Goal: Task Accomplishment & Management: Complete application form

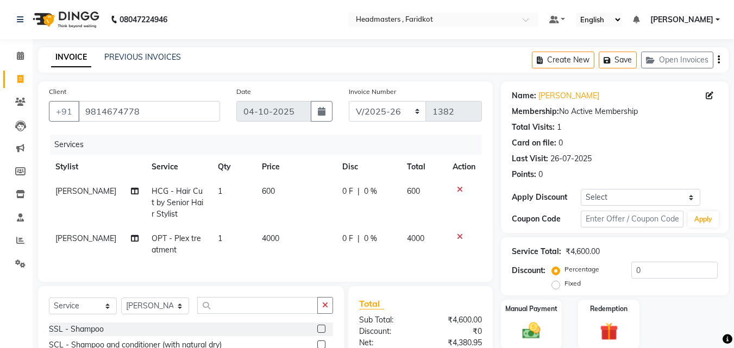
select select "7919"
select select "service"
select select "93734"
click at [162, 53] on link "PREVIOUS INVOICES" at bounding box center [142, 57] width 77 height 10
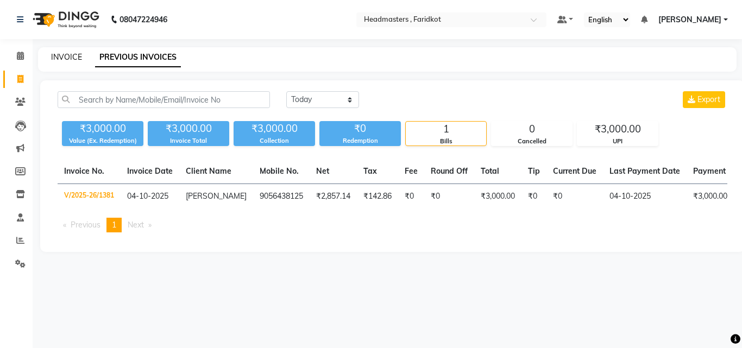
click at [61, 54] on link "INVOICE" at bounding box center [66, 57] width 31 height 10
select select "service"
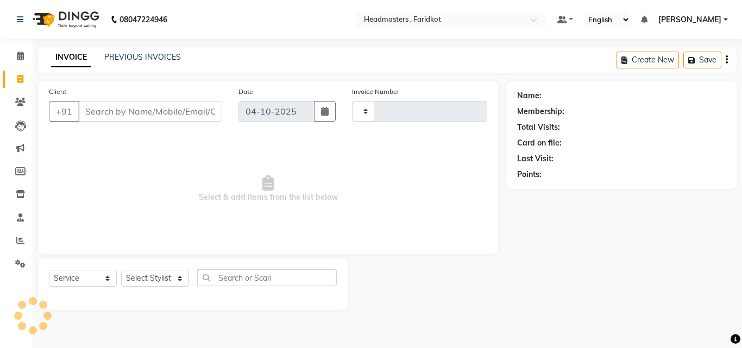
type input "1382"
select select "7919"
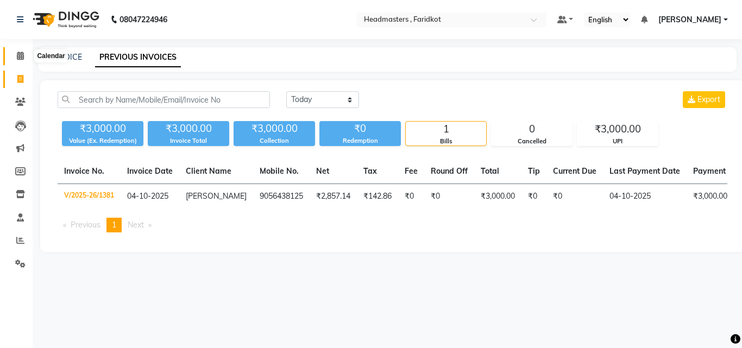
click at [23, 50] on span at bounding box center [20, 56] width 19 height 12
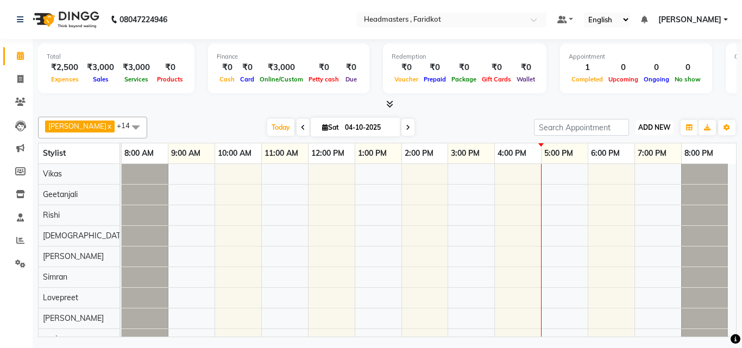
click at [645, 128] on span "ADD NEW" at bounding box center [654, 127] width 32 height 8
click at [627, 161] on link "Add Invoice" at bounding box center [629, 162] width 86 height 14
select select "service"
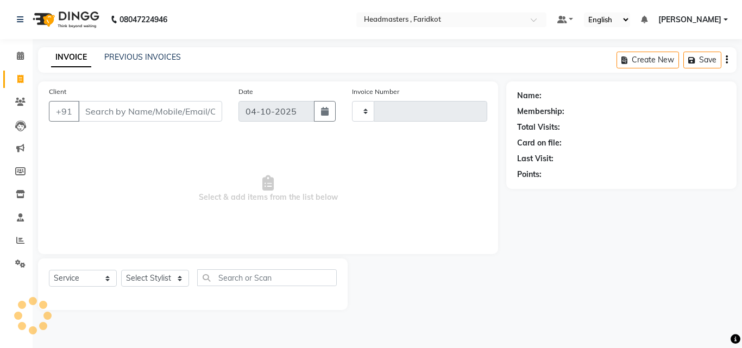
type input "1382"
select select "7919"
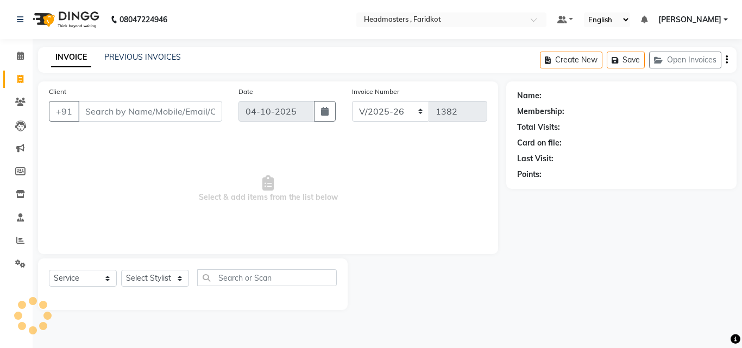
click at [167, 112] on input "Client" at bounding box center [150, 111] width 144 height 21
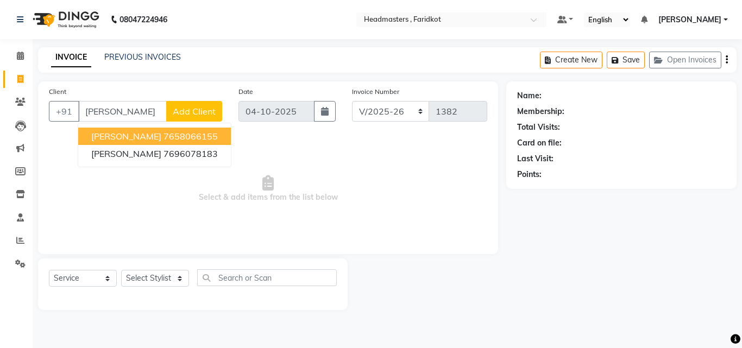
click at [169, 142] on button "[PERSON_NAME] 7658066155" at bounding box center [154, 136] width 153 height 17
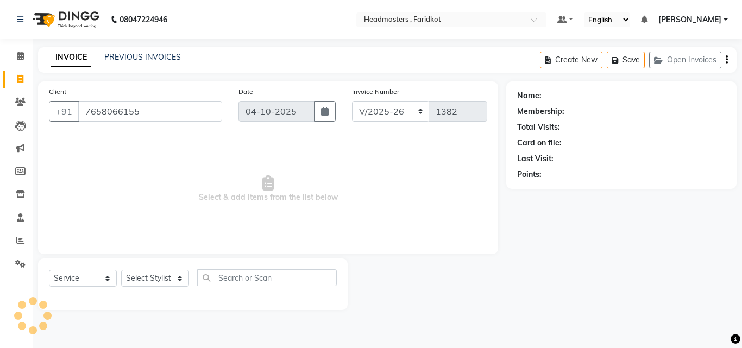
type input "7658066155"
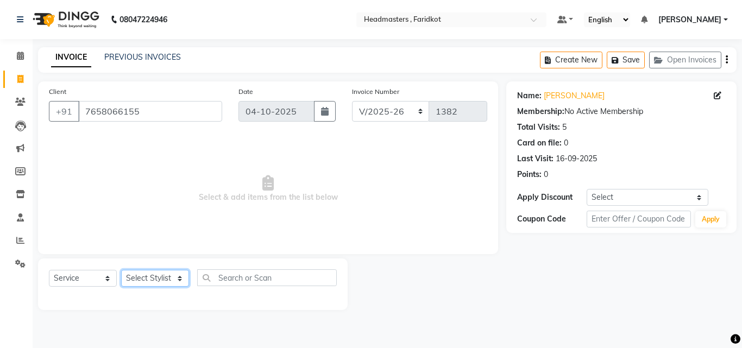
click at [159, 274] on select "Select Stylist Anu [PERSON_NAME] [PERSON_NAME] [PERSON_NAME] [PERSON_NAME] [PER…" at bounding box center [155, 278] width 68 height 17
select select "76900"
click at [121, 270] on select "Select Stylist Anu [PERSON_NAME] [PERSON_NAME] [PERSON_NAME] [PERSON_NAME] [PER…" at bounding box center [155, 278] width 68 height 17
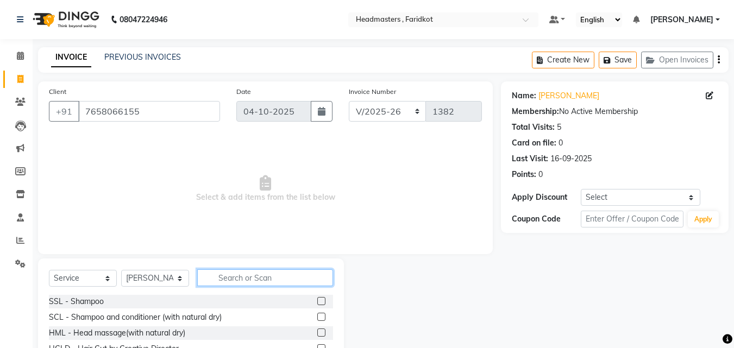
click at [237, 276] on input "text" at bounding box center [265, 277] width 136 height 17
type input "hcg"
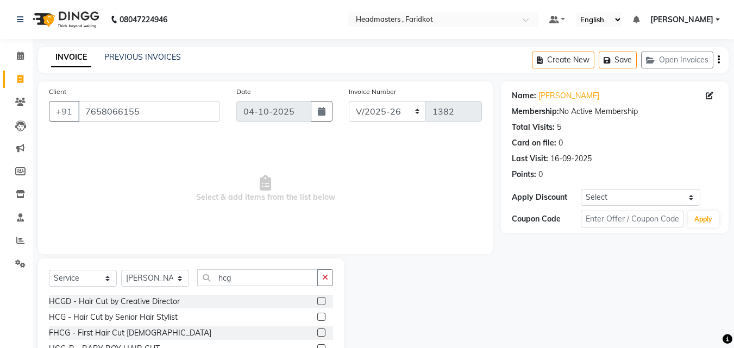
click at [322, 318] on label at bounding box center [321, 317] width 8 height 8
click at [322, 318] on input "checkbox" at bounding box center [320, 317] width 7 height 7
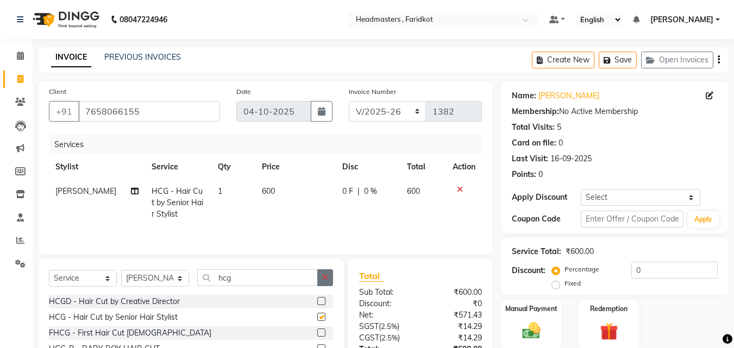
checkbox input "false"
click at [324, 274] on icon "button" at bounding box center [325, 278] width 6 height 8
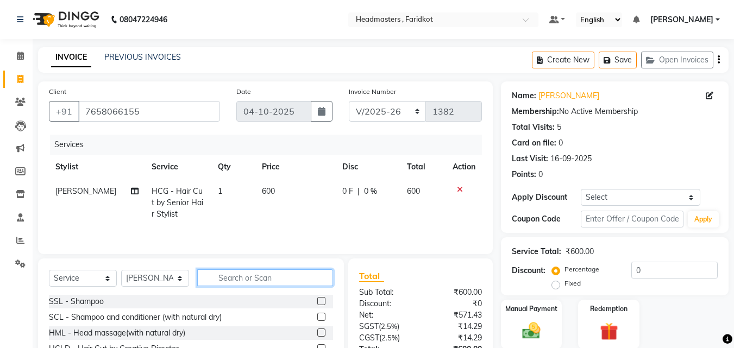
click at [271, 282] on input "text" at bounding box center [265, 277] width 136 height 17
type input "brd"
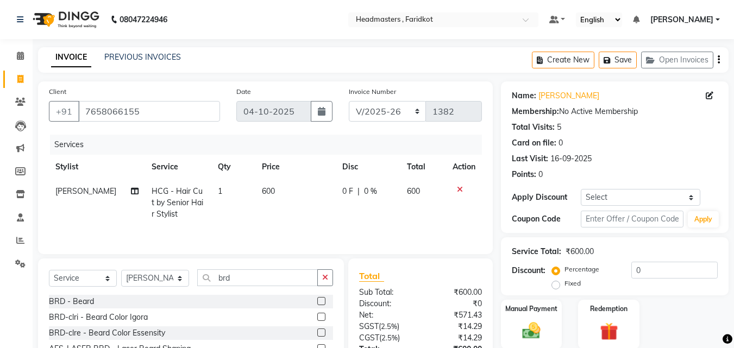
click at [321, 299] on label at bounding box center [321, 301] width 8 height 8
click at [321, 299] on input "checkbox" at bounding box center [320, 301] width 7 height 7
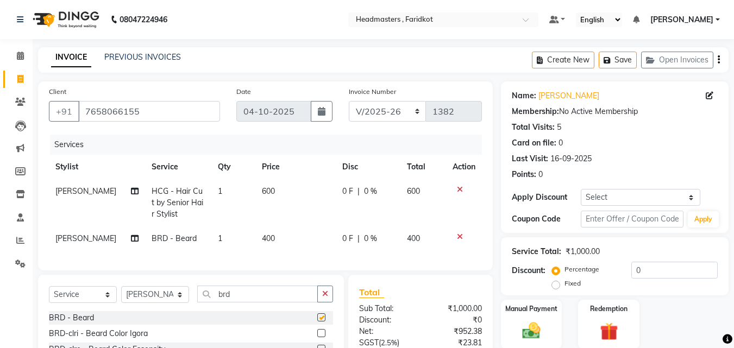
checkbox input "false"
click at [656, 279] on div "Percentage Fixed 0" at bounding box center [635, 276] width 163 height 29
click at [659, 274] on input "0" at bounding box center [674, 270] width 86 height 17
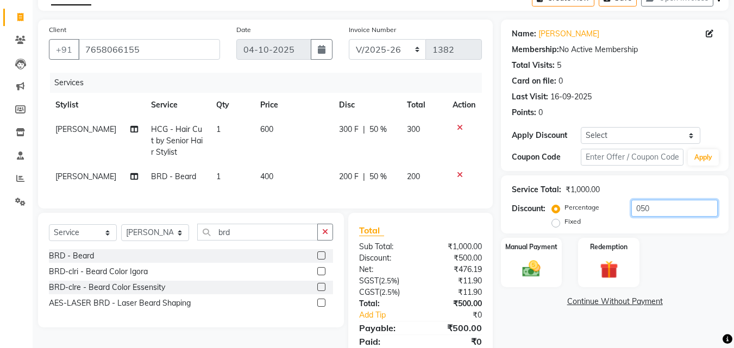
scroll to position [111, 0]
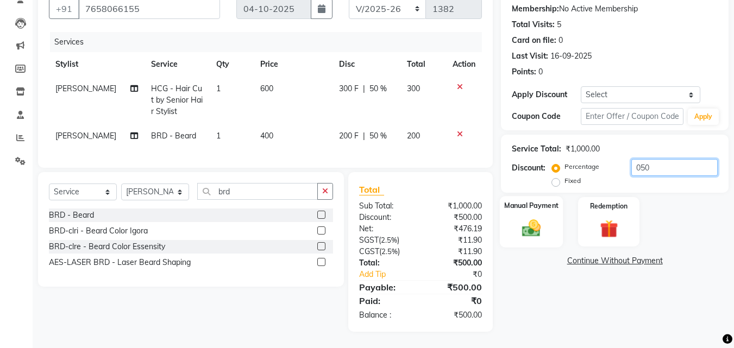
type input "050"
click at [519, 220] on img at bounding box center [531, 228] width 30 height 22
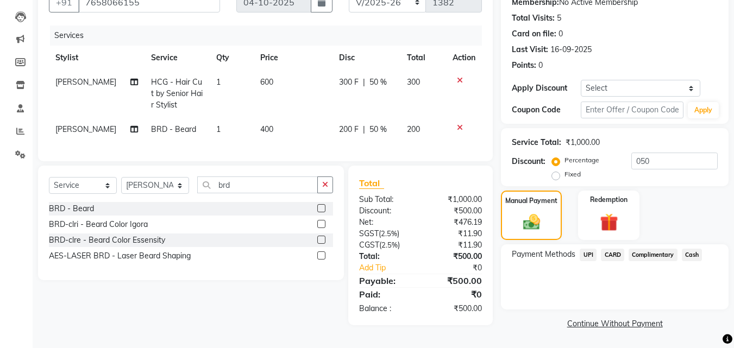
click at [694, 253] on span "Cash" at bounding box center [691, 255] width 21 height 12
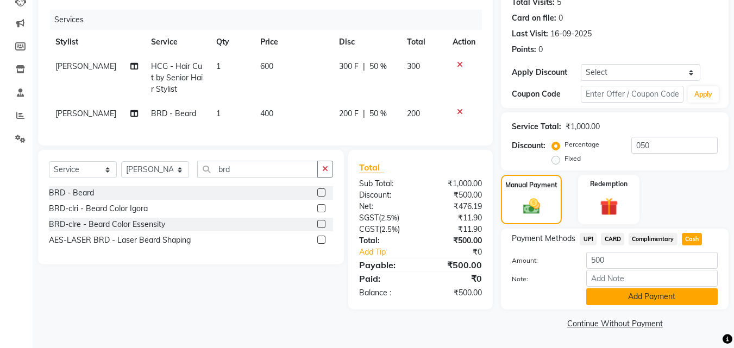
click at [637, 300] on button "Add Payment" at bounding box center [651, 296] width 131 height 17
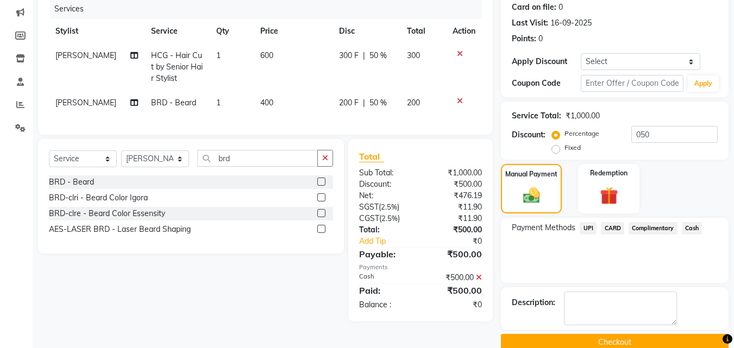
scroll to position [155, 0]
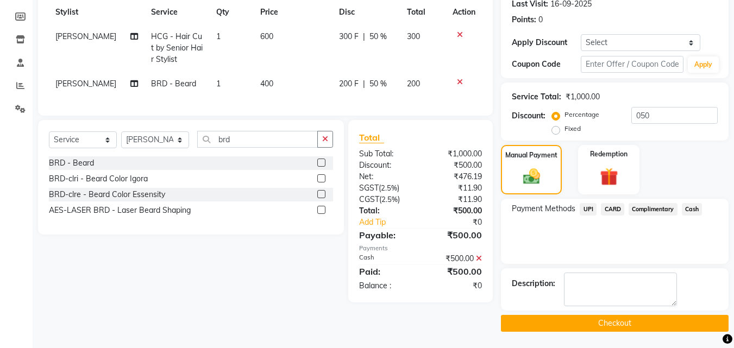
click at [608, 316] on button "Checkout" at bounding box center [614, 323] width 227 height 17
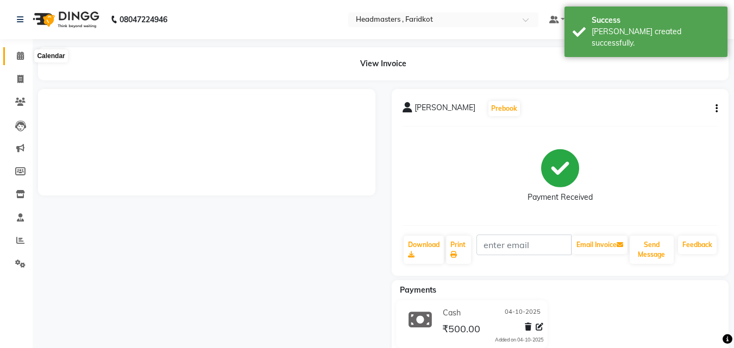
click at [24, 55] on icon at bounding box center [20, 56] width 7 height 8
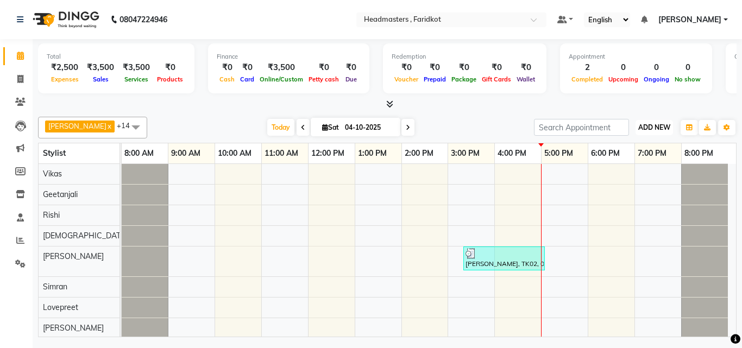
click at [650, 129] on span "ADD NEW" at bounding box center [654, 127] width 32 height 8
click at [622, 161] on link "Add Invoice" at bounding box center [629, 162] width 86 height 14
select select "7919"
select select "service"
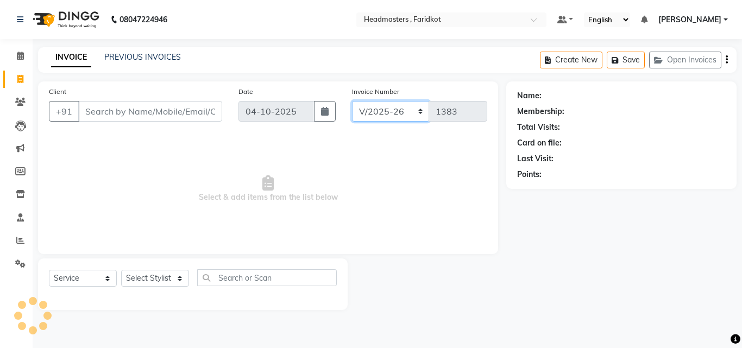
click at [418, 112] on select "RET/2025-26 V/2025-26" at bounding box center [391, 111] width 78 height 21
select select "9086"
click at [352, 101] on select "RET/2025-26 V/2025-26" at bounding box center [391, 111] width 78 height 21
type input "0008"
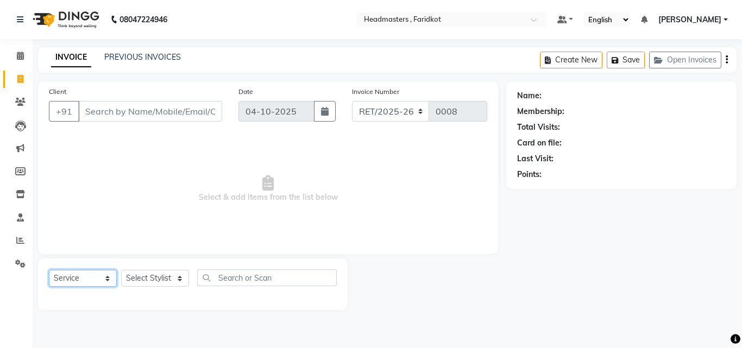
click at [97, 283] on select "Select Service Product Membership Package Voucher Prepaid Gift Card" at bounding box center [83, 278] width 68 height 17
select select "product"
click at [49, 270] on select "Select Service Product Membership Package Voucher Prepaid Gift Card" at bounding box center [83, 278] width 68 height 17
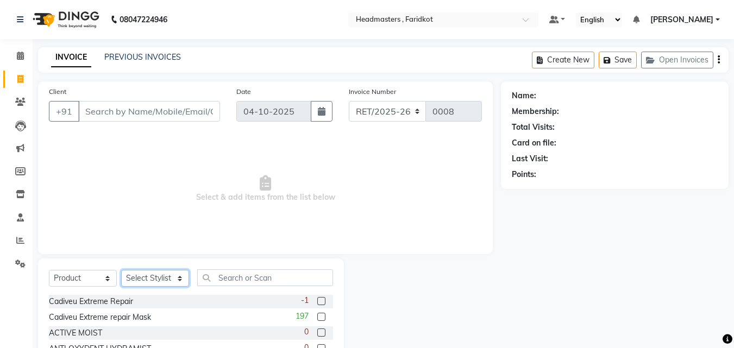
click at [162, 274] on select "Select Stylist Anu [PERSON_NAME] [PERSON_NAME] [PERSON_NAME] [PERSON_NAME] [PER…" at bounding box center [155, 278] width 68 height 17
select select "71456"
click at [121, 270] on select "Select Stylist Anu [PERSON_NAME] [PERSON_NAME] [PERSON_NAME] [PERSON_NAME] [PER…" at bounding box center [155, 278] width 68 height 17
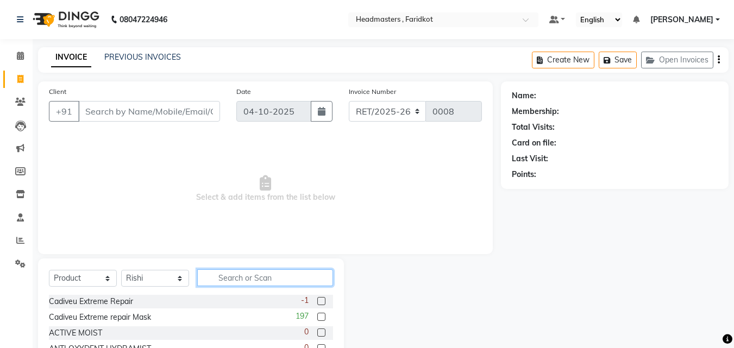
click at [217, 279] on input "text" at bounding box center [265, 277] width 136 height 17
type input "p"
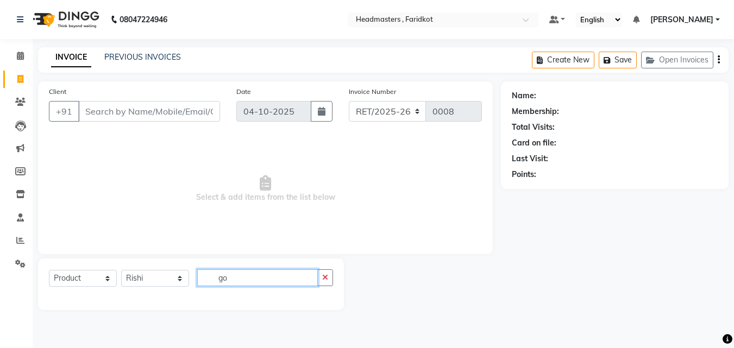
type input "g"
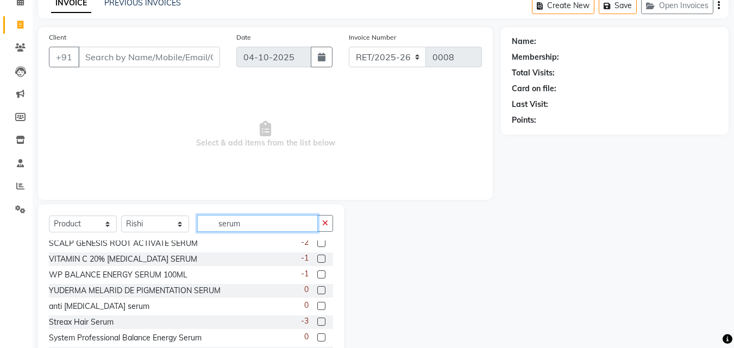
scroll to position [301, 0]
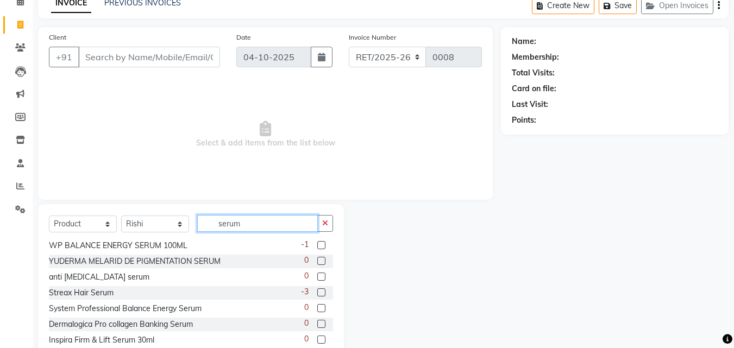
type input "serum"
click at [317, 290] on label at bounding box center [321, 292] width 8 height 8
click at [317, 290] on input "checkbox" at bounding box center [320, 292] width 7 height 7
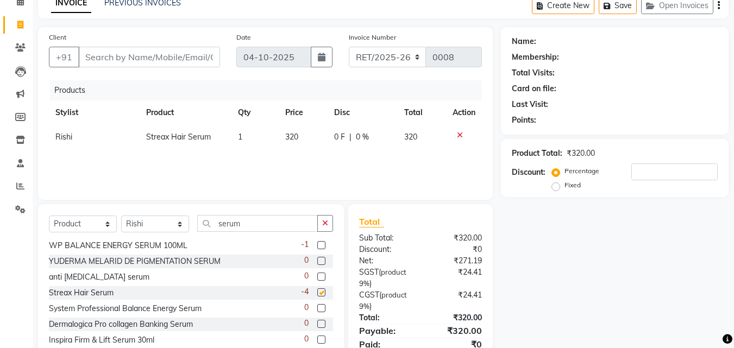
checkbox input "false"
click at [295, 135] on span "320" at bounding box center [291, 137] width 13 height 10
select select "71456"
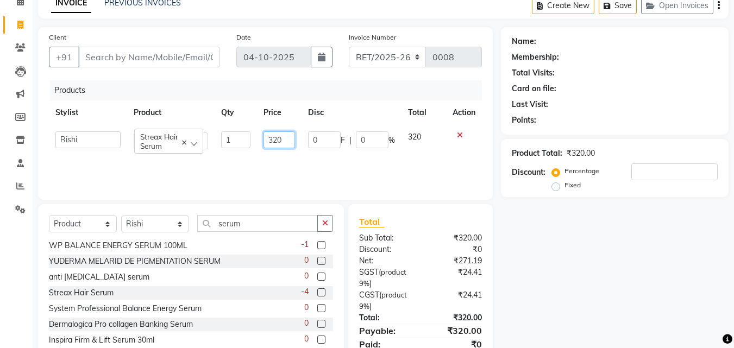
click at [291, 140] on input "320" at bounding box center [278, 139] width 31 height 17
type input "375"
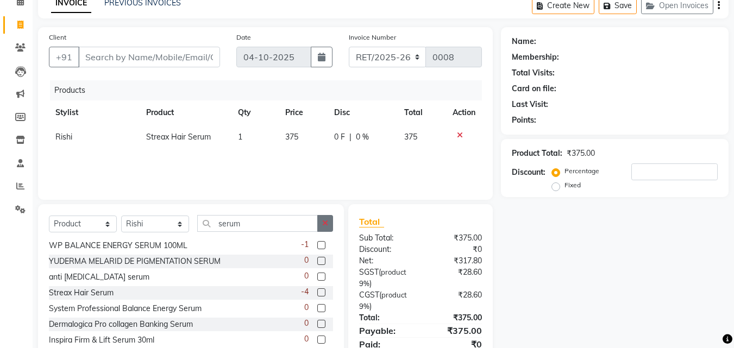
click at [327, 224] on icon "button" at bounding box center [325, 223] width 6 height 8
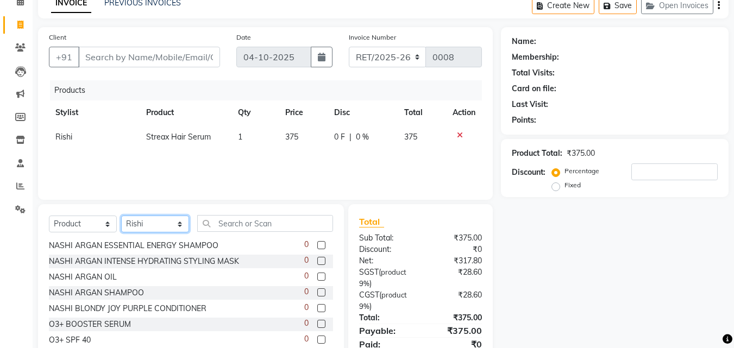
click at [173, 231] on select "Select Stylist Anu [PERSON_NAME] [PERSON_NAME] [PERSON_NAME] [PERSON_NAME] [PER…" at bounding box center [155, 224] width 68 height 17
select select "71454"
click at [121, 216] on select "Select Stylist Anu [PERSON_NAME] [PERSON_NAME] [PERSON_NAME] [PERSON_NAME] [PER…" at bounding box center [155, 224] width 68 height 17
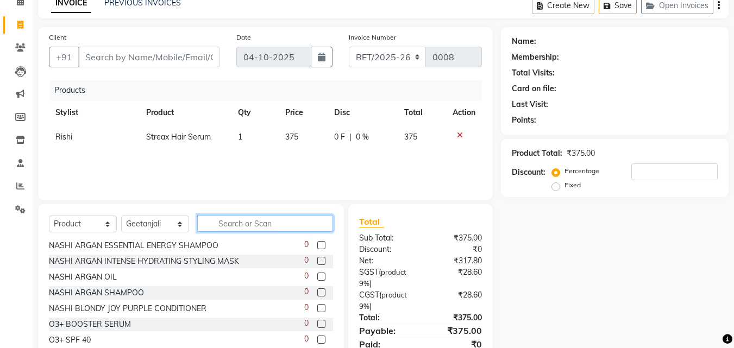
click at [234, 222] on input "text" at bounding box center [265, 223] width 136 height 17
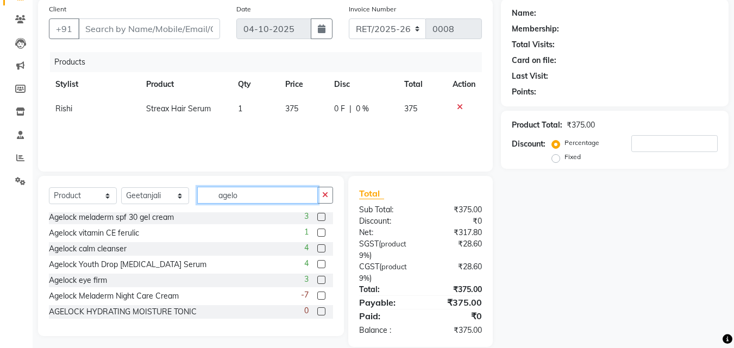
scroll to position [98, 0]
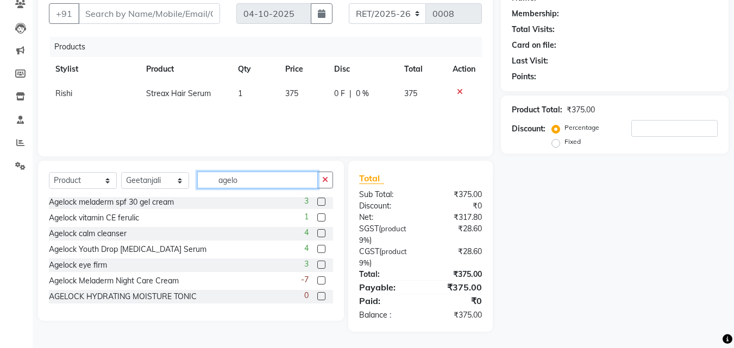
type input "agelo"
click at [317, 280] on label at bounding box center [321, 280] width 8 height 8
click at [317, 280] on input "checkbox" at bounding box center [320, 280] width 7 height 7
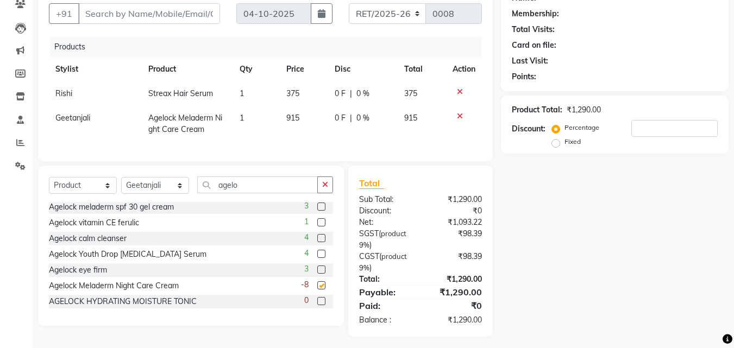
checkbox input "false"
click at [326, 188] on icon "button" at bounding box center [325, 185] width 6 height 8
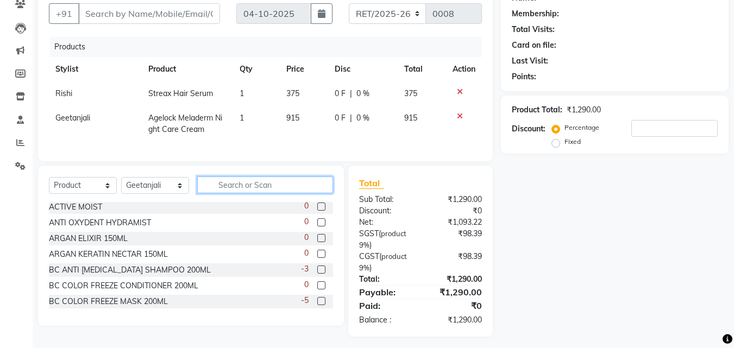
click at [264, 193] on input "text" at bounding box center [265, 184] width 136 height 17
click at [207, 193] on input "text" at bounding box center [265, 184] width 136 height 17
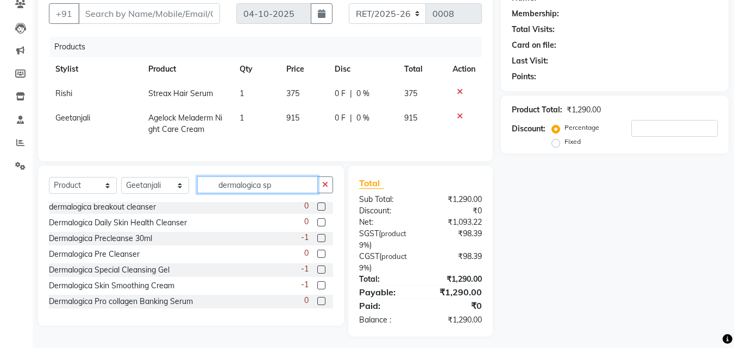
scroll to position [0, 0]
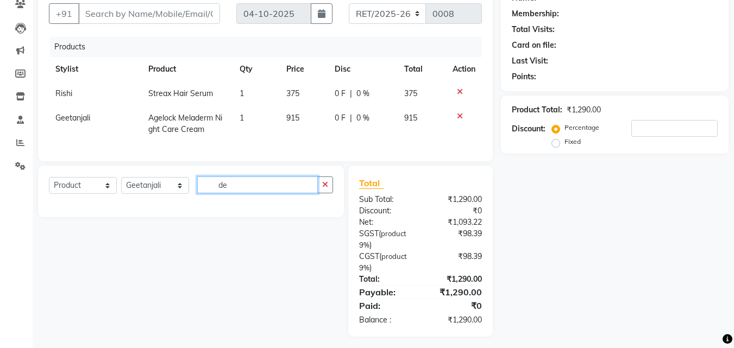
type input "d"
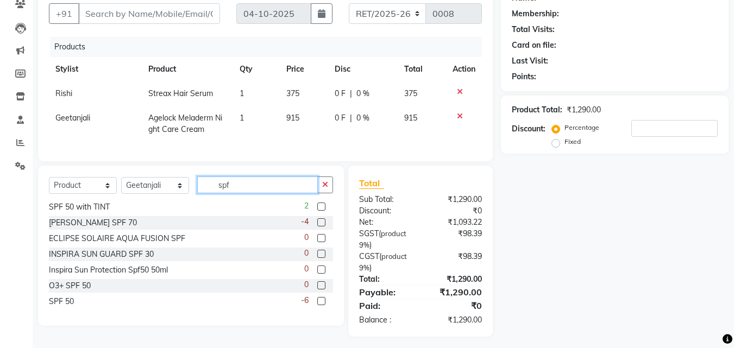
scroll to position [111, 0]
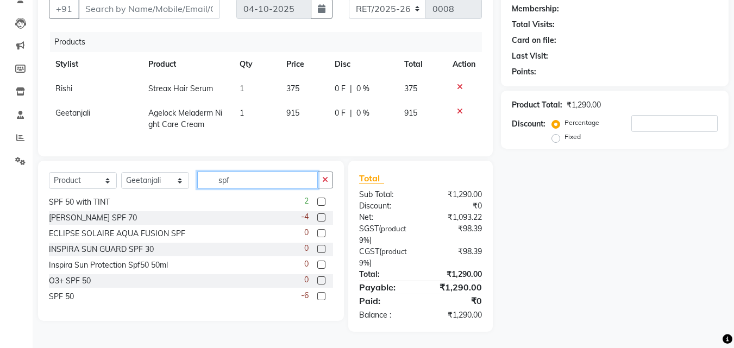
type input "spf"
click at [317, 297] on label at bounding box center [321, 296] width 8 height 8
click at [317, 297] on input "checkbox" at bounding box center [320, 296] width 7 height 7
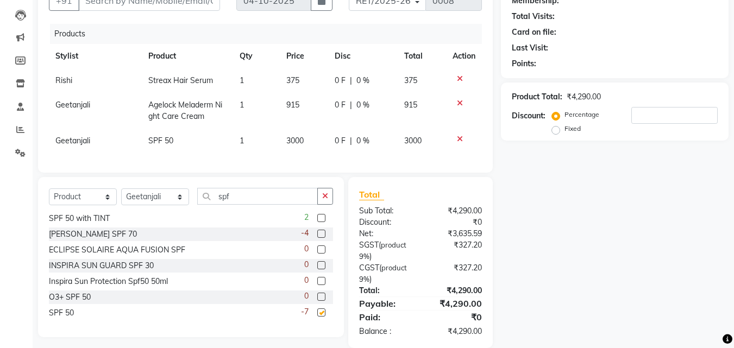
checkbox input "false"
click at [327, 197] on button "button" at bounding box center [325, 196] width 16 height 17
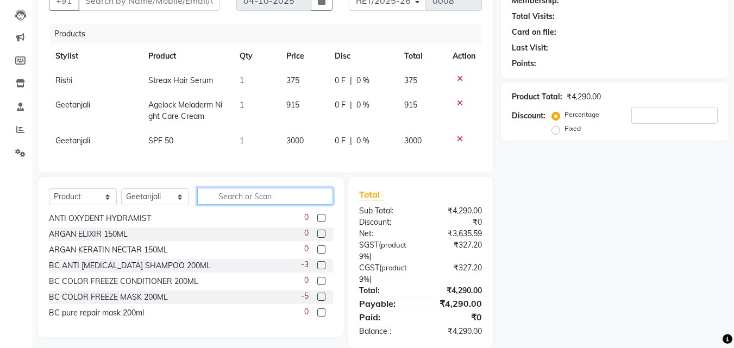
click at [300, 200] on input "text" at bounding box center [265, 196] width 136 height 17
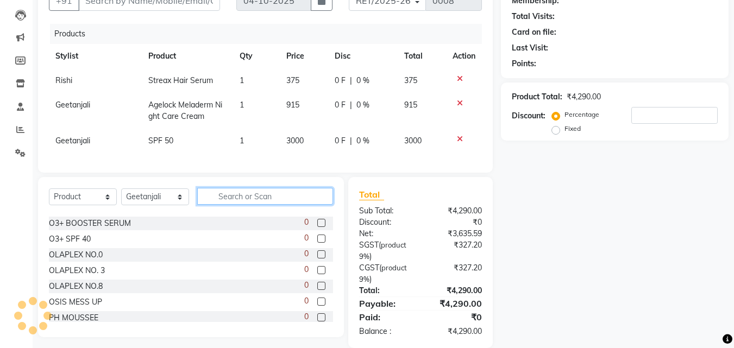
scroll to position [0, 0]
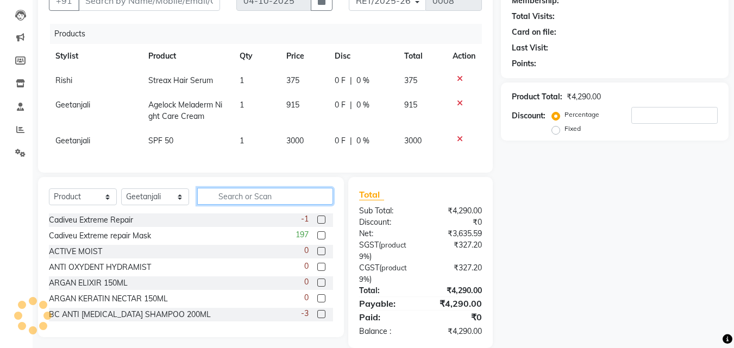
click at [282, 204] on input "text" at bounding box center [265, 196] width 136 height 17
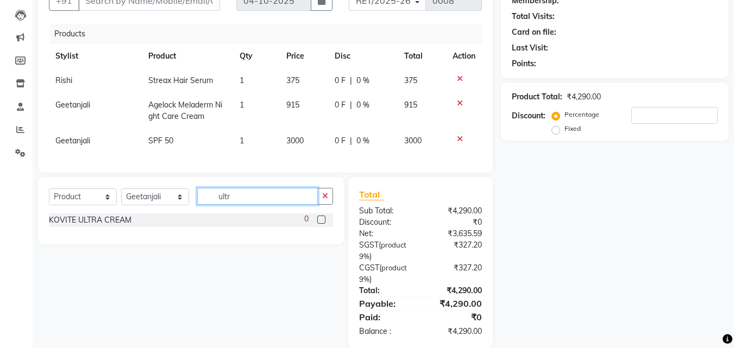
type input "ultr"
click at [318, 224] on label at bounding box center [321, 220] width 8 height 8
click at [318, 224] on input "checkbox" at bounding box center [320, 220] width 7 height 7
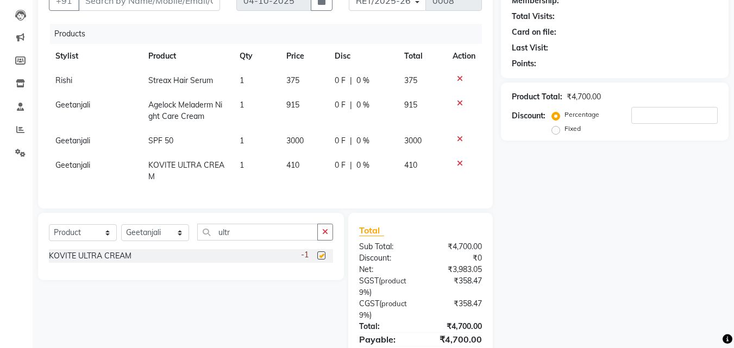
checkbox input "false"
click at [457, 163] on icon at bounding box center [460, 164] width 6 height 8
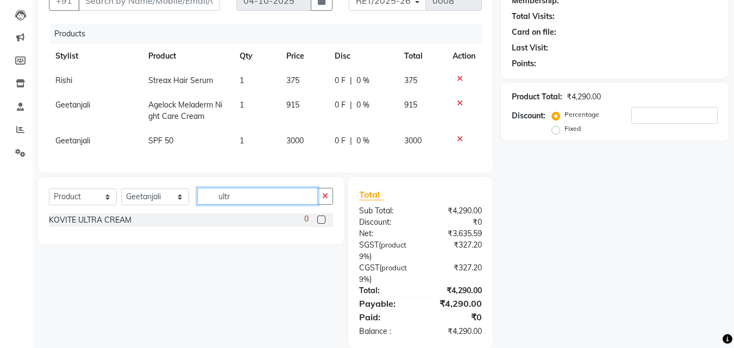
click at [265, 205] on input "ultr" at bounding box center [257, 196] width 121 height 17
type input "u"
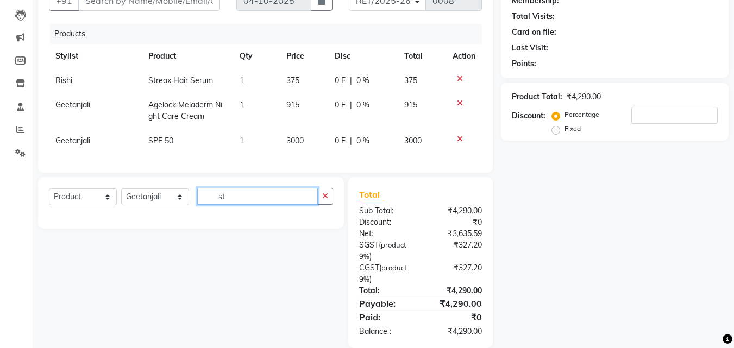
type input "s"
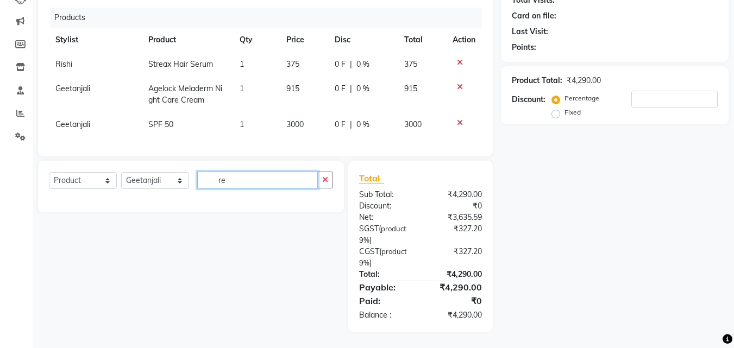
type input "r"
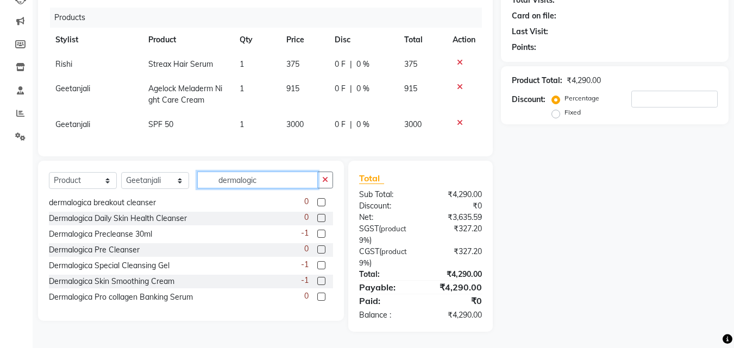
scroll to position [49, 0]
type input "d"
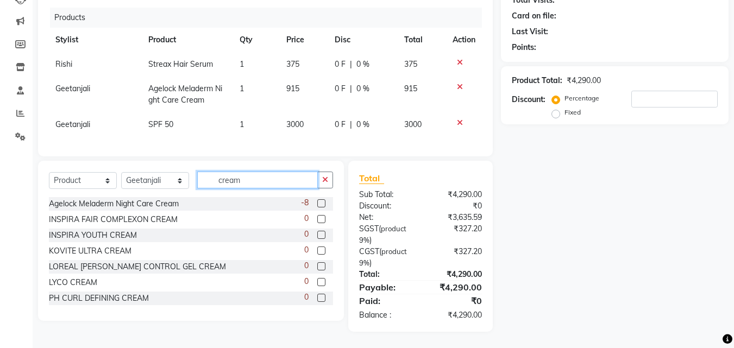
scroll to position [175, 0]
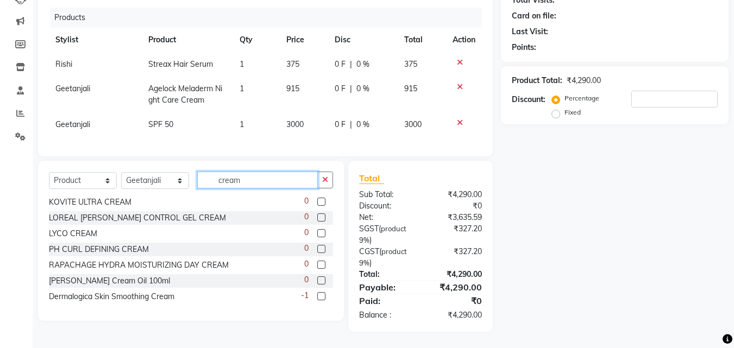
type input "cream"
click at [317, 296] on label at bounding box center [321, 296] width 8 height 8
click at [317, 296] on input "checkbox" at bounding box center [320, 296] width 7 height 7
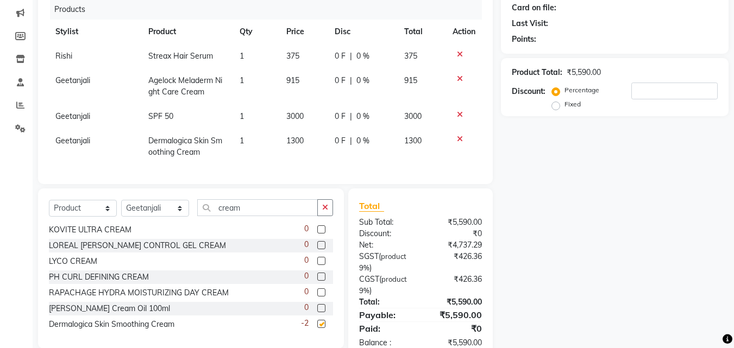
checkbox input "false"
click at [305, 140] on td "1300" at bounding box center [304, 147] width 48 height 36
select select "71454"
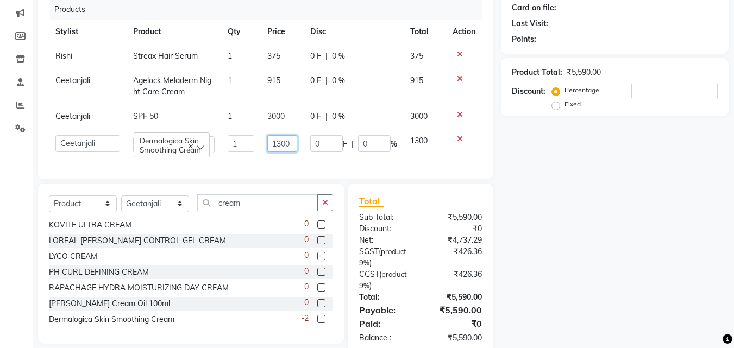
click at [288, 143] on input "1300" at bounding box center [281, 143] width 29 height 17
type input "1"
type input "6000"
click at [489, 210] on div "Total Sub Total: ₹5,590.00 Discount: ₹0 Net: ₹4,737.29 SGST ( product 9% ) ₹426…" at bounding box center [420, 269] width 144 height 171
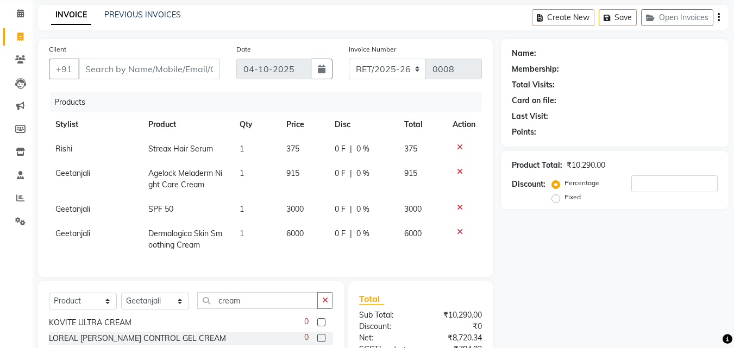
scroll to position [171, 0]
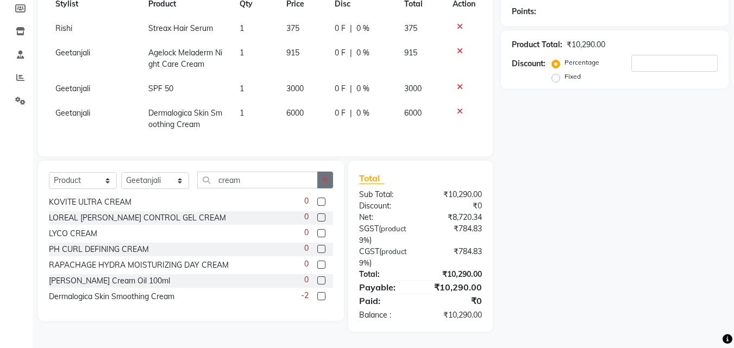
click at [326, 182] on icon "button" at bounding box center [325, 180] width 6 height 8
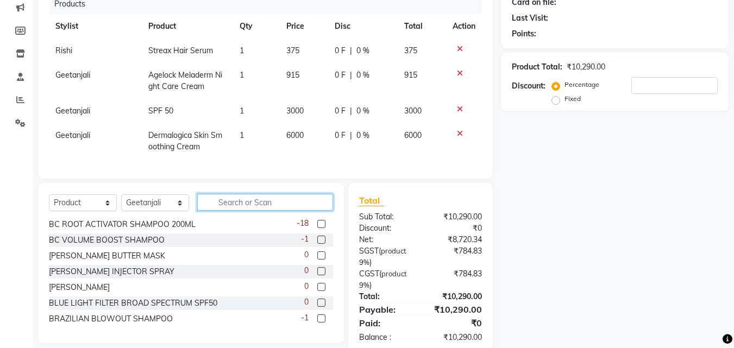
scroll to position [117, 0]
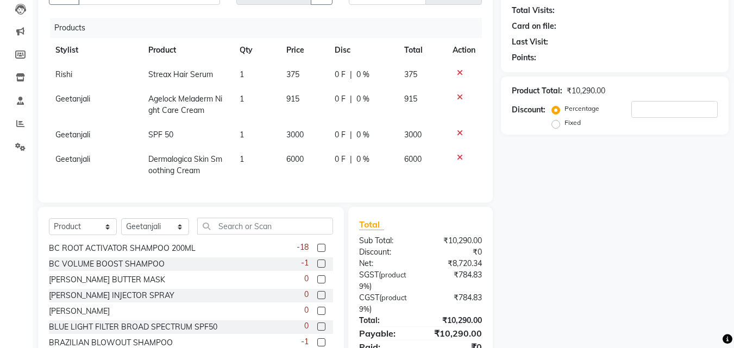
click at [86, 165] on td "Geetanjali" at bounding box center [95, 165] width 93 height 36
select select "71454"
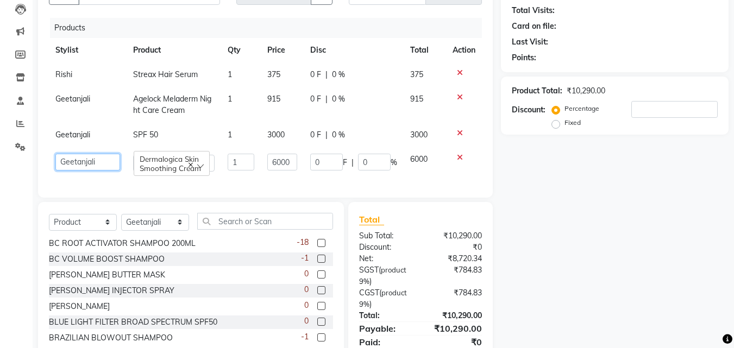
click at [86, 165] on select "[PERSON_NAME] [PERSON_NAME] [PERSON_NAME] [PERSON_NAME] [PERSON_NAME] Rishi [PE…" at bounding box center [87, 162] width 65 height 17
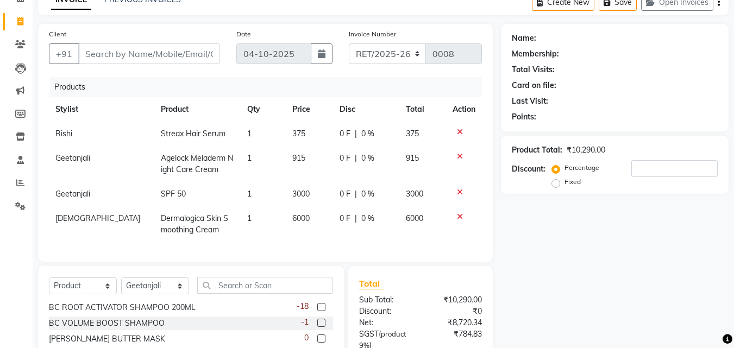
scroll to position [0, 0]
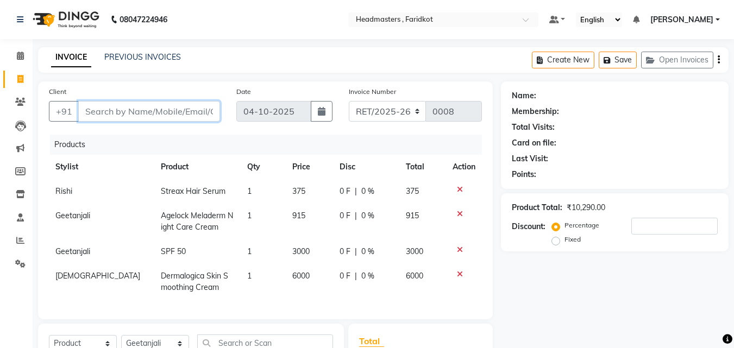
click at [110, 117] on input "Client" at bounding box center [149, 111] width 142 height 21
type input "g"
type input "0"
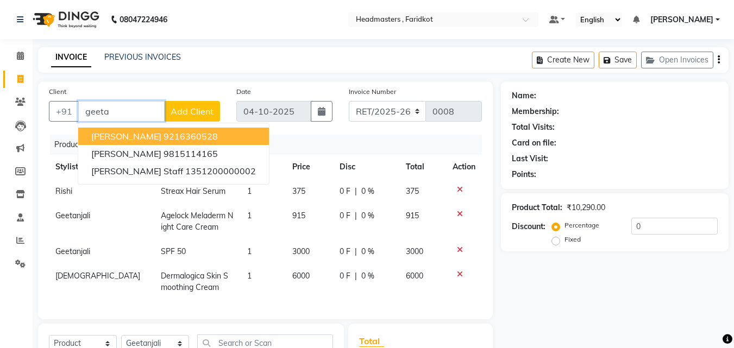
click at [141, 138] on button "[PERSON_NAME] 9216360528" at bounding box center [173, 136] width 191 height 17
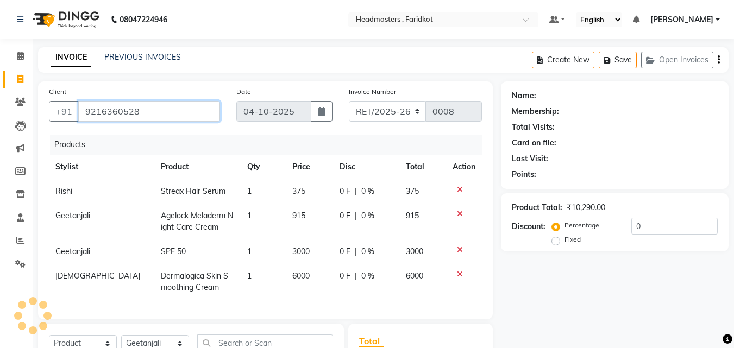
type input "9216360528"
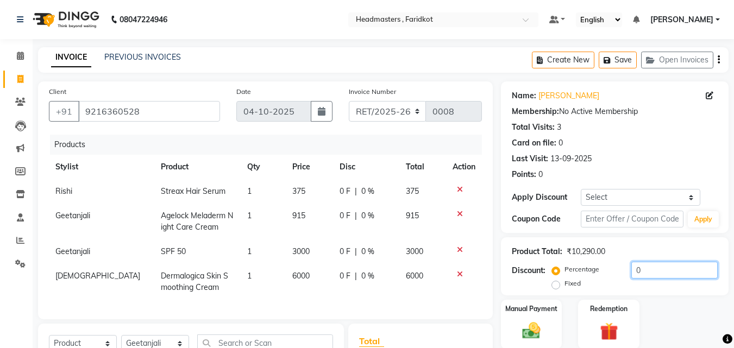
click at [659, 269] on input "0" at bounding box center [674, 270] width 86 height 17
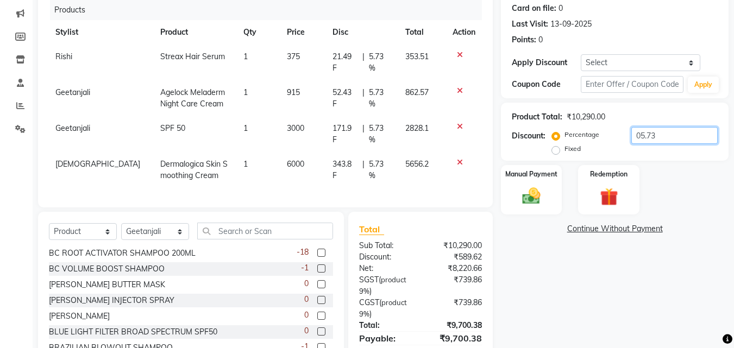
scroll to position [117, 0]
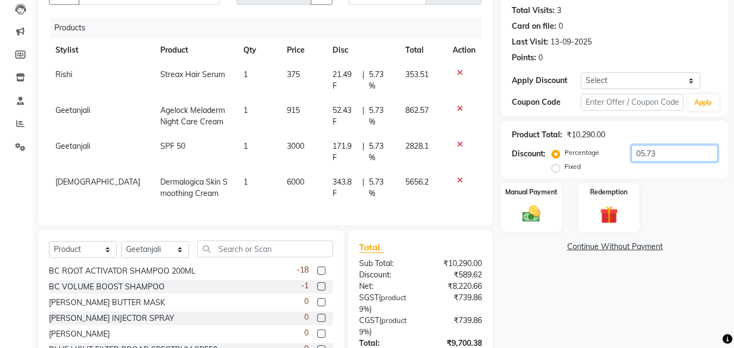
type input "05.73"
click at [346, 105] on span "52.43 F" at bounding box center [345, 116] width 26 height 23
select select "71454"
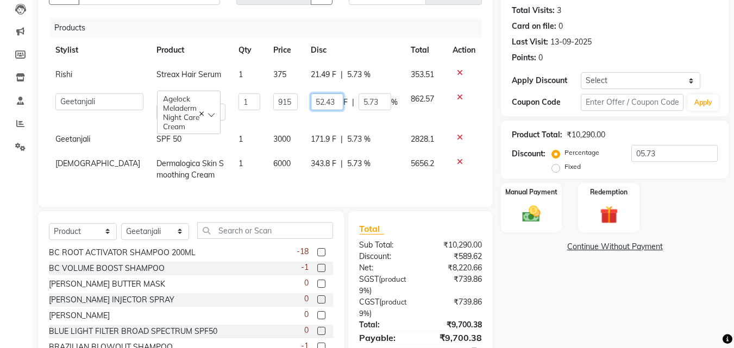
click at [337, 99] on input "52.43" at bounding box center [327, 101] width 33 height 17
type input "52"
click at [330, 73] on span "21.49 F" at bounding box center [324, 74] width 26 height 11
select select "71456"
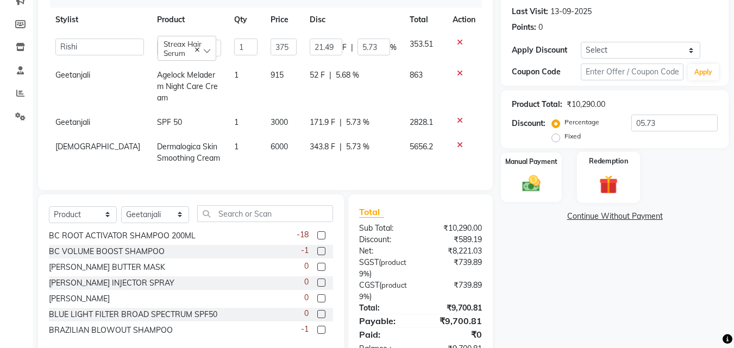
scroll to position [178, 0]
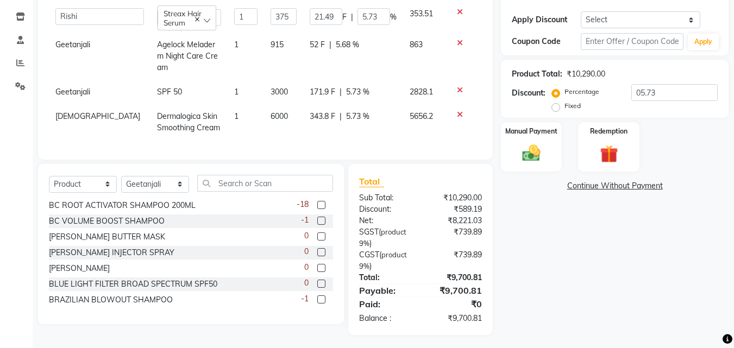
click at [320, 86] on span "171.9 F" at bounding box center [322, 91] width 26 height 11
select select "71454"
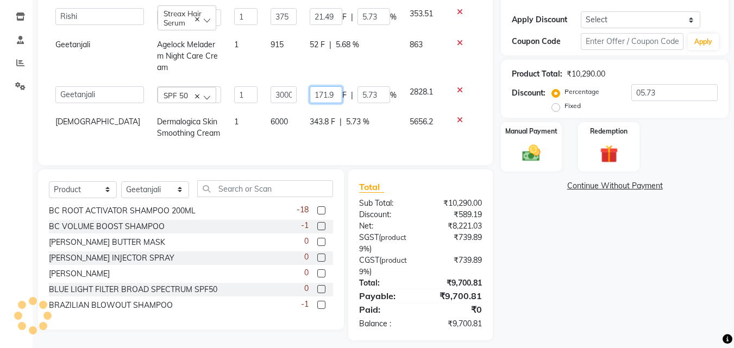
click at [325, 86] on input "171.9" at bounding box center [325, 94] width 33 height 17
click at [333, 86] on input "171.9" at bounding box center [325, 94] width 33 height 17
type input "172"
click at [578, 293] on div "Name: [PERSON_NAME] Membership: No Active Membership Total Visits: 3 Card on fi…" at bounding box center [619, 122] width 236 height 437
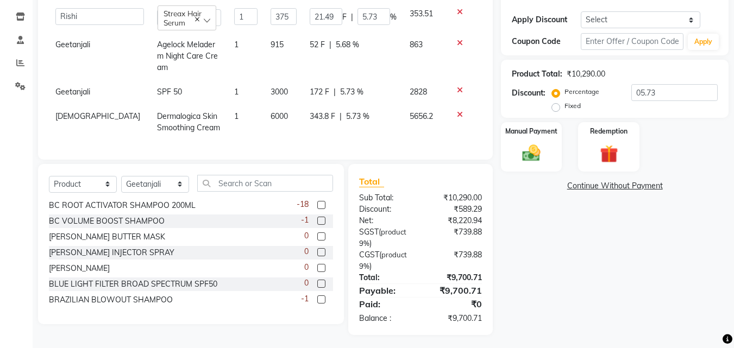
click at [325, 111] on span "343.8 F" at bounding box center [322, 116] width 26 height 11
select select "76898"
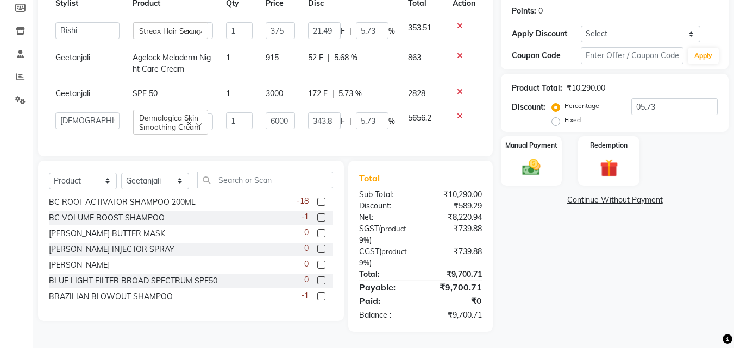
scroll to position [172, 0]
click at [333, 112] on input "343.8" at bounding box center [324, 120] width 33 height 17
type input "343"
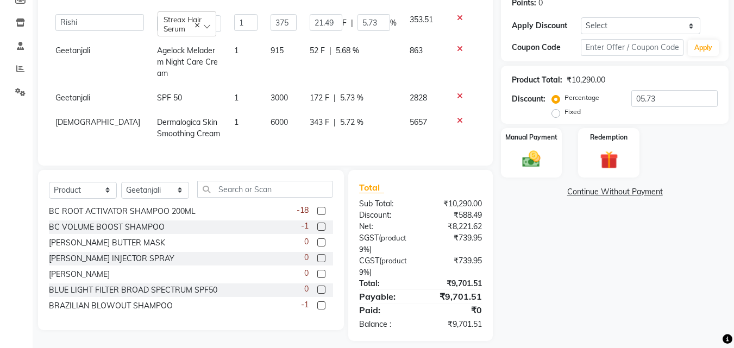
click at [511, 253] on div "Name: [PERSON_NAME] Membership: No Active Membership Total Visits: 3 Card on fi…" at bounding box center [619, 125] width 236 height 431
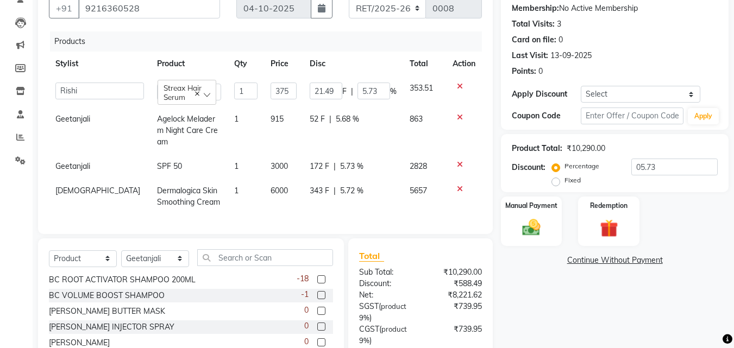
scroll to position [0, 0]
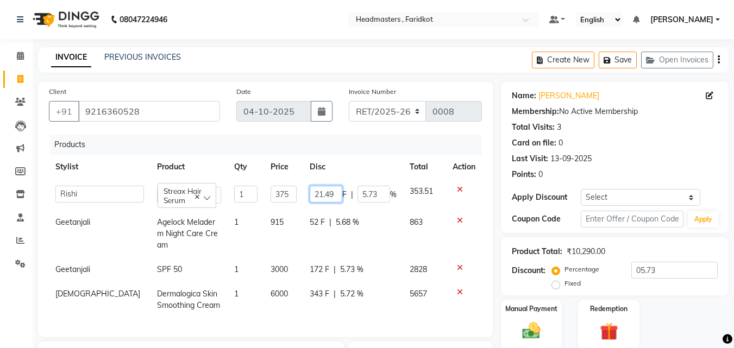
click at [330, 195] on input "21.49" at bounding box center [325, 194] width 33 height 17
type input "21"
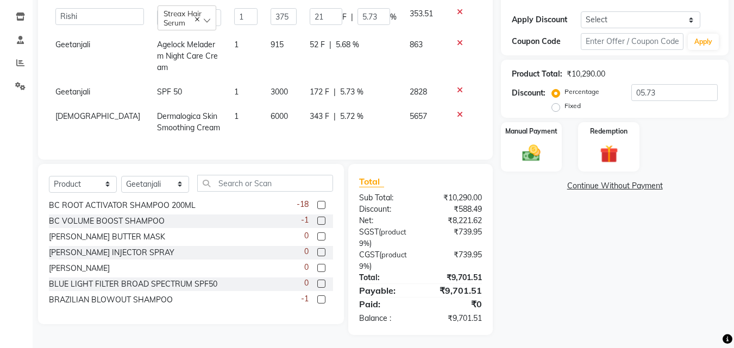
scroll to position [171, 0]
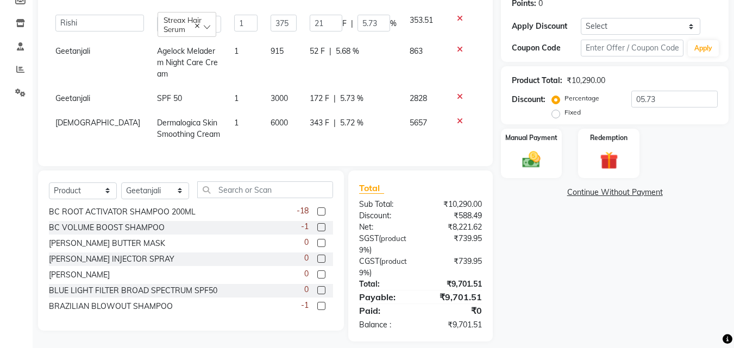
click at [549, 292] on div "Name: [PERSON_NAME] Membership: No Active Membership Total Visits: 3 Card on fi…" at bounding box center [619, 125] width 236 height 431
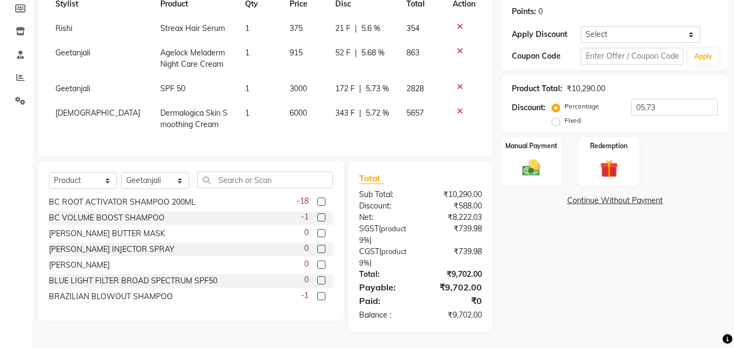
click at [343, 47] on span "52 F" at bounding box center [342, 52] width 15 height 11
select select "71454"
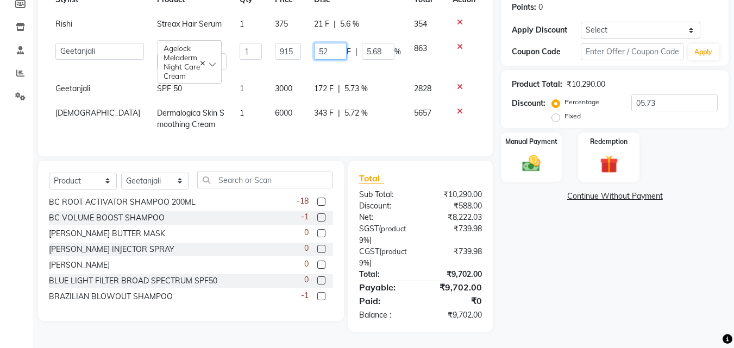
click at [337, 50] on input "52" at bounding box center [330, 51] width 33 height 17
type input "54"
click at [551, 289] on div "Name: [PERSON_NAME] Membership: No Active Membership Total Visits: 3 Card on fi…" at bounding box center [619, 123] width 236 height 418
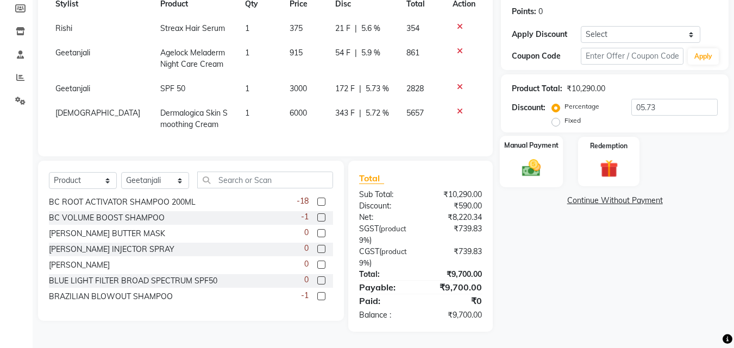
click at [516, 167] on img at bounding box center [531, 168] width 30 height 22
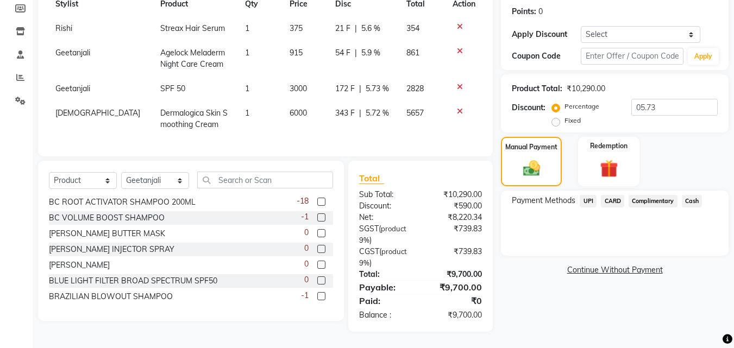
click at [693, 195] on span "Cash" at bounding box center [691, 201] width 21 height 12
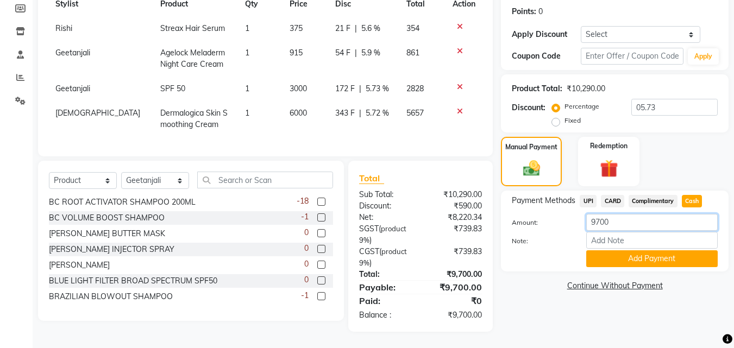
click at [643, 214] on input "9700" at bounding box center [651, 222] width 131 height 17
type input "9"
type input "2200"
click at [627, 250] on button "Add Payment" at bounding box center [651, 258] width 131 height 17
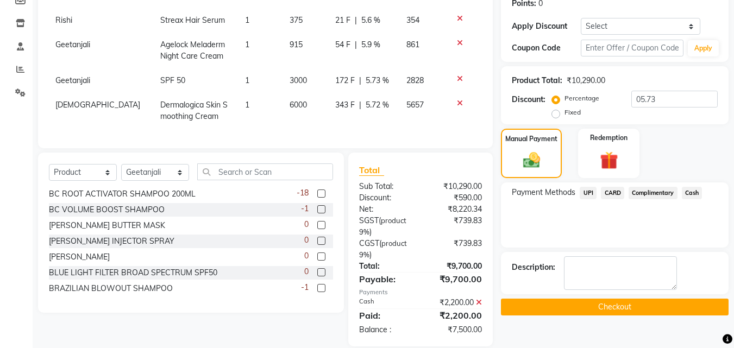
click at [583, 194] on span "UPI" at bounding box center [587, 193] width 17 height 12
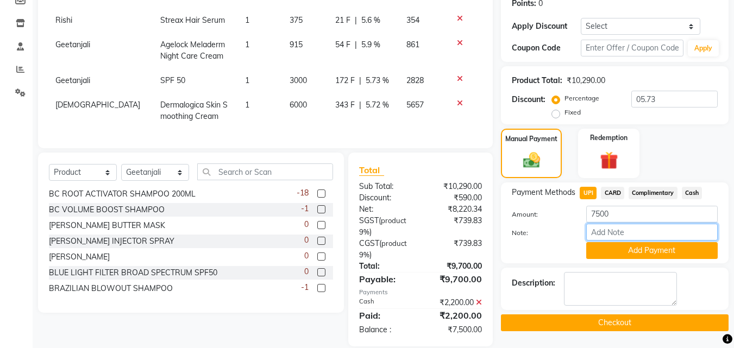
click at [644, 241] on input "Note:" at bounding box center [651, 232] width 131 height 17
click at [637, 255] on button "Add Payment" at bounding box center [651, 250] width 131 height 17
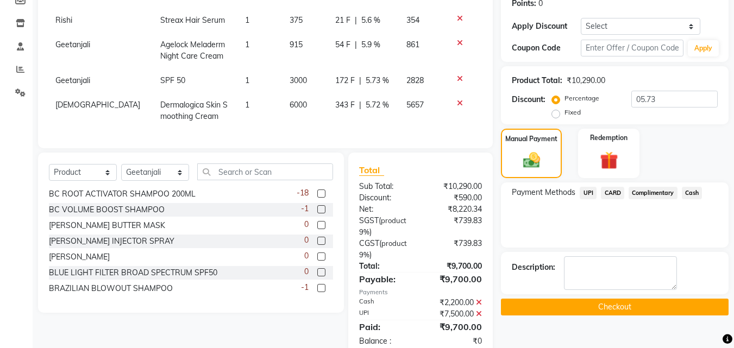
scroll to position [205, 0]
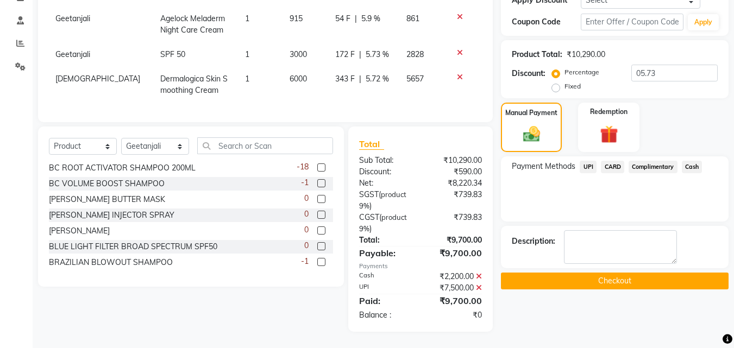
click at [644, 275] on button "Checkout" at bounding box center [614, 281] width 227 height 17
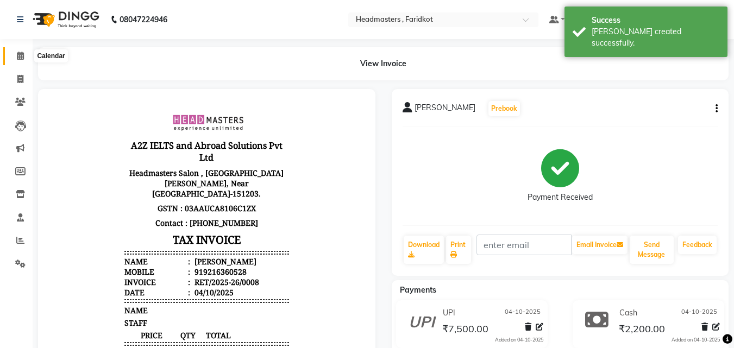
click at [17, 50] on span at bounding box center [20, 56] width 19 height 12
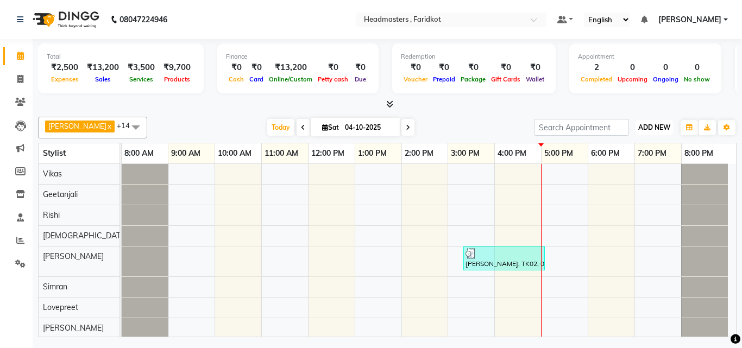
click at [638, 126] on span "ADD NEW" at bounding box center [654, 127] width 32 height 8
click at [624, 160] on link "Add Invoice" at bounding box center [629, 162] width 86 height 14
select select "service"
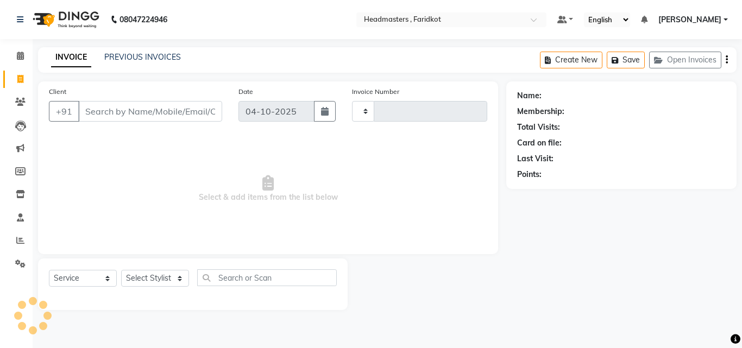
click at [179, 112] on input "Client" at bounding box center [150, 111] width 144 height 21
type input "1383"
select select "7919"
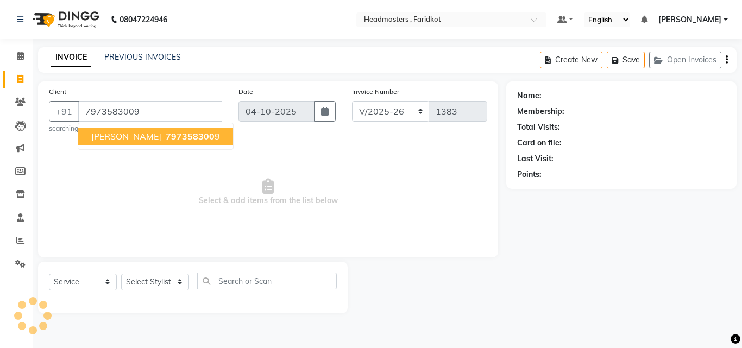
click at [172, 129] on button "Jashan 797358300 9" at bounding box center [155, 136] width 155 height 17
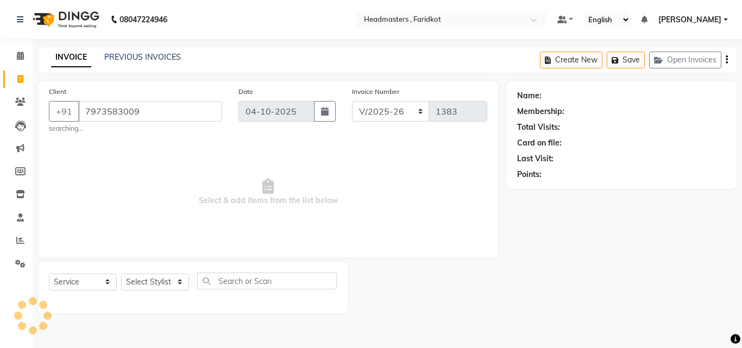
type input "7973583009"
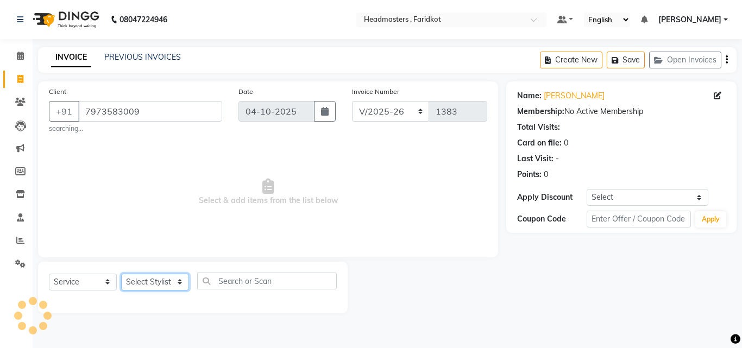
click at [148, 278] on select "Select Stylist Anu [PERSON_NAME] [PERSON_NAME] [PERSON_NAME] [PERSON_NAME] [PER…" at bounding box center [155, 282] width 68 height 17
click at [206, 146] on span "Select & add items from the list below" at bounding box center [268, 192] width 438 height 109
click at [182, 281] on select "Select Stylist Anu [PERSON_NAME] [PERSON_NAME] [PERSON_NAME] [PERSON_NAME] [PER…" at bounding box center [155, 282] width 68 height 17
click at [203, 167] on span "Select & add items from the list below" at bounding box center [268, 192] width 438 height 109
click at [160, 281] on select "Select Stylist Anu [PERSON_NAME] [PERSON_NAME] [PERSON_NAME] [PERSON_NAME] [PER…" at bounding box center [155, 282] width 68 height 17
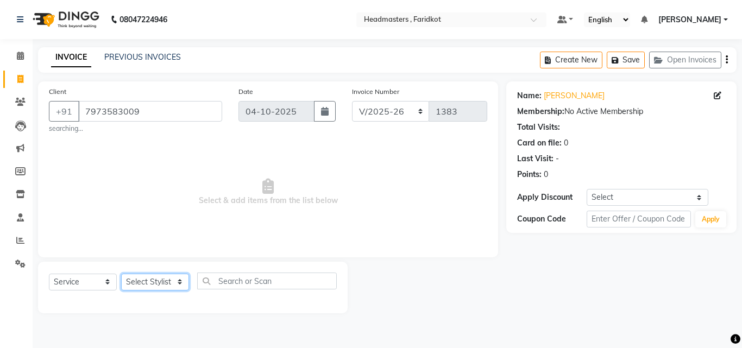
select select "92548"
click at [121, 274] on select "Select Stylist Anu [PERSON_NAME] [PERSON_NAME] [PERSON_NAME] [PERSON_NAME] [PER…" at bounding box center [155, 282] width 68 height 17
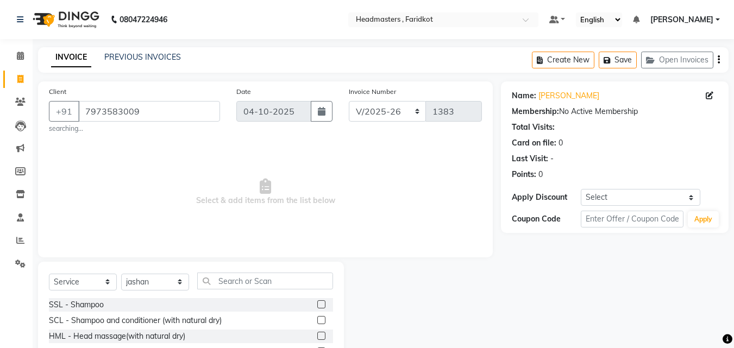
click at [245, 272] on div "Select Service Product Membership Package Voucher Prepaid Gift Card Select Styl…" at bounding box center [191, 342] width 306 height 160
click at [243, 281] on input "text" at bounding box center [265, 281] width 136 height 17
type input "s"
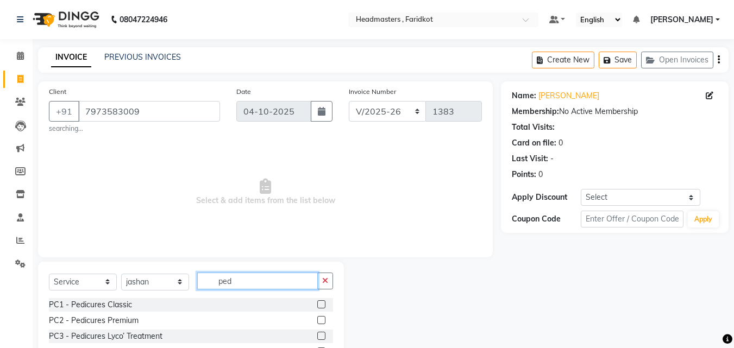
type input "ped"
click at [320, 320] on label at bounding box center [321, 320] width 8 height 8
click at [320, 320] on input "checkbox" at bounding box center [320, 320] width 7 height 7
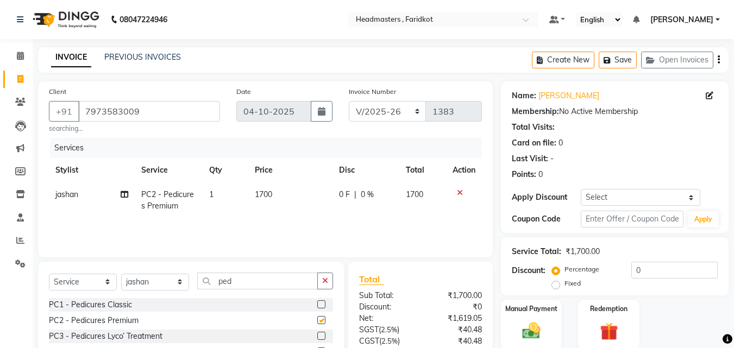
checkbox input "false"
click at [319, 281] on button "button" at bounding box center [325, 281] width 16 height 17
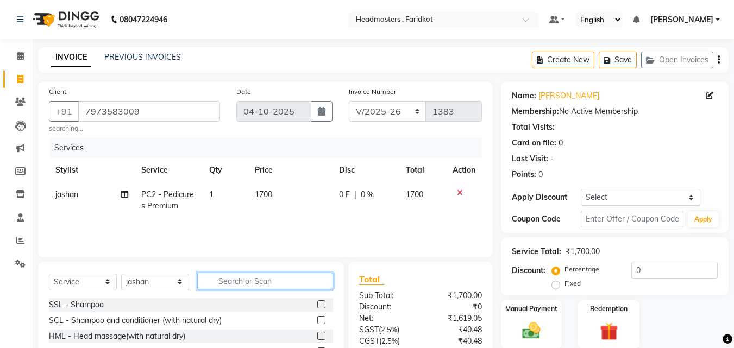
click at [309, 281] on input "text" at bounding box center [265, 281] width 136 height 17
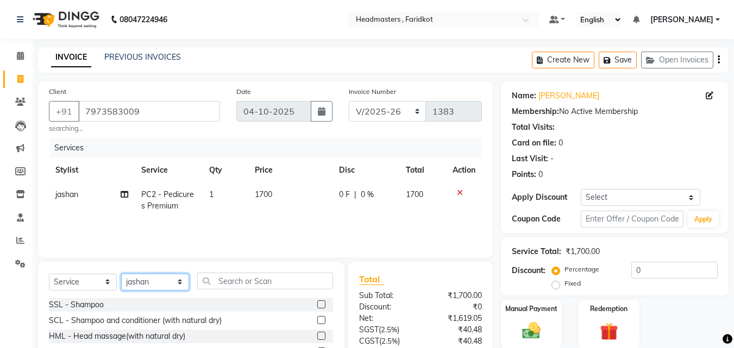
click at [135, 277] on select "Select Stylist Anu [PERSON_NAME] [PERSON_NAME] [PERSON_NAME] [PERSON_NAME] [PER…" at bounding box center [155, 282] width 68 height 17
select select "76901"
click at [121, 274] on select "Select Stylist Anu [PERSON_NAME] [PERSON_NAME] [PERSON_NAME] [PERSON_NAME] [PER…" at bounding box center [155, 282] width 68 height 17
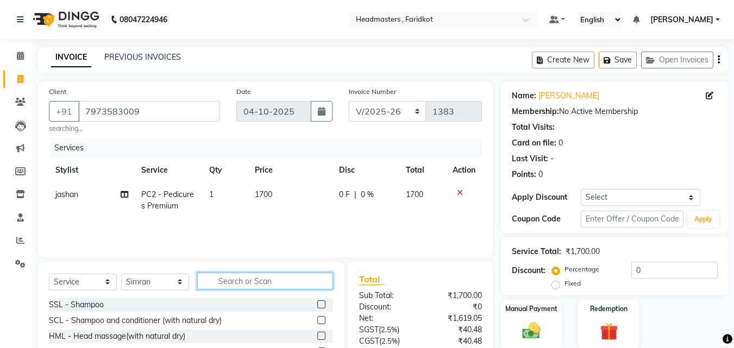
click at [232, 281] on input "text" at bounding box center [265, 281] width 136 height 17
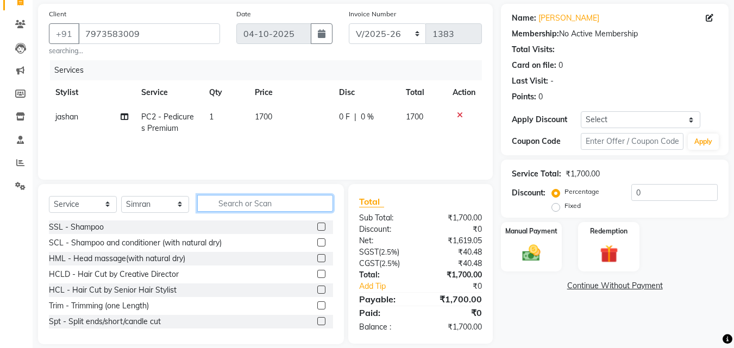
scroll to position [90, 0]
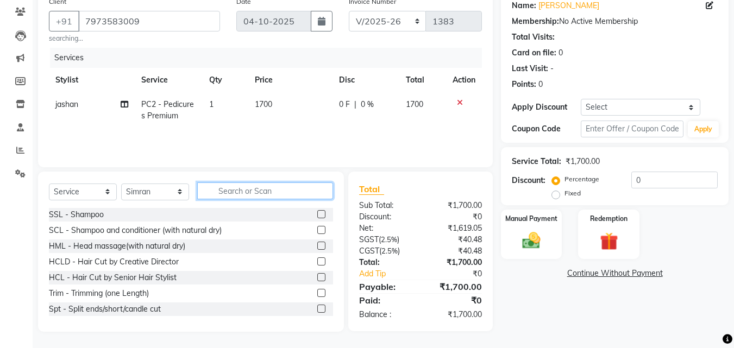
click at [279, 193] on input "text" at bounding box center [265, 190] width 136 height 17
click at [248, 193] on input "text" at bounding box center [265, 190] width 136 height 17
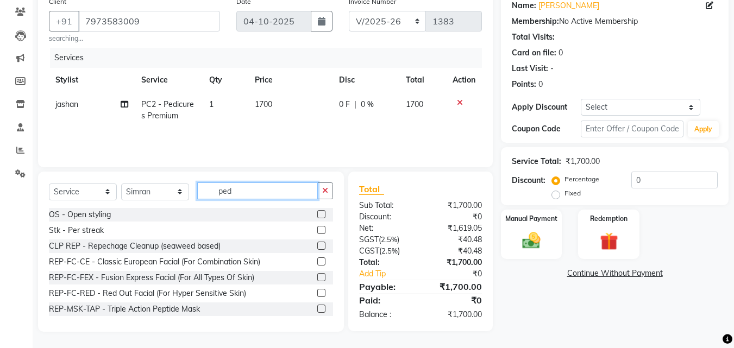
scroll to position [90, 0]
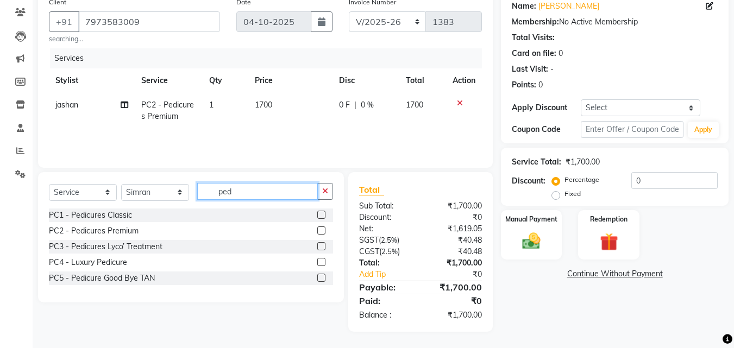
type input "ped"
click at [321, 234] on label at bounding box center [321, 230] width 8 height 8
click at [321, 234] on input "checkbox" at bounding box center [320, 230] width 7 height 7
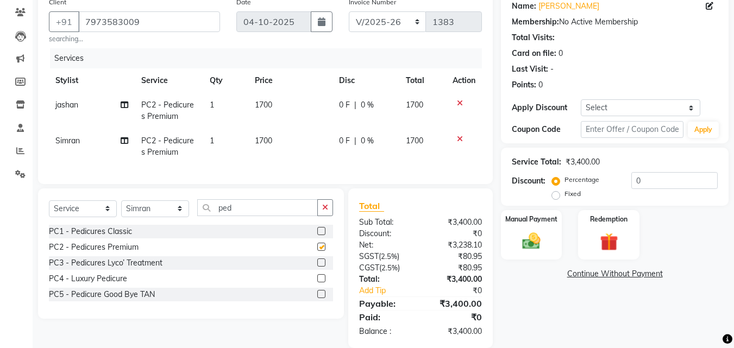
checkbox input "false"
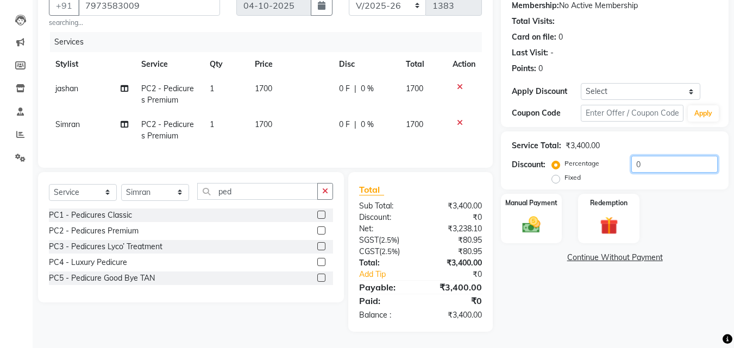
click at [641, 159] on input "0" at bounding box center [674, 164] width 86 height 17
click at [564, 173] on label "Fixed" at bounding box center [572, 178] width 16 height 10
click at [554, 174] on input "Fixed" at bounding box center [558, 178] width 8 height 8
radio input "true"
click at [667, 157] on input "0" at bounding box center [674, 164] width 86 height 17
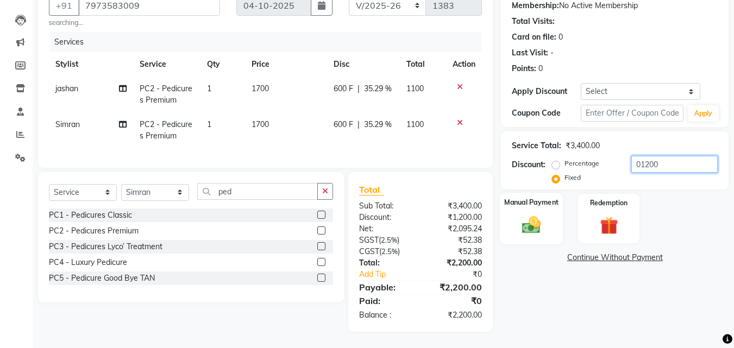
type input "01200"
click at [545, 225] on img at bounding box center [531, 225] width 30 height 22
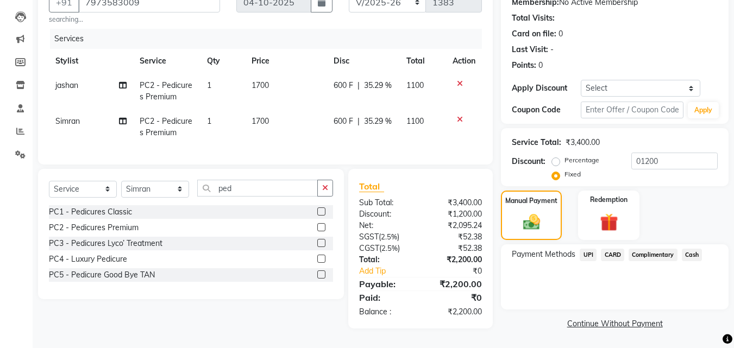
click at [589, 252] on span "UPI" at bounding box center [587, 255] width 17 height 12
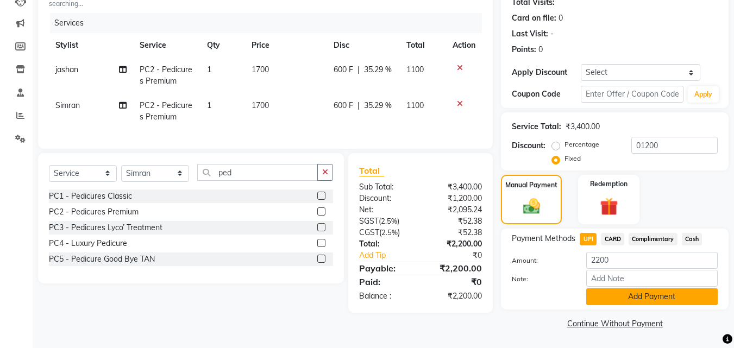
click at [635, 296] on button "Add Payment" at bounding box center [651, 296] width 131 height 17
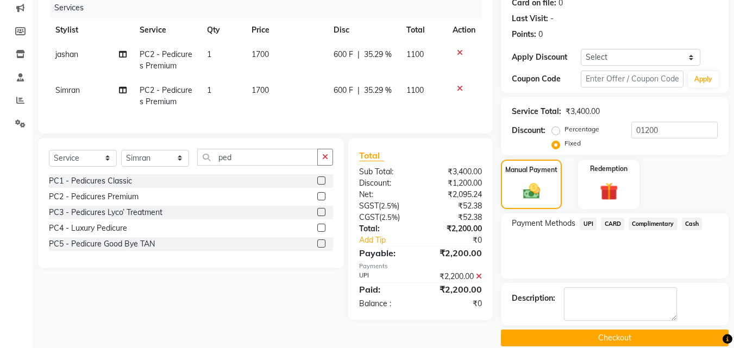
scroll to position [155, 0]
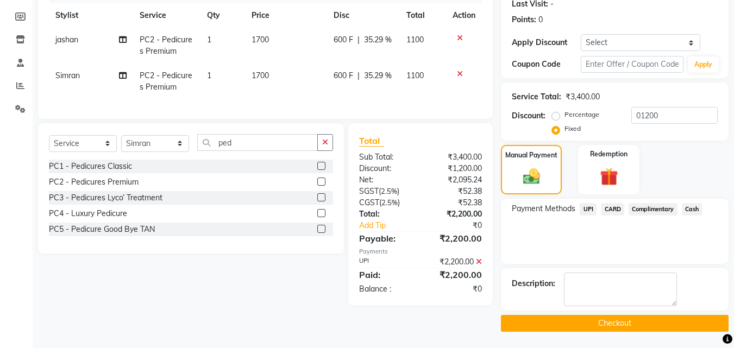
click at [614, 320] on button "Checkout" at bounding box center [614, 323] width 227 height 17
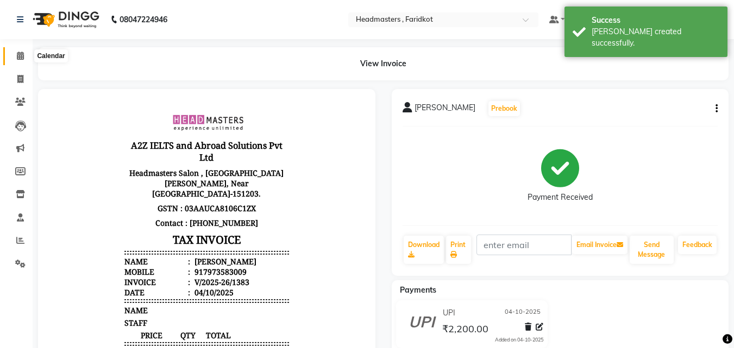
click at [24, 57] on icon at bounding box center [20, 56] width 7 height 8
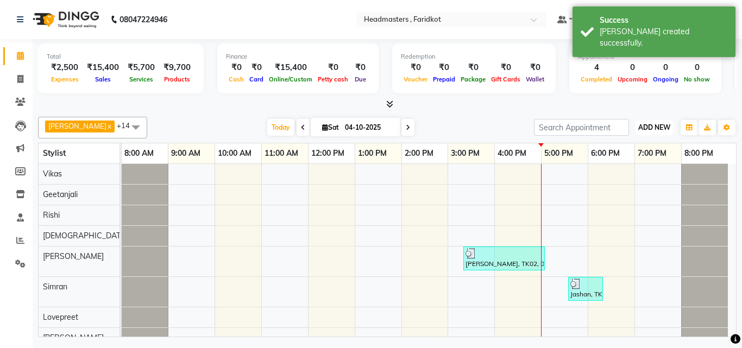
click at [653, 133] on button "ADD NEW Toggle Dropdown" at bounding box center [653, 127] width 37 height 15
click at [622, 162] on link "Add Invoice" at bounding box center [629, 162] width 86 height 14
select select "service"
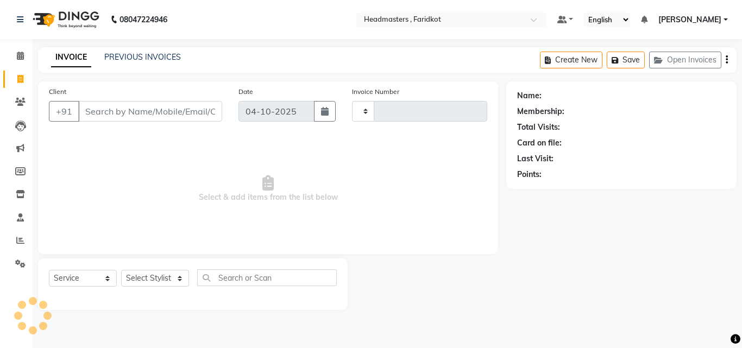
type input "1384"
select select "7919"
click at [172, 115] on input "Client" at bounding box center [150, 111] width 144 height 21
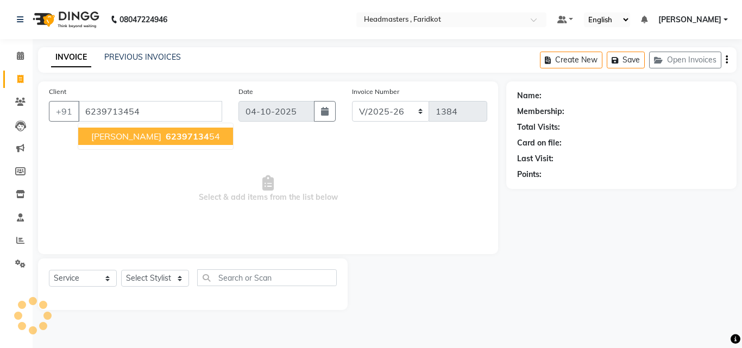
type input "6239713454"
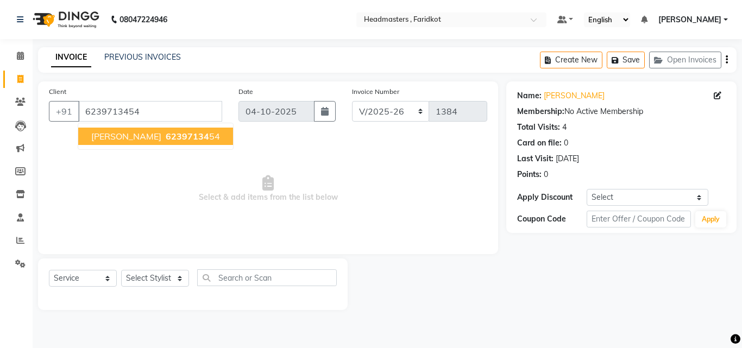
click at [180, 137] on span "62397134" at bounding box center [187, 136] width 43 height 11
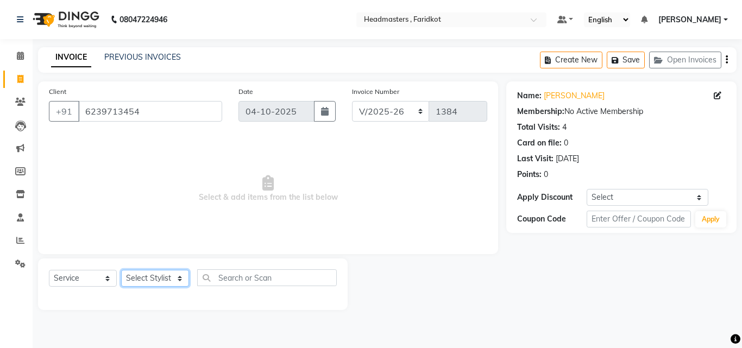
click at [155, 282] on select "Select Stylist Anu [PERSON_NAME] [PERSON_NAME] [PERSON_NAME] [PERSON_NAME] [PER…" at bounding box center [155, 278] width 68 height 17
select select "76902"
click at [121, 270] on select "Select Stylist Anu [PERSON_NAME] [PERSON_NAME] [PERSON_NAME] [PERSON_NAME] [PER…" at bounding box center [155, 278] width 68 height 17
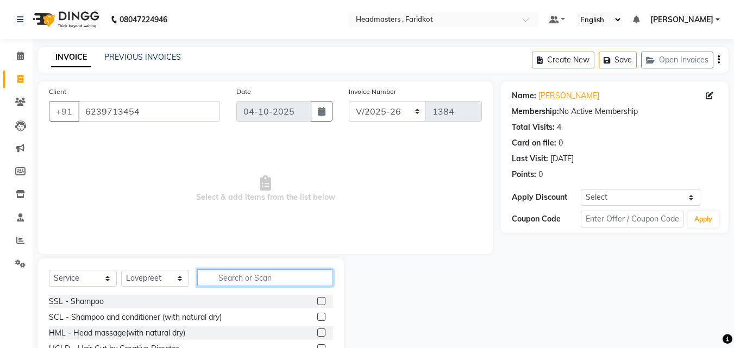
click at [239, 282] on input "text" at bounding box center [265, 277] width 136 height 17
type input "hcg"
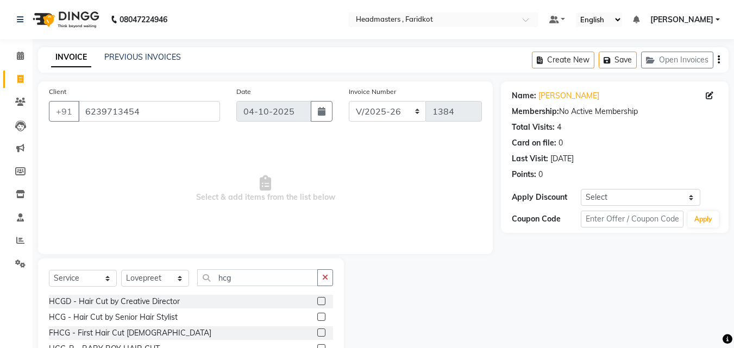
click at [318, 315] on label at bounding box center [321, 317] width 8 height 8
click at [318, 315] on input "checkbox" at bounding box center [320, 317] width 7 height 7
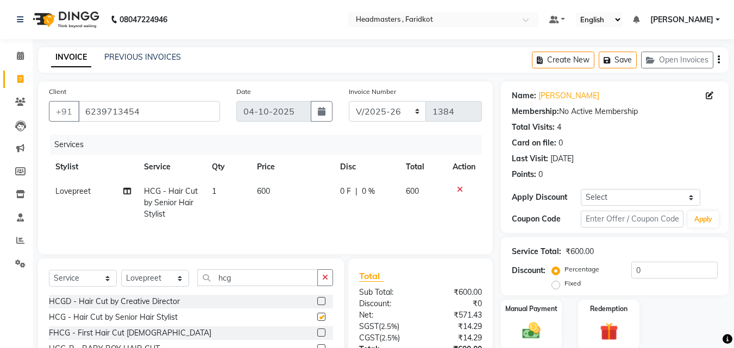
checkbox input "false"
click at [325, 276] on icon "button" at bounding box center [325, 278] width 6 height 8
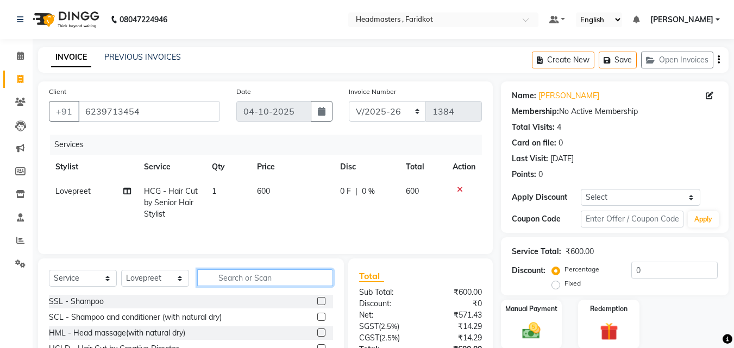
click at [298, 277] on input "text" at bounding box center [265, 277] width 136 height 17
type input "brd"
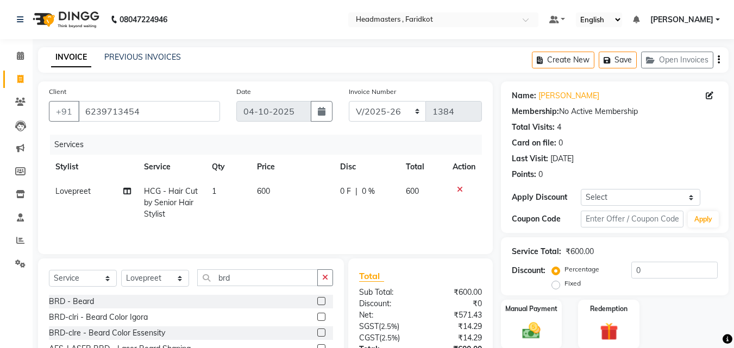
click at [318, 303] on label at bounding box center [321, 301] width 8 height 8
click at [318, 303] on input "checkbox" at bounding box center [320, 301] width 7 height 7
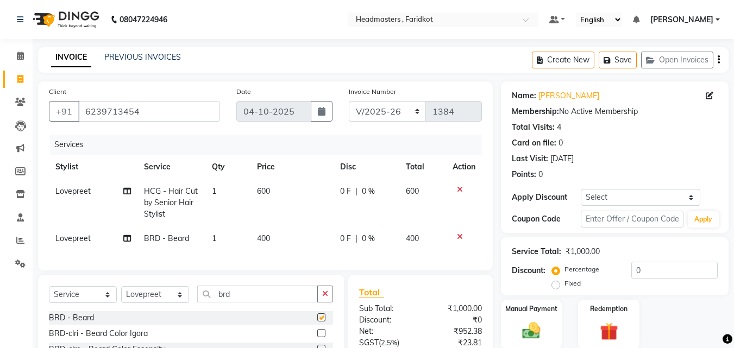
checkbox input "false"
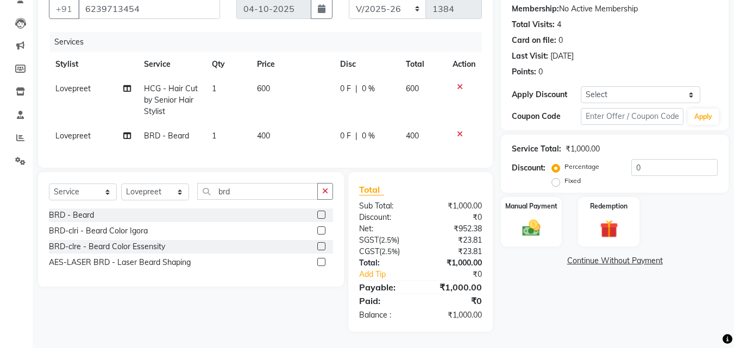
scroll to position [111, 0]
click at [652, 160] on input "0" at bounding box center [674, 167] width 86 height 17
type input "050"
click at [534, 219] on img at bounding box center [531, 228] width 30 height 22
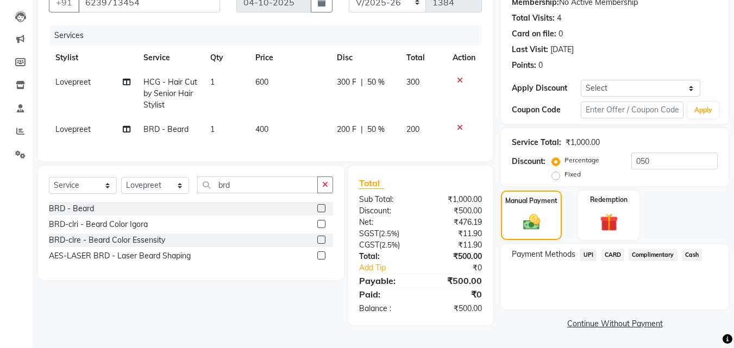
click at [688, 262] on div "Payment Methods UPI CARD Complimentary Cash" at bounding box center [614, 276] width 227 height 65
click at [697, 256] on span "Cash" at bounding box center [691, 255] width 21 height 12
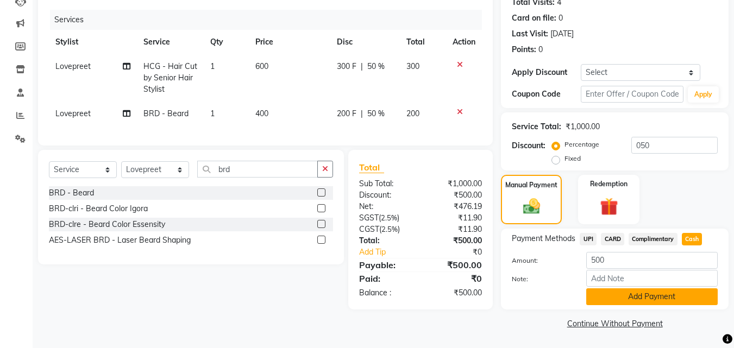
click at [662, 294] on button "Add Payment" at bounding box center [651, 296] width 131 height 17
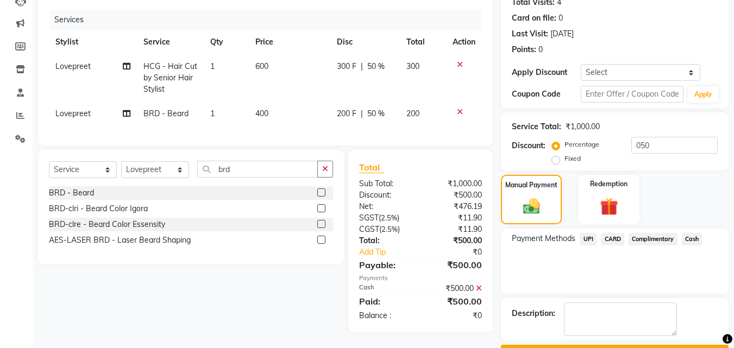
scroll to position [155, 0]
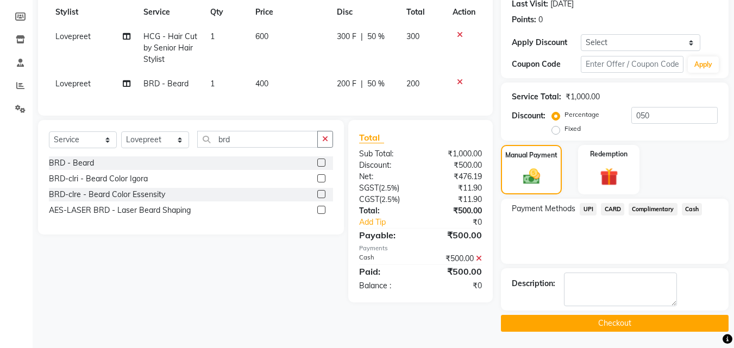
click at [625, 321] on button "Checkout" at bounding box center [614, 323] width 227 height 17
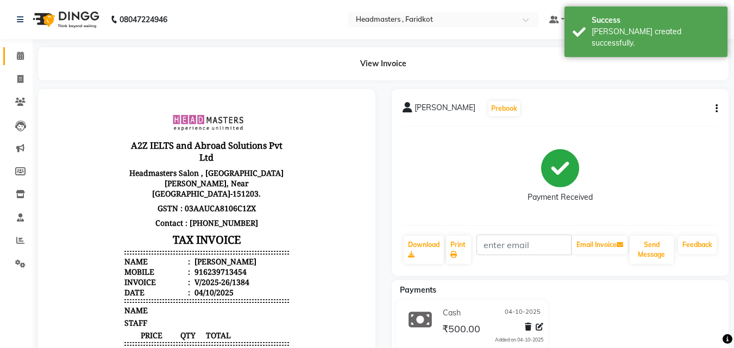
click at [12, 64] on link "Calendar" at bounding box center [16, 56] width 26 height 18
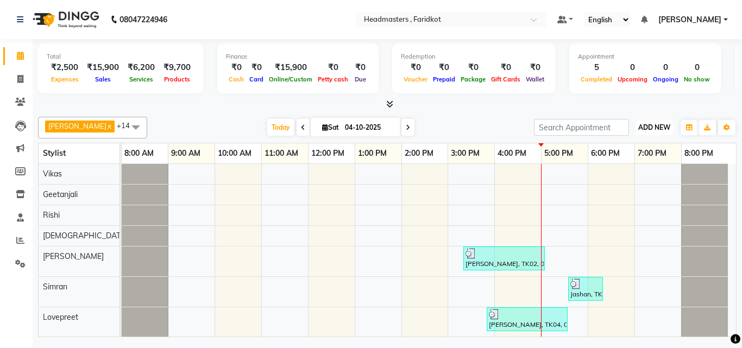
click at [654, 124] on span "ADD NEW" at bounding box center [654, 127] width 32 height 8
click at [617, 163] on link "Add Invoice" at bounding box center [629, 162] width 86 height 14
select select "service"
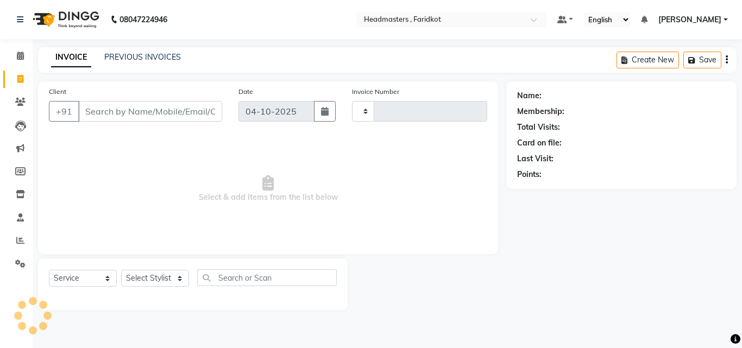
type input "1385"
select select "7919"
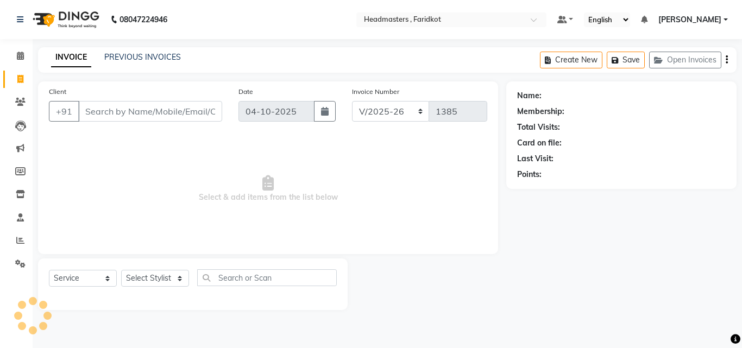
click at [194, 111] on input "Client" at bounding box center [150, 111] width 144 height 21
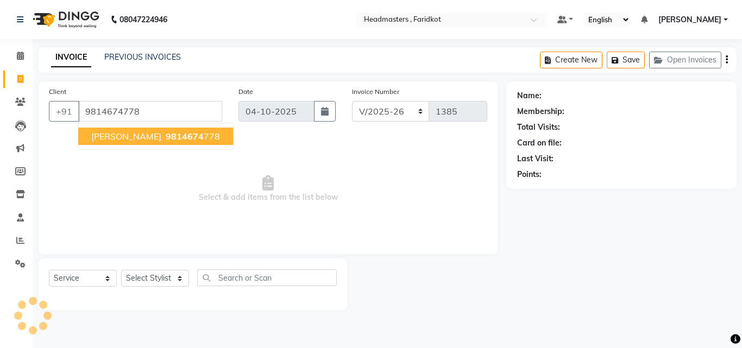
type input "9814674778"
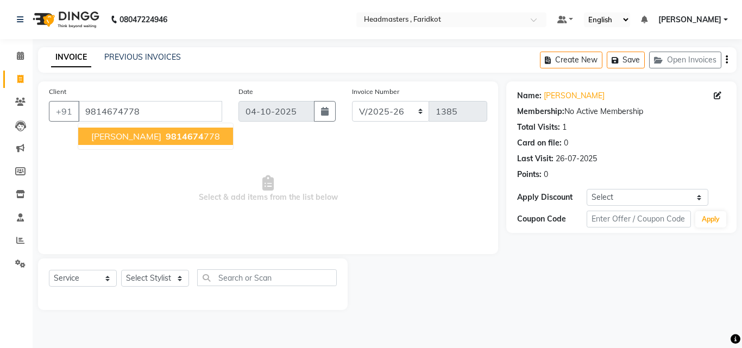
click at [199, 141] on button "[PERSON_NAME] 9814674 778" at bounding box center [155, 136] width 155 height 17
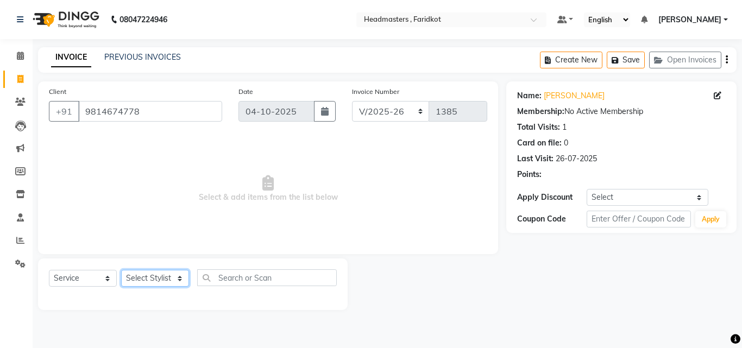
click at [166, 277] on select "Select Stylist Anu [PERSON_NAME] [PERSON_NAME] [PERSON_NAME] [PERSON_NAME] [PER…" at bounding box center [155, 278] width 68 height 17
select select "76900"
click at [121, 270] on select "Select Stylist Anu [PERSON_NAME] [PERSON_NAME] [PERSON_NAME] [PERSON_NAME] [PER…" at bounding box center [155, 278] width 68 height 17
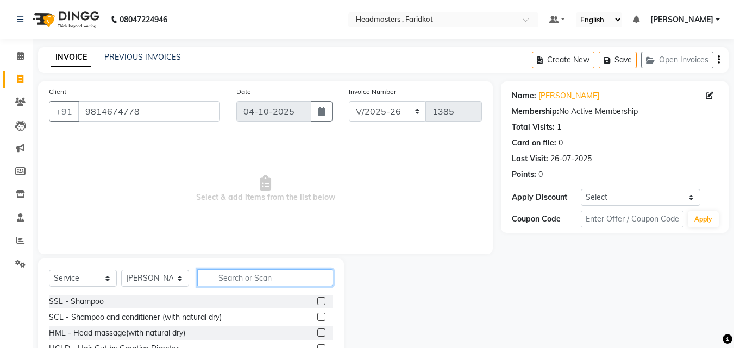
click at [251, 275] on input "text" at bounding box center [265, 277] width 136 height 17
type input "hcg"
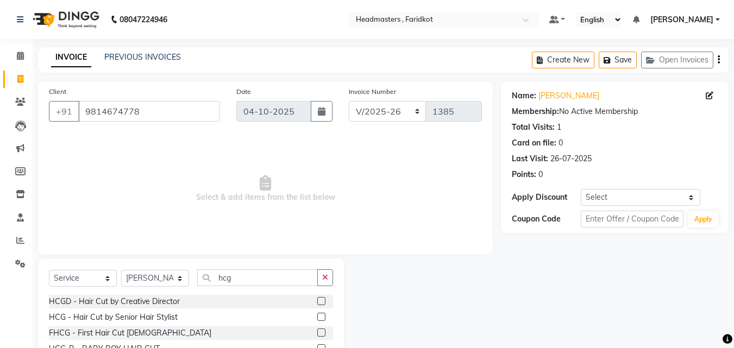
click at [322, 318] on label at bounding box center [321, 317] width 8 height 8
click at [322, 318] on input "checkbox" at bounding box center [320, 317] width 7 height 7
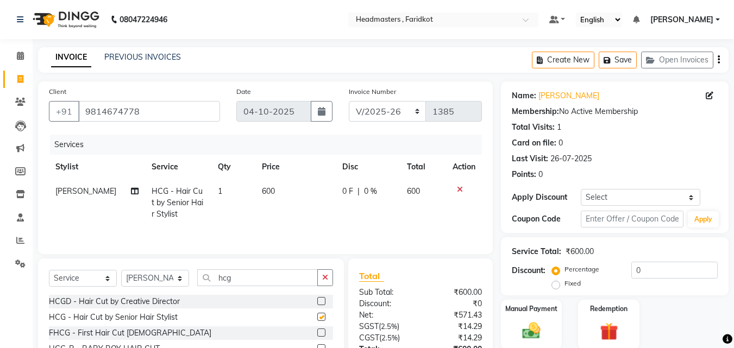
checkbox input "false"
click at [320, 276] on button "button" at bounding box center [325, 277] width 16 height 17
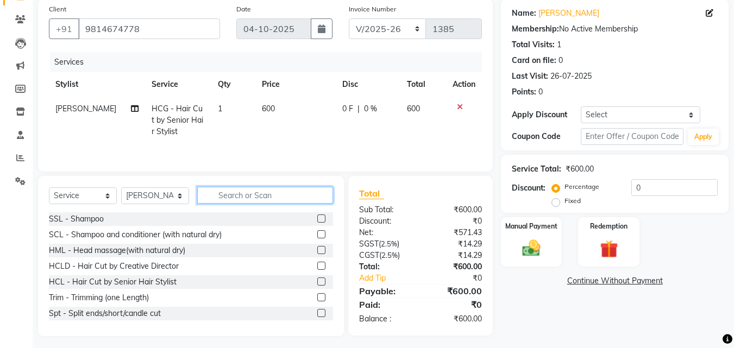
scroll to position [87, 0]
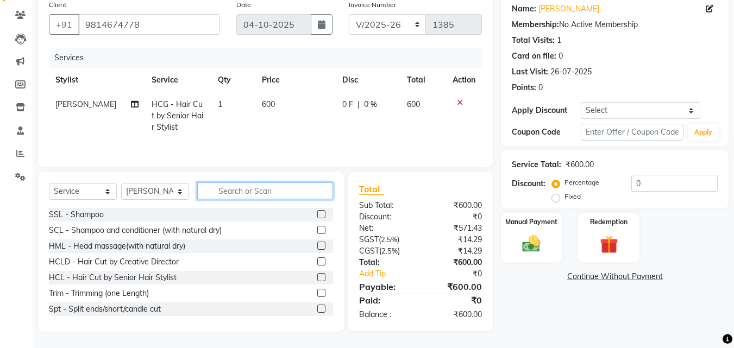
click at [302, 188] on input "text" at bounding box center [265, 190] width 136 height 17
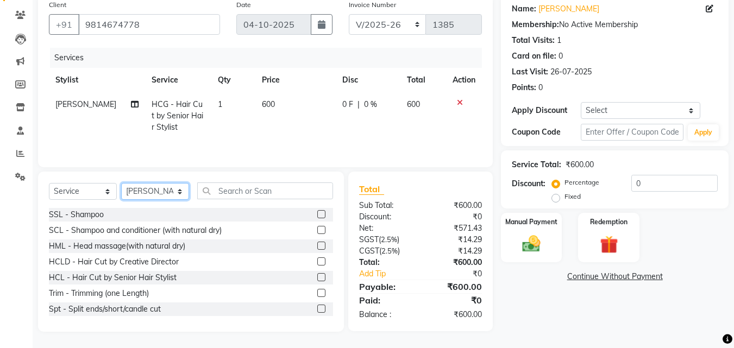
click at [174, 187] on select "Select Stylist Anu [PERSON_NAME] [PERSON_NAME] [PERSON_NAME] [PERSON_NAME] [PER…" at bounding box center [155, 191] width 68 height 17
select select "93734"
click at [121, 183] on select "Select Stylist Anu [PERSON_NAME] [PERSON_NAME] [PERSON_NAME] [PERSON_NAME] [PER…" at bounding box center [155, 191] width 68 height 17
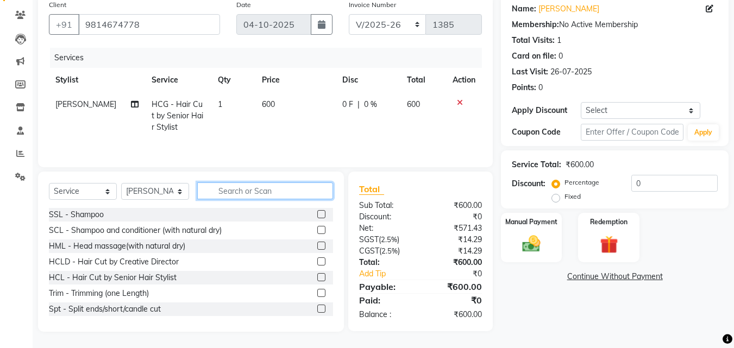
click at [239, 195] on input "text" at bounding box center [265, 190] width 136 height 17
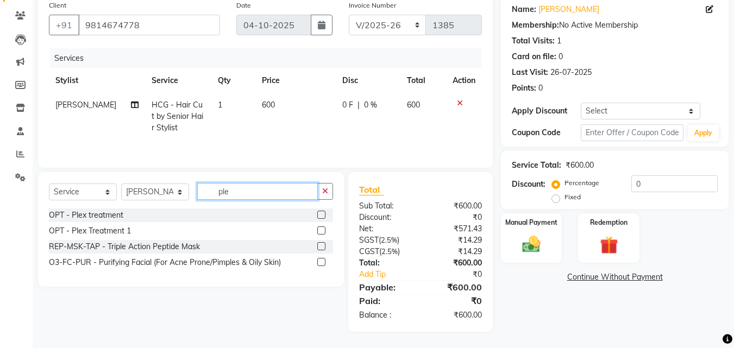
scroll to position [86, 0]
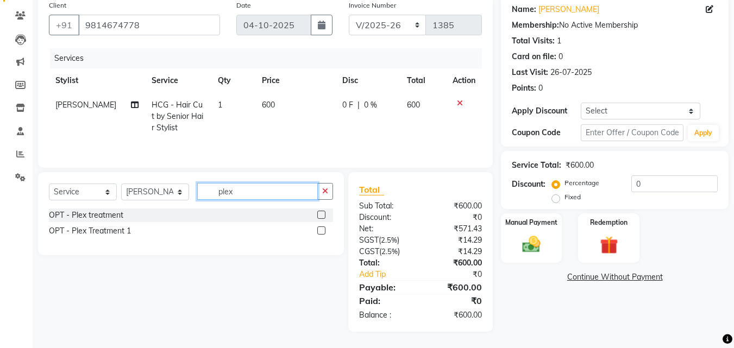
type input "plex"
click at [324, 231] on label at bounding box center [321, 230] width 8 height 8
click at [324, 231] on input "checkbox" at bounding box center [320, 230] width 7 height 7
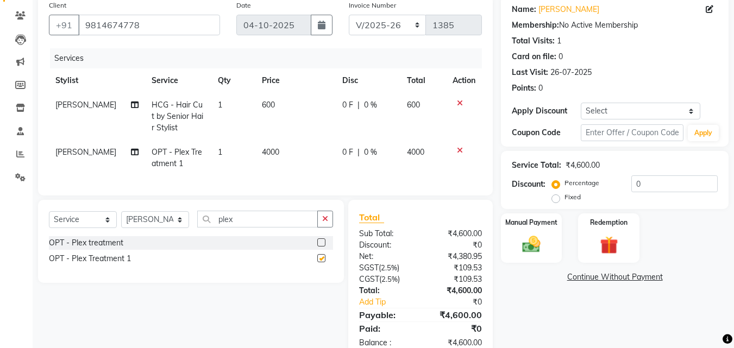
checkbox input "false"
click at [321, 227] on button "button" at bounding box center [325, 219] width 16 height 17
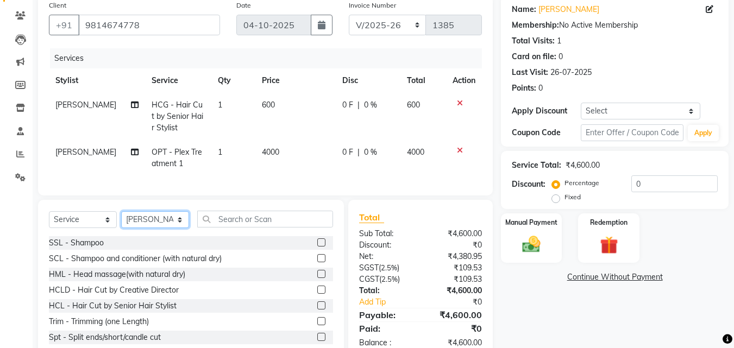
click at [166, 222] on select "Select Stylist Anu [PERSON_NAME] [PERSON_NAME] [PERSON_NAME] [PERSON_NAME] [PER…" at bounding box center [155, 219] width 68 height 17
select select "71454"
click at [121, 219] on select "Select Stylist Anu [PERSON_NAME] [PERSON_NAME] [PERSON_NAME] [PERSON_NAME] [PER…" at bounding box center [155, 219] width 68 height 17
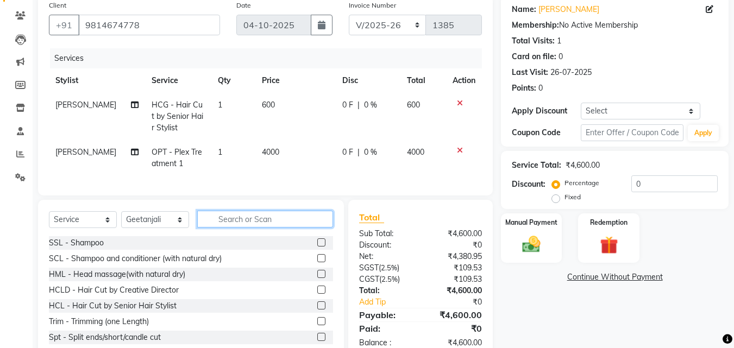
click at [226, 225] on input "text" at bounding box center [265, 219] width 136 height 17
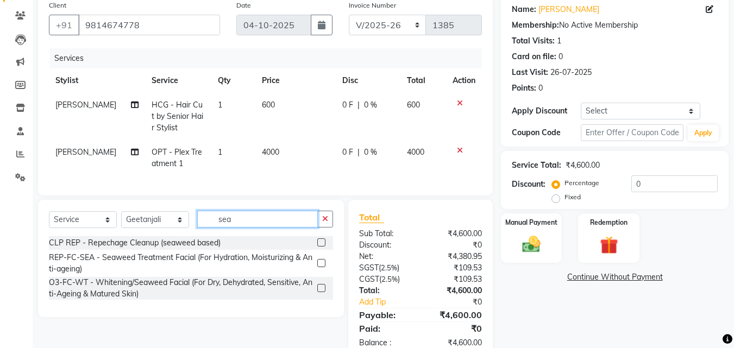
type input "sea"
click at [319, 246] on label at bounding box center [321, 242] width 8 height 8
click at [319, 246] on input "checkbox" at bounding box center [320, 242] width 7 height 7
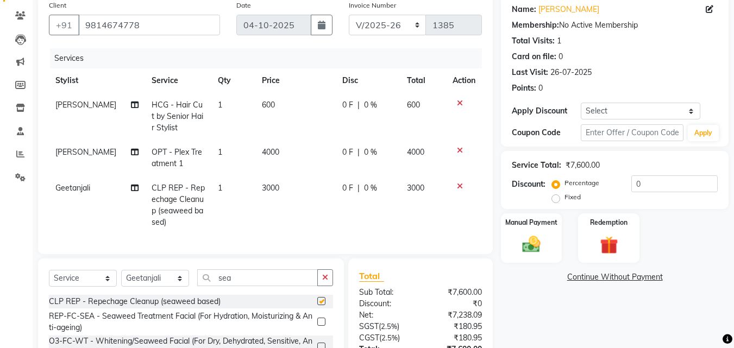
checkbox input "false"
click at [681, 189] on input "0" at bounding box center [674, 183] width 86 height 17
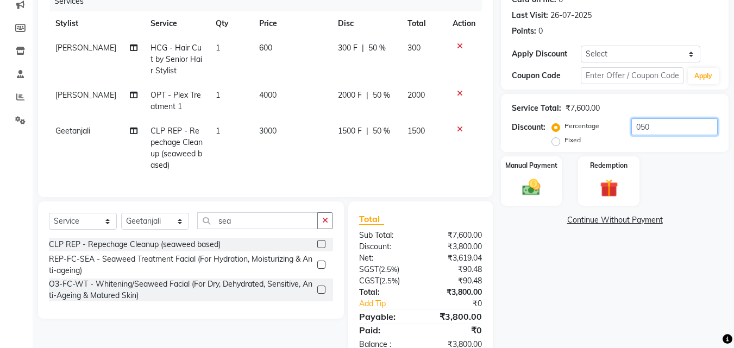
scroll to position [181, 0]
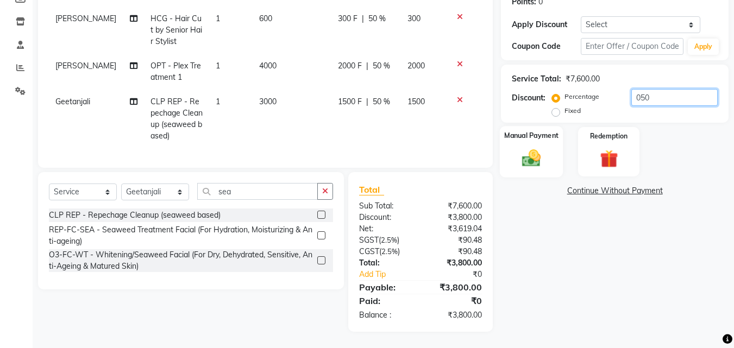
type input "050"
click at [524, 162] on div "Manual Payment" at bounding box center [531, 152] width 64 height 52
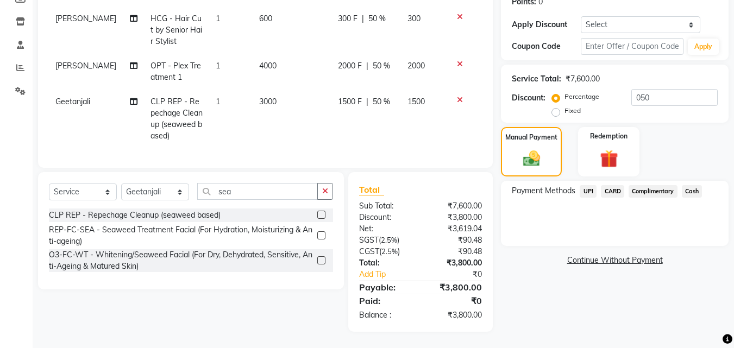
click at [585, 185] on span "UPI" at bounding box center [587, 191] width 17 height 12
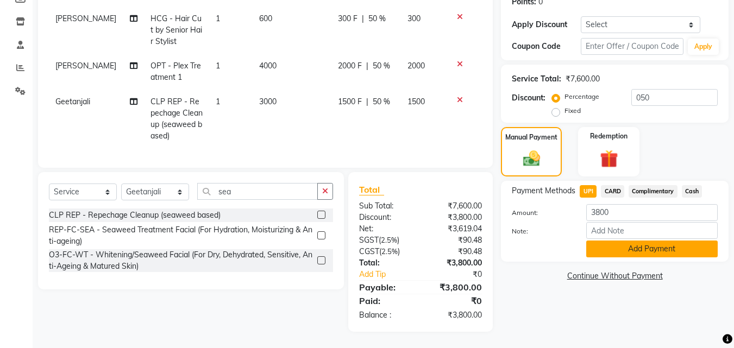
click at [621, 241] on button "Add Payment" at bounding box center [651, 249] width 131 height 17
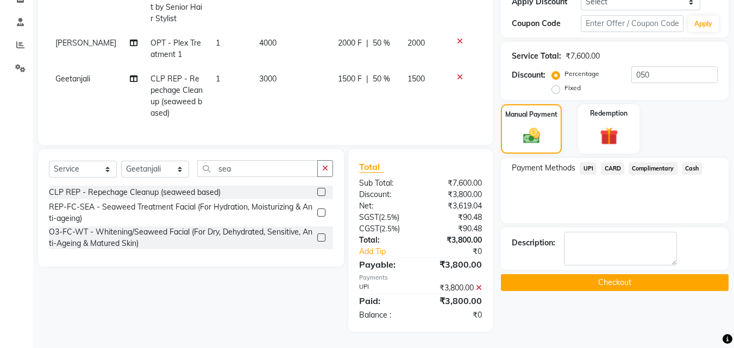
scroll to position [204, 0]
click at [596, 280] on button "Checkout" at bounding box center [614, 282] width 227 height 17
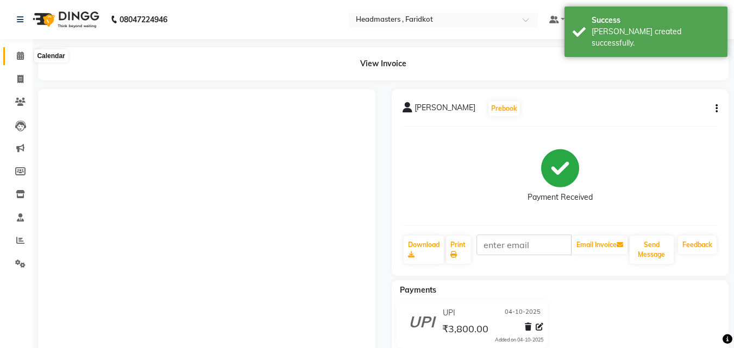
click at [18, 58] on icon at bounding box center [20, 56] width 7 height 8
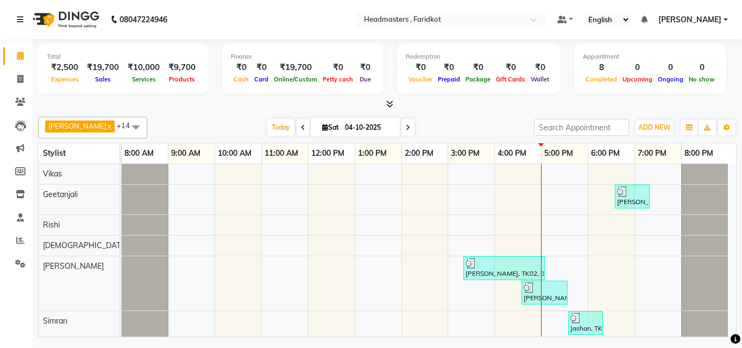
click at [583, 272] on div "[PERSON_NAME], TK05, 06:35 PM-07:20 PM, CLP REP - Repechage Cleanup (seaweed ba…" at bounding box center [429, 324] width 614 height 320
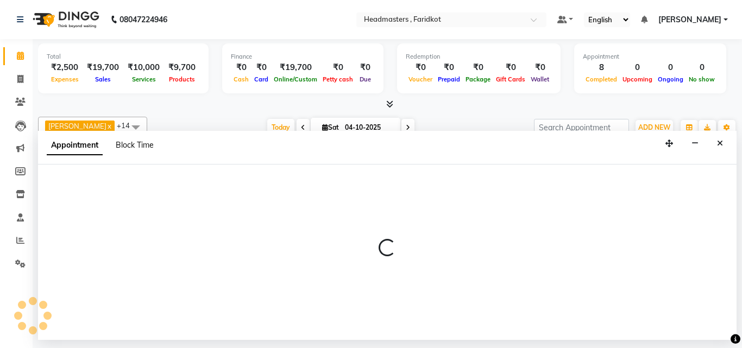
select select "76900"
select select "tentative"
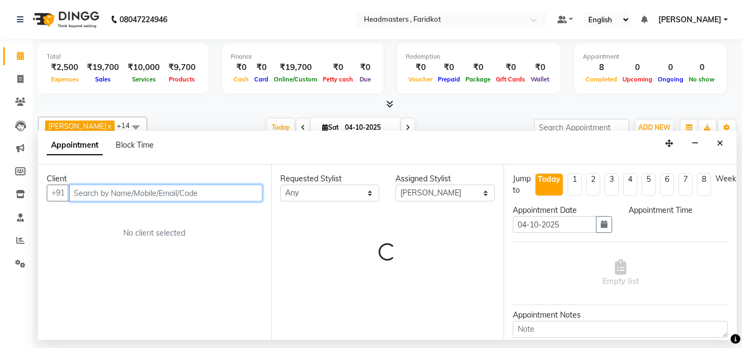
select select "1020"
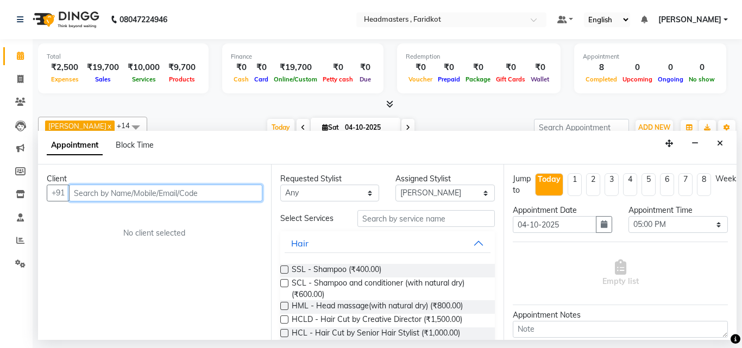
click at [148, 188] on input "text" at bounding box center [165, 193] width 193 height 17
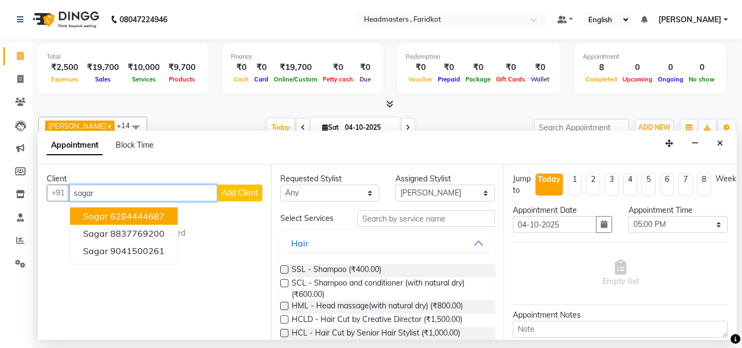
click at [162, 216] on ngb-highlight "6284444687" at bounding box center [137, 216] width 54 height 11
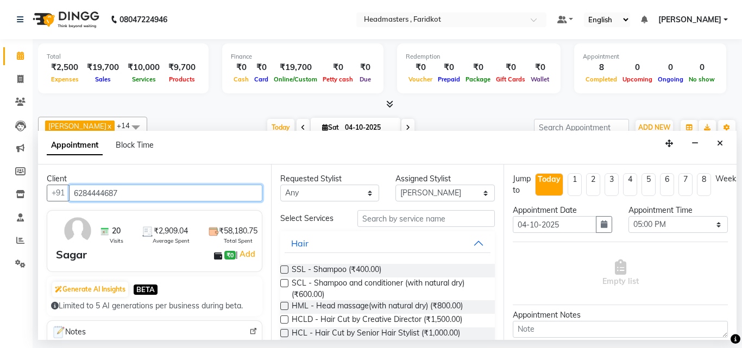
type input "6284444687"
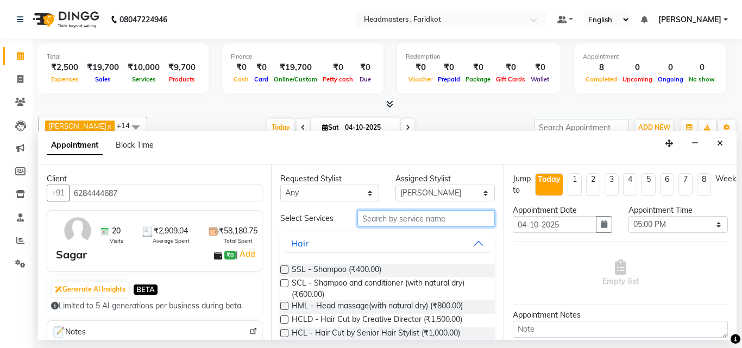
click at [427, 222] on input "text" at bounding box center [426, 218] width 138 height 17
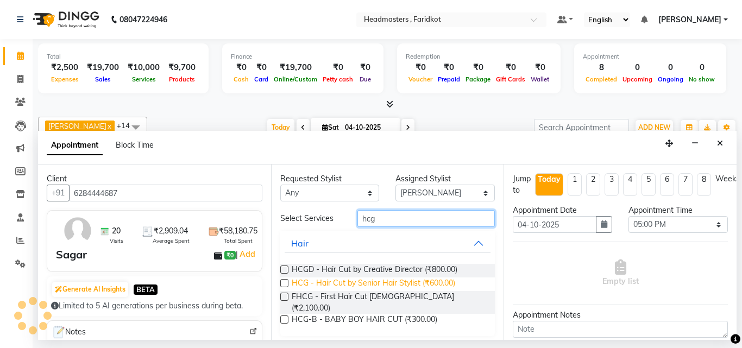
type input "hcg"
click at [422, 288] on span "HCG - Hair Cut by Senior Hair Stylist (₹600.00)" at bounding box center [373, 284] width 163 height 14
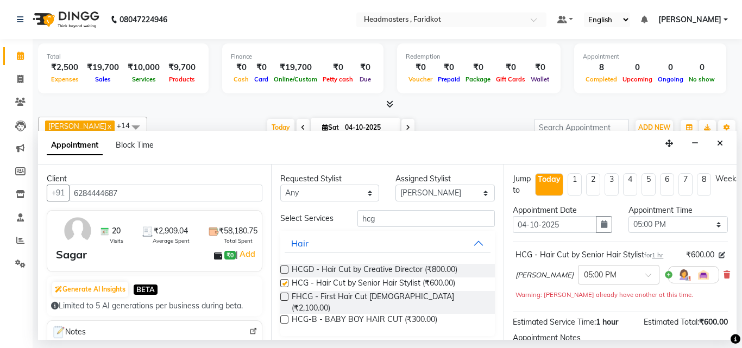
checkbox input "false"
click at [421, 226] on input "hcg" at bounding box center [426, 218] width 138 height 17
type input "h"
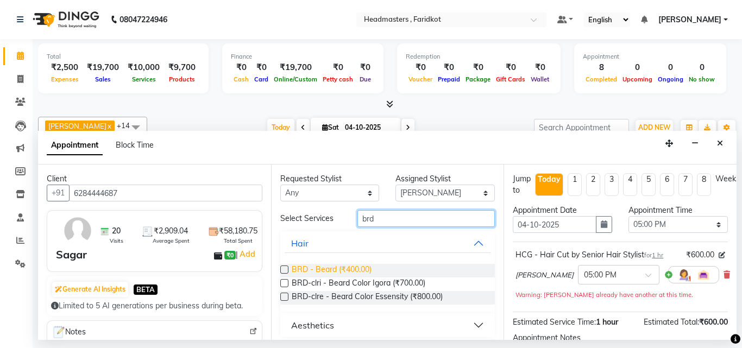
type input "brd"
click at [340, 267] on span "BRD - Beard (₹400.00)" at bounding box center [332, 271] width 80 height 14
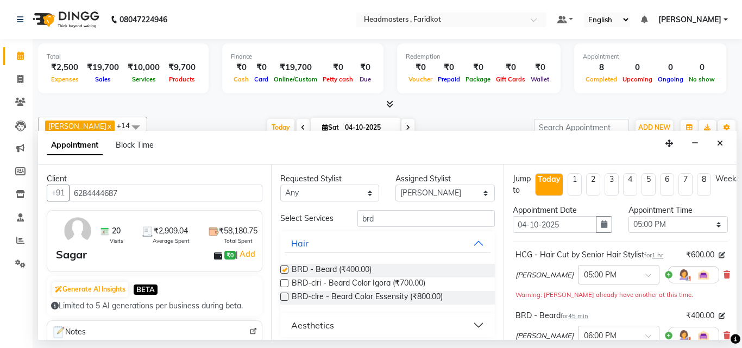
checkbox input "false"
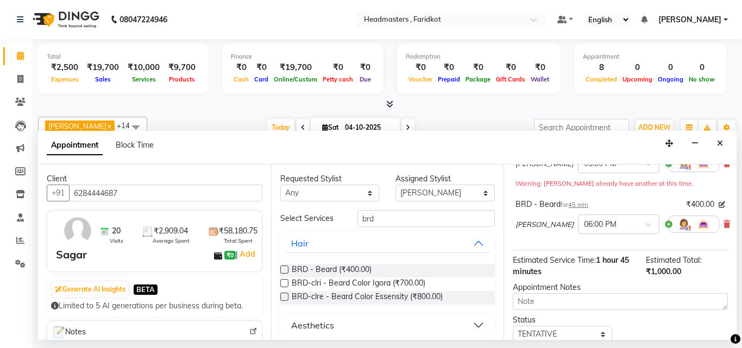
scroll to position [173, 0]
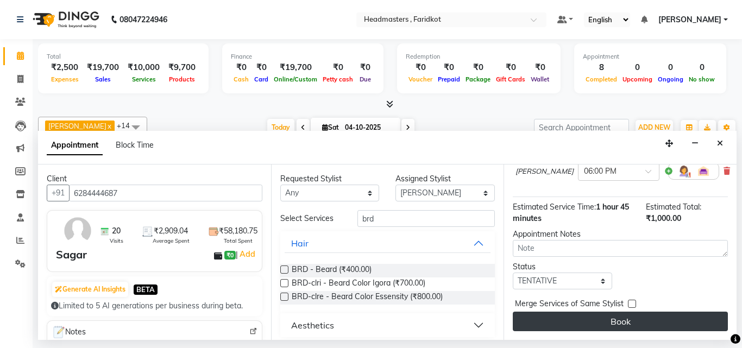
click at [615, 314] on button "Book" at bounding box center [620, 322] width 215 height 20
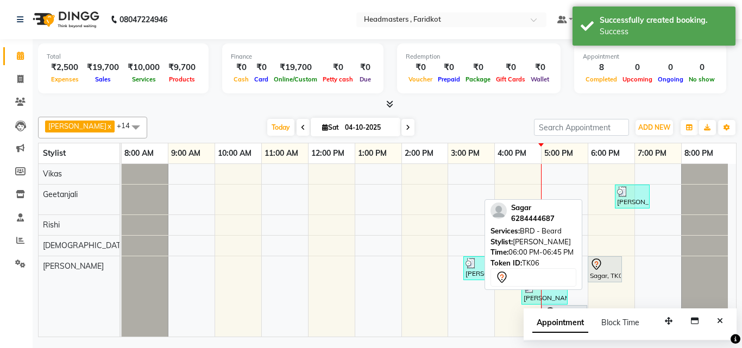
click at [602, 273] on div "Sagar, TK06, 06:00 PM-06:45 PM, BRD - [PERSON_NAME]" at bounding box center [605, 269] width 32 height 23
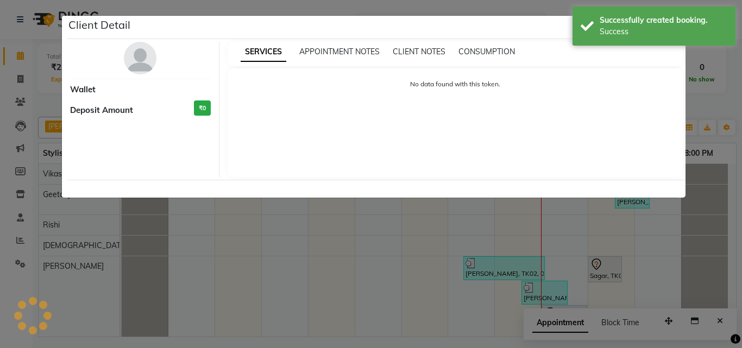
select select "7"
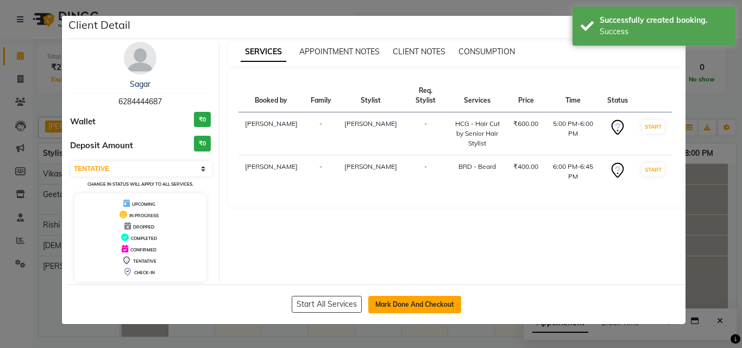
click at [416, 299] on button "Mark Done And Checkout" at bounding box center [414, 304] width 93 height 17
select select "service"
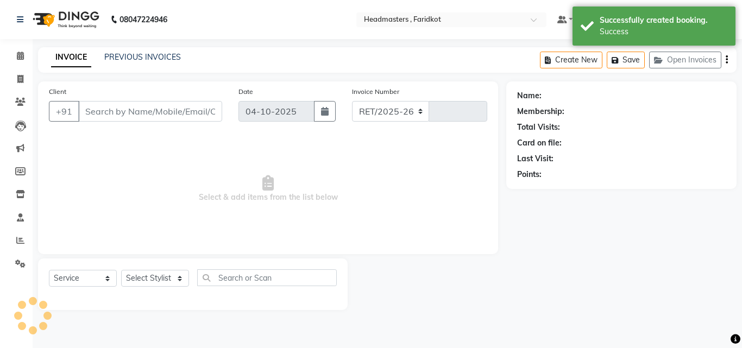
select select "7919"
type input "1386"
type input "6284444687"
select select "76900"
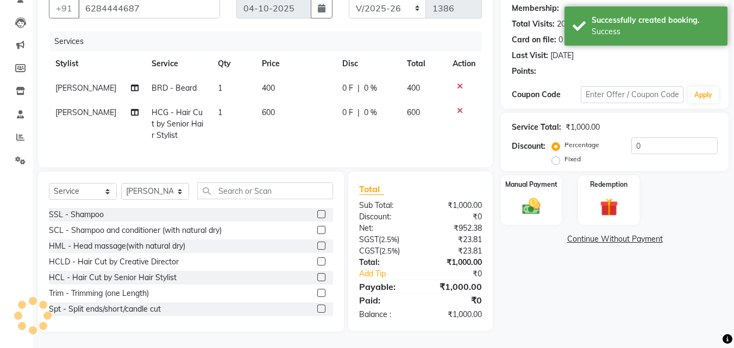
scroll to position [111, 0]
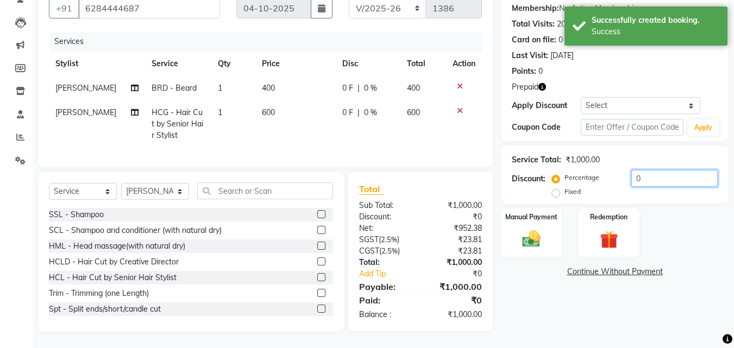
click at [672, 172] on input "0" at bounding box center [674, 178] width 86 height 17
type input "050"
click at [543, 234] on img at bounding box center [531, 239] width 30 height 22
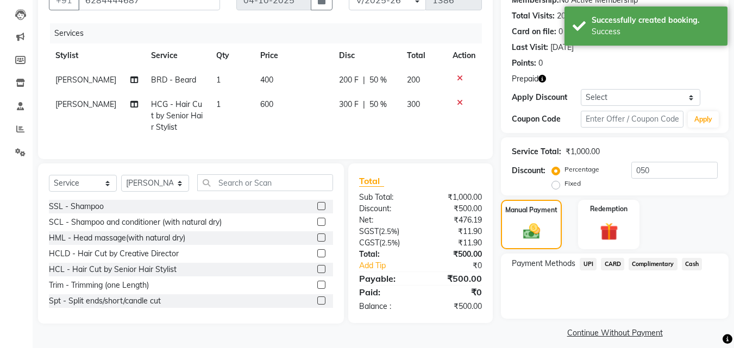
click at [687, 265] on span "Cash" at bounding box center [691, 264] width 21 height 12
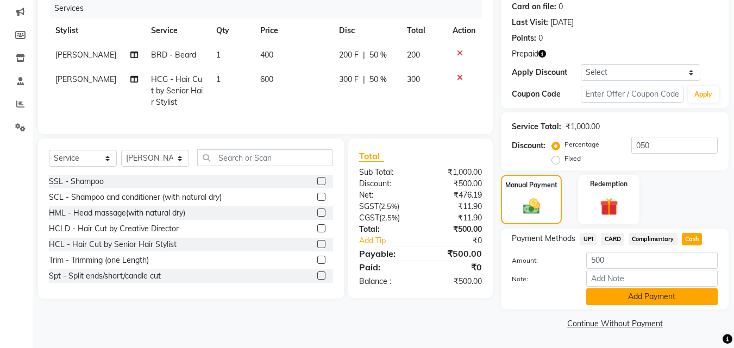
click at [661, 303] on button "Add Payment" at bounding box center [651, 296] width 131 height 17
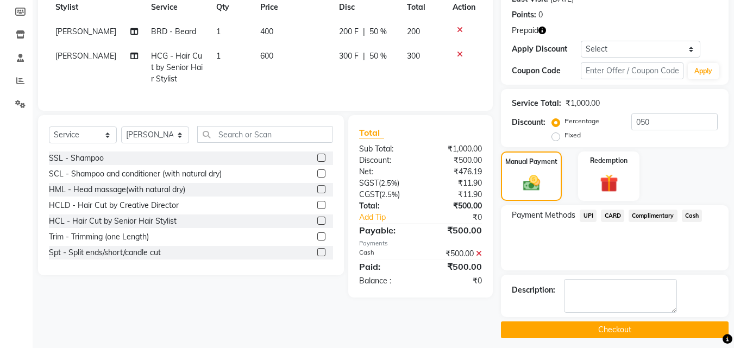
scroll to position [166, 0]
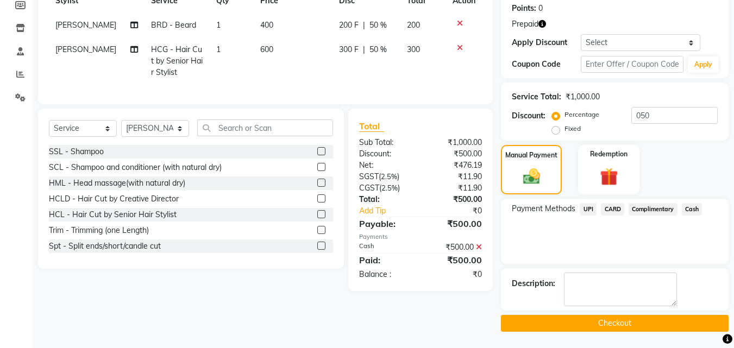
click at [612, 332] on main "INVOICE PREVIOUS INVOICES Create New Save Open Invoices Client [PHONE_NUMBER] D…" at bounding box center [383, 114] width 701 height 467
click at [614, 324] on button "Checkout" at bounding box center [614, 323] width 227 height 17
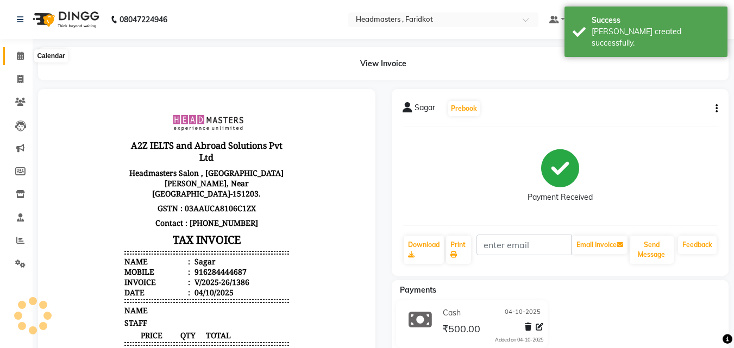
click at [22, 59] on icon at bounding box center [20, 56] width 7 height 8
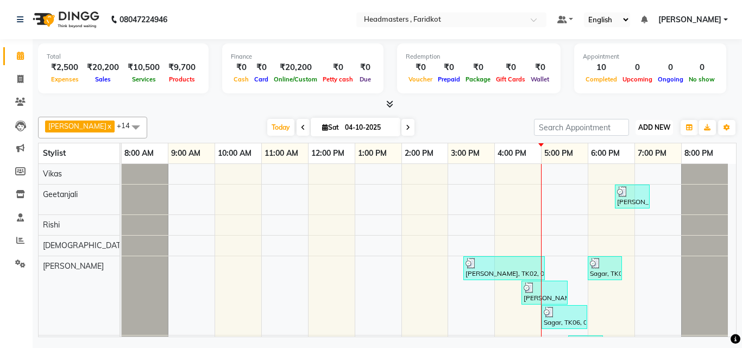
click at [642, 125] on span "ADD NEW" at bounding box center [654, 127] width 32 height 8
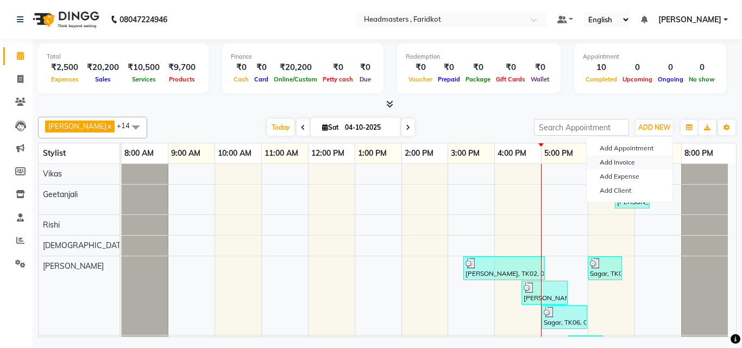
click at [609, 161] on link "Add Invoice" at bounding box center [629, 162] width 86 height 14
select select "service"
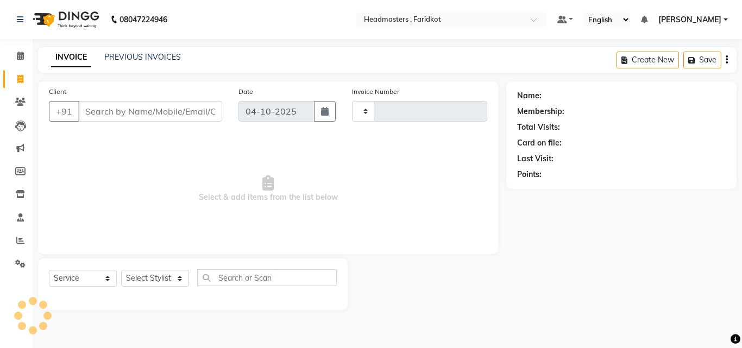
type input "1387"
select select "7919"
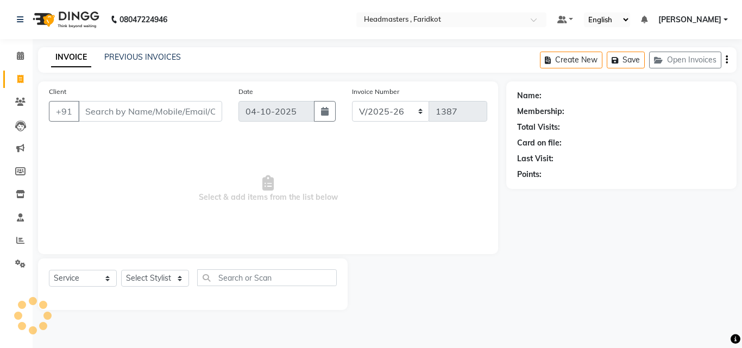
click at [200, 116] on input "Client" at bounding box center [150, 111] width 144 height 21
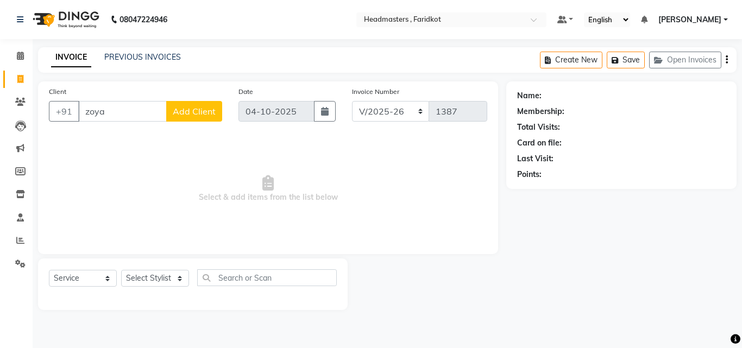
type input "zoya"
click at [193, 117] on button "Add Client" at bounding box center [194, 111] width 56 height 21
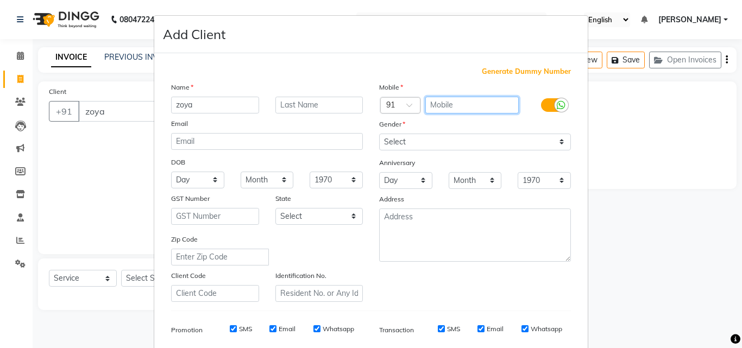
click at [434, 106] on input "text" at bounding box center [472, 105] width 94 height 17
type input "7488621762"
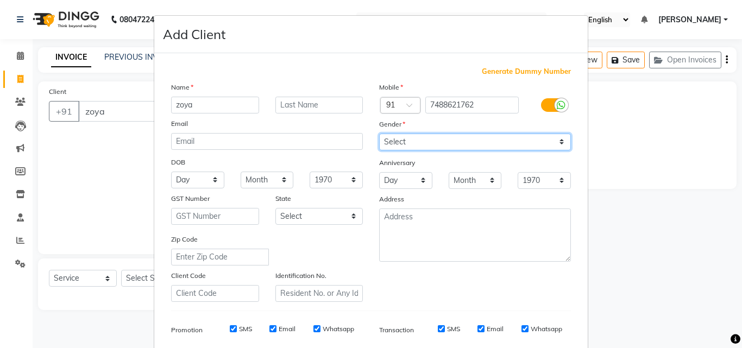
click at [439, 138] on select "Select [DEMOGRAPHIC_DATA] [DEMOGRAPHIC_DATA] Other Prefer Not To Say" at bounding box center [475, 142] width 192 height 17
select select "[DEMOGRAPHIC_DATA]"
click at [379, 134] on select "Select [DEMOGRAPHIC_DATA] [DEMOGRAPHIC_DATA] Other Prefer Not To Say" at bounding box center [475, 142] width 192 height 17
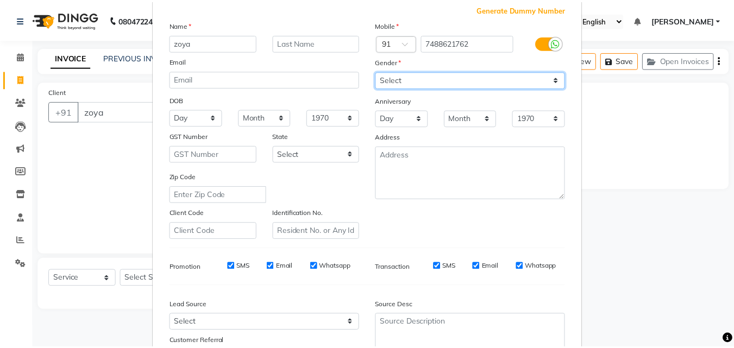
scroll to position [153, 0]
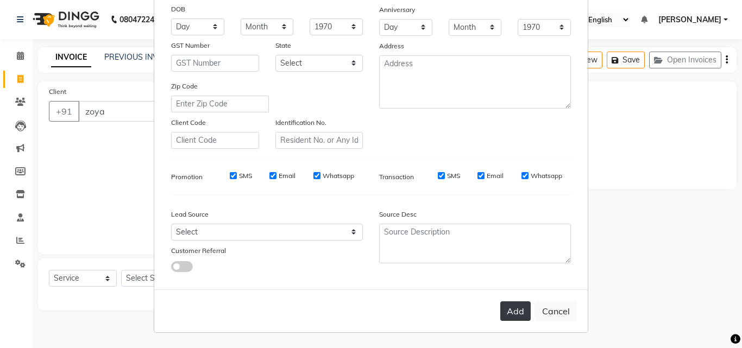
click at [509, 314] on button "Add" at bounding box center [515, 311] width 30 height 20
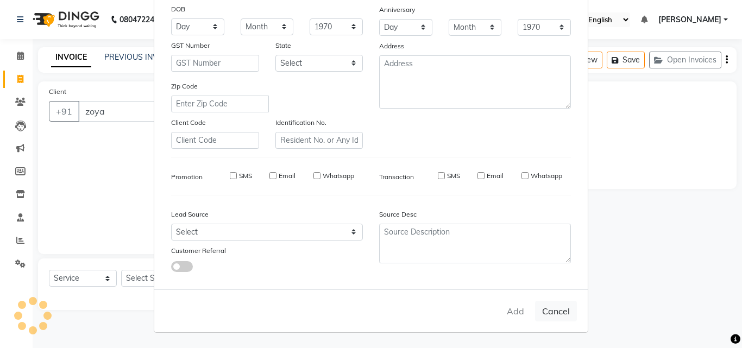
type input "7488621762"
select select
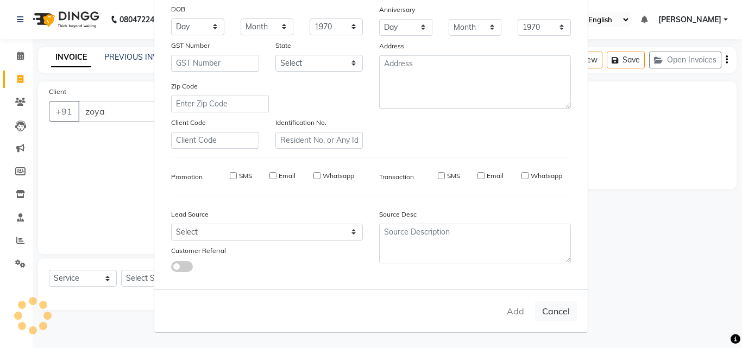
select select
checkbox input "false"
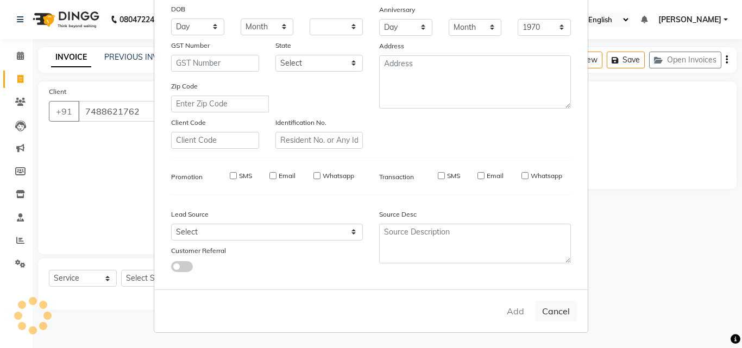
checkbox input "false"
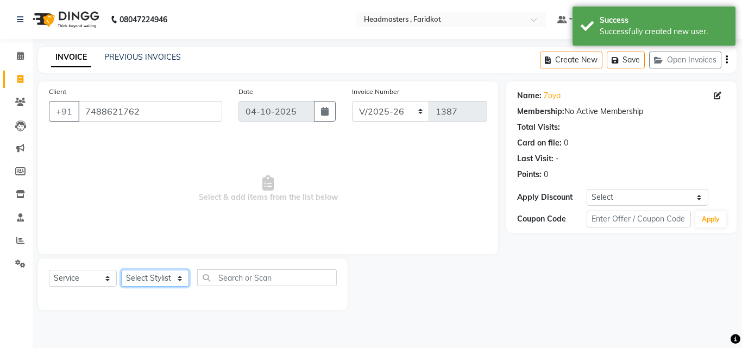
click at [171, 277] on select "Select Stylist Anu [PERSON_NAME] [PERSON_NAME] [PERSON_NAME] [PERSON_NAME] [PER…" at bounding box center [155, 278] width 68 height 17
select select "93734"
click at [121, 270] on select "Select Stylist Anu [PERSON_NAME] [PERSON_NAME] [PERSON_NAME] [PERSON_NAME] [PER…" at bounding box center [155, 278] width 68 height 17
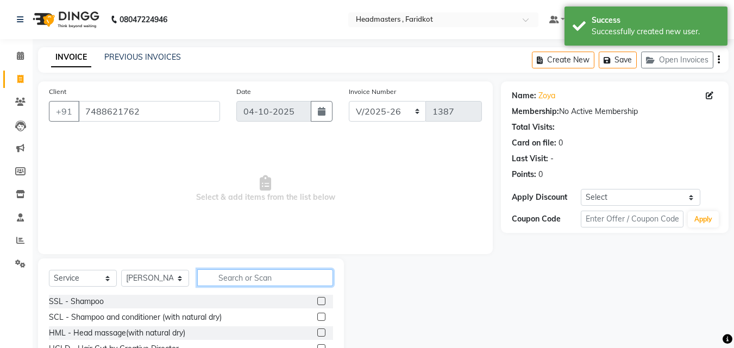
click at [262, 277] on input "text" at bounding box center [265, 277] width 136 height 17
type input "hcg"
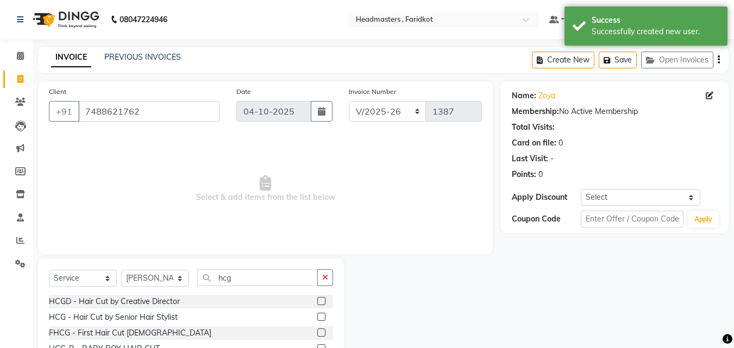
click at [324, 319] on label at bounding box center [321, 317] width 8 height 8
click at [324, 319] on input "checkbox" at bounding box center [320, 317] width 7 height 7
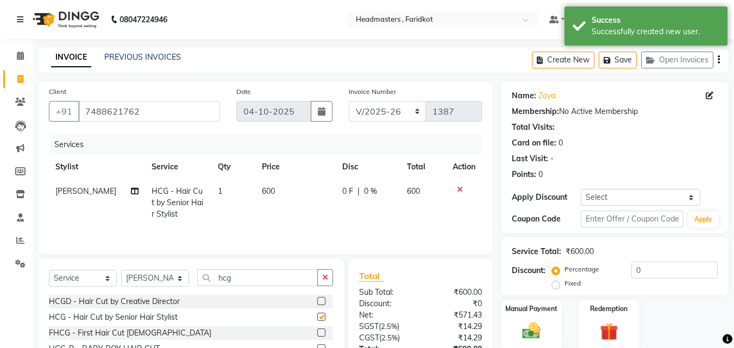
checkbox input "false"
click at [328, 275] on button "button" at bounding box center [325, 277] width 16 height 17
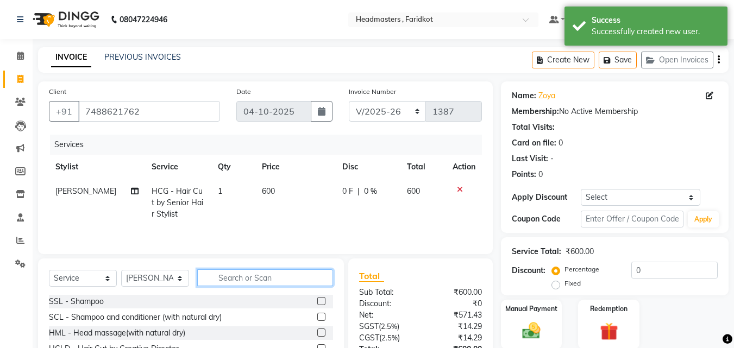
click at [275, 285] on input "text" at bounding box center [265, 277] width 136 height 17
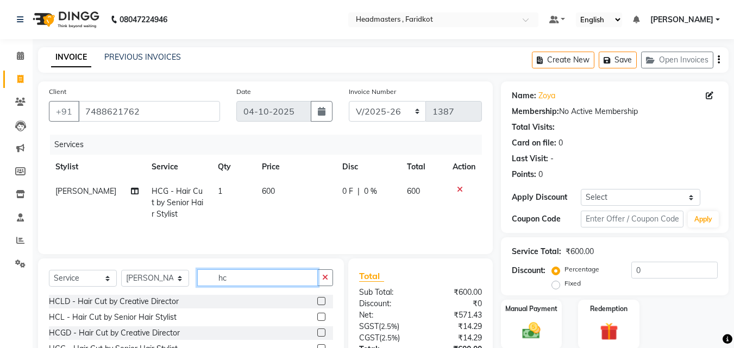
type input "hc"
click at [167, 203] on span "HCG - Hair Cut by Senior Hair Stylist" at bounding box center [177, 202] width 52 height 33
select select "93734"
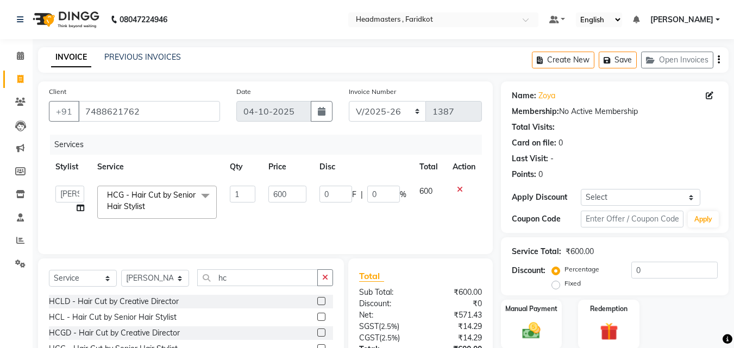
click at [199, 196] on span at bounding box center [205, 196] width 22 height 21
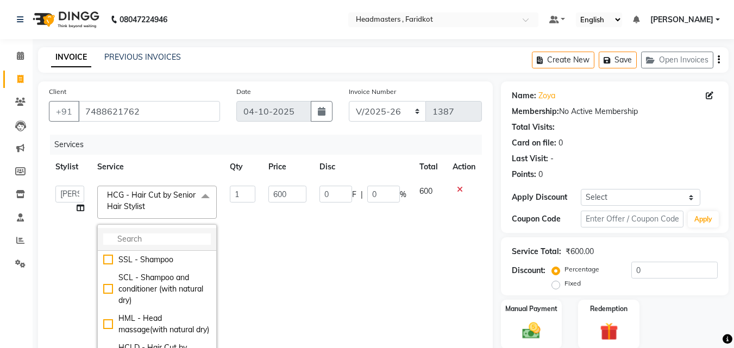
click at [176, 245] on li at bounding box center [157, 239] width 118 height 23
click at [175, 235] on input "multiselect-search" at bounding box center [157, 238] width 108 height 11
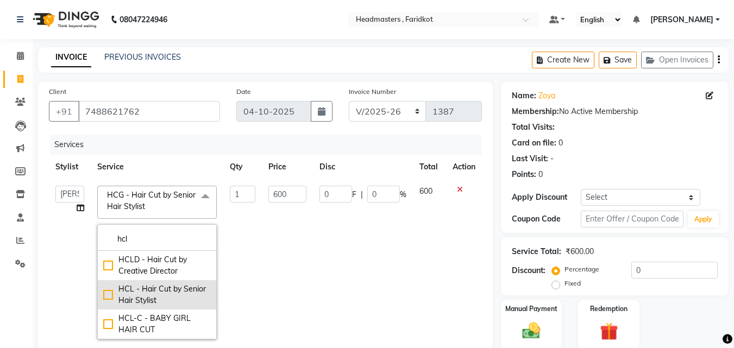
type input "hcl"
click at [182, 294] on div "HCL - Hair Cut by Senior Hair Stylist" at bounding box center [157, 294] width 108 height 23
checkbox input "true"
type input "1000"
click at [420, 235] on td "1000" at bounding box center [429, 262] width 33 height 167
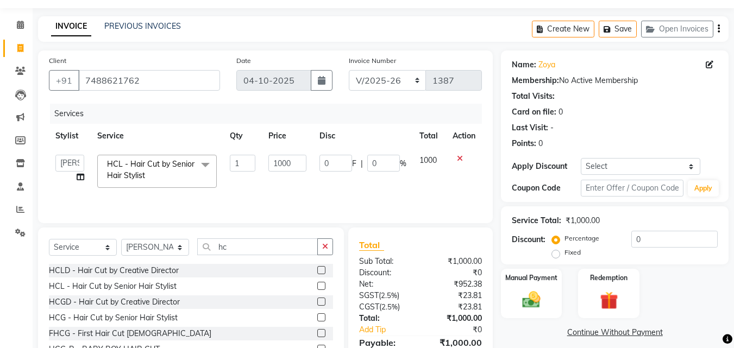
scroll to position [54, 0]
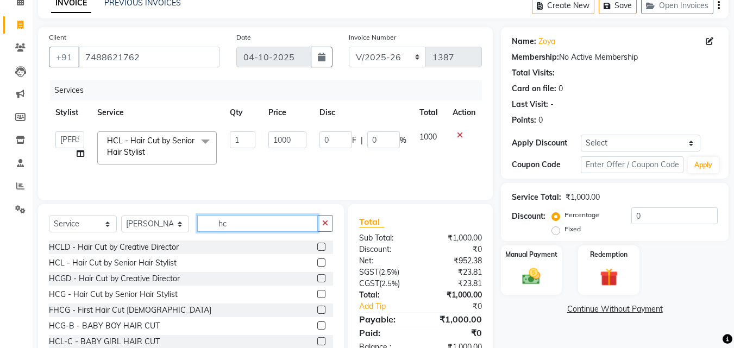
click at [265, 226] on input "hc" at bounding box center [257, 223] width 121 height 17
click at [156, 224] on select "Select Stylist Anu [PERSON_NAME] [PERSON_NAME] [PERSON_NAME] [PERSON_NAME] [PER…" at bounding box center [155, 224] width 68 height 17
select select "76902"
click at [121, 216] on select "Select Stylist Anu [PERSON_NAME] [PERSON_NAME] [PERSON_NAME] [PERSON_NAME] [PER…" at bounding box center [155, 224] width 68 height 17
click at [269, 226] on input "hc" at bounding box center [257, 223] width 121 height 17
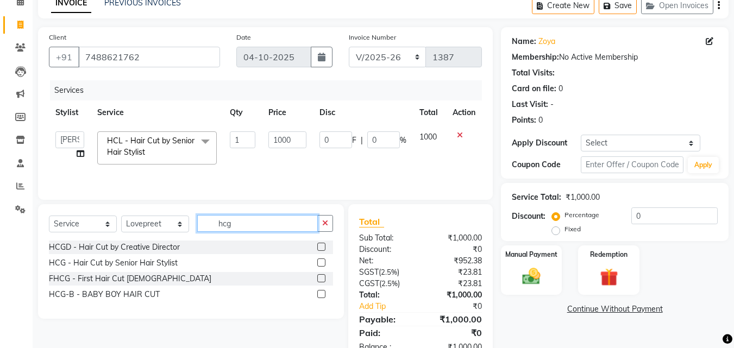
type input "hcg"
click at [321, 261] on label at bounding box center [321, 262] width 8 height 8
click at [321, 261] on input "checkbox" at bounding box center [320, 263] width 7 height 7
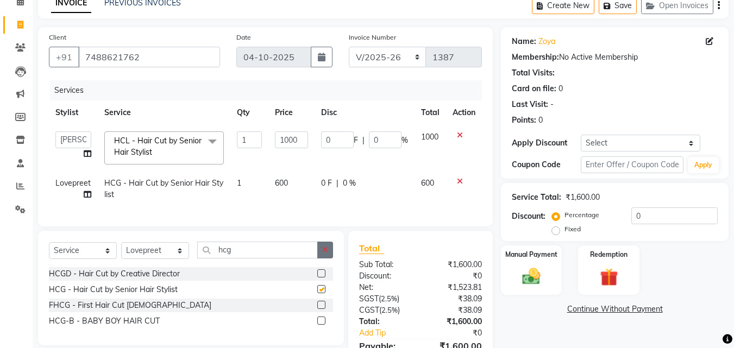
checkbox input "false"
click at [320, 257] on button "button" at bounding box center [325, 250] width 16 height 17
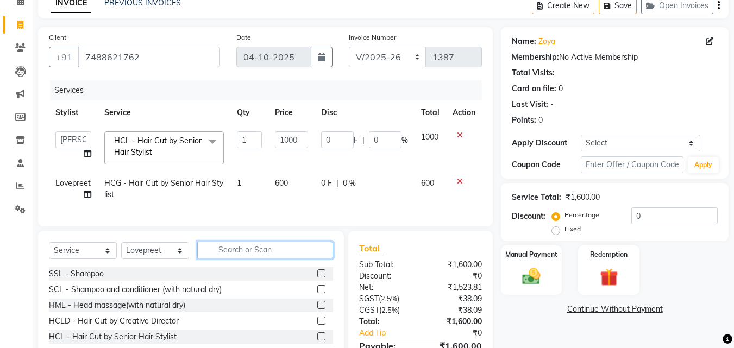
click at [293, 258] on input "text" at bounding box center [265, 250] width 136 height 17
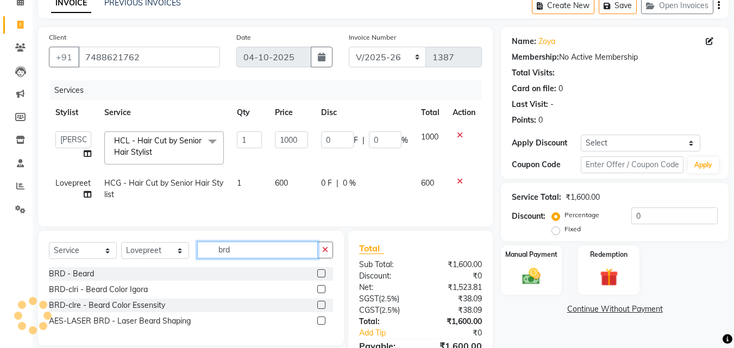
type input "brd"
click at [321, 277] on label at bounding box center [321, 273] width 8 height 8
click at [321, 277] on input "checkbox" at bounding box center [320, 273] width 7 height 7
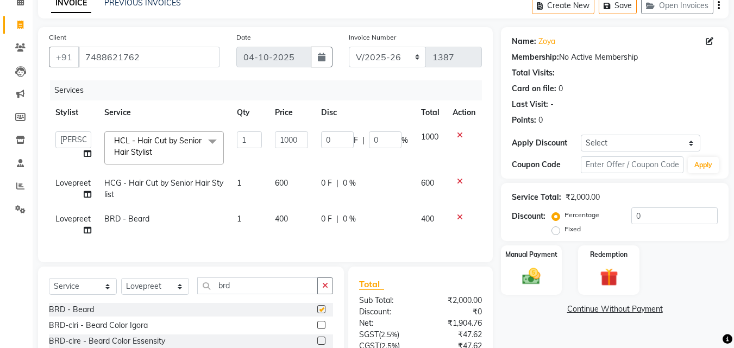
checkbox input "false"
click at [680, 208] on input "0" at bounding box center [674, 215] width 86 height 17
type input "05"
type input "50"
type input "5"
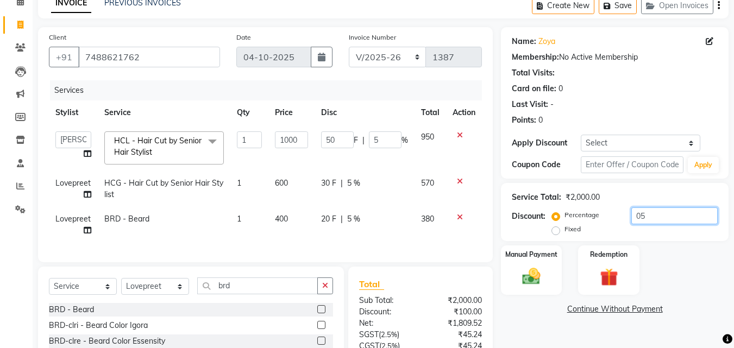
type input "050"
type input "500"
type input "50"
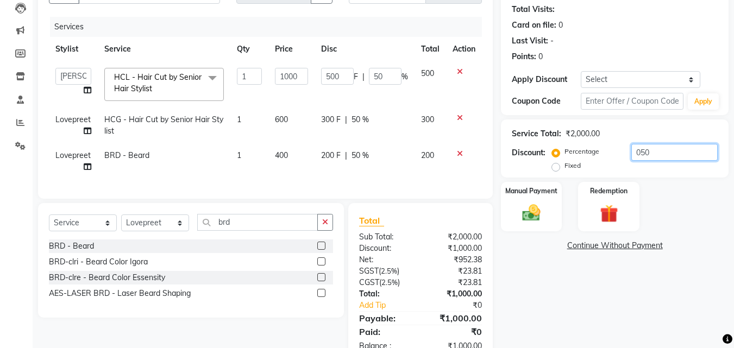
scroll to position [157, 0]
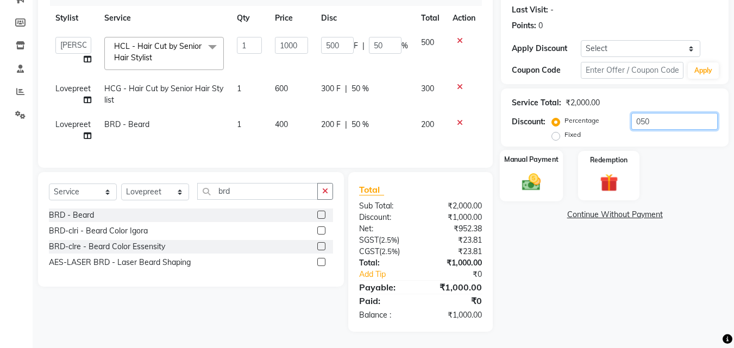
type input "050"
click at [542, 175] on img at bounding box center [531, 182] width 30 height 22
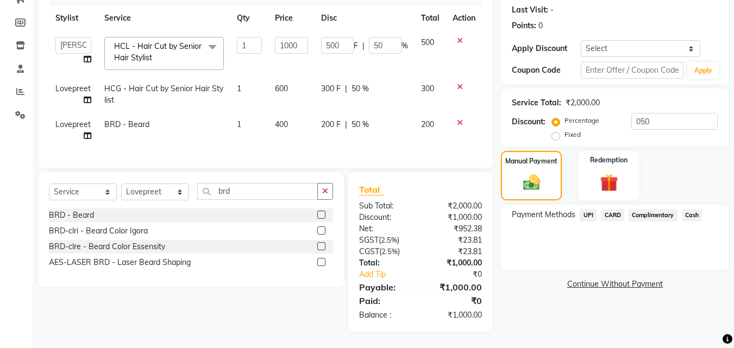
click at [585, 209] on span "UPI" at bounding box center [587, 215] width 17 height 12
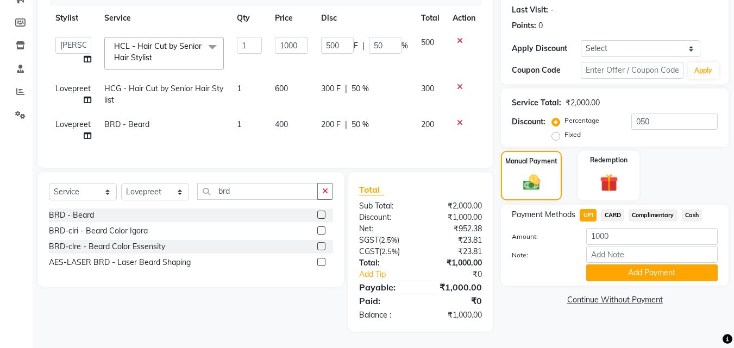
click at [627, 255] on div "Note:" at bounding box center [614, 255] width 222 height 18
click at [621, 271] on button "Add Payment" at bounding box center [651, 272] width 131 height 17
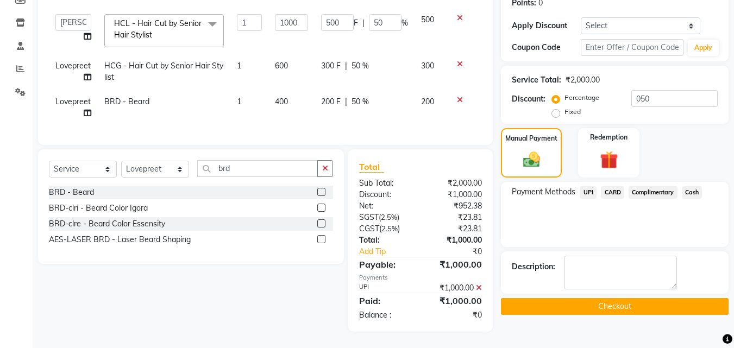
scroll to position [180, 0]
click at [572, 301] on button "Checkout" at bounding box center [614, 306] width 227 height 17
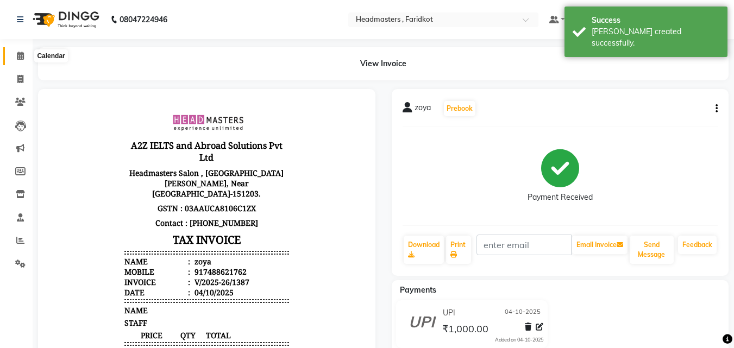
click at [18, 62] on span at bounding box center [20, 56] width 19 height 12
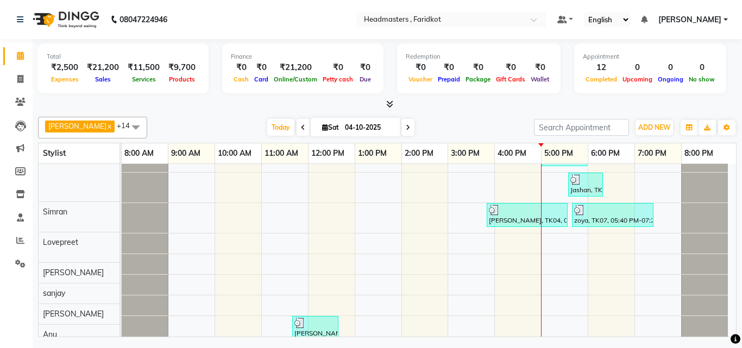
scroll to position [163, 0]
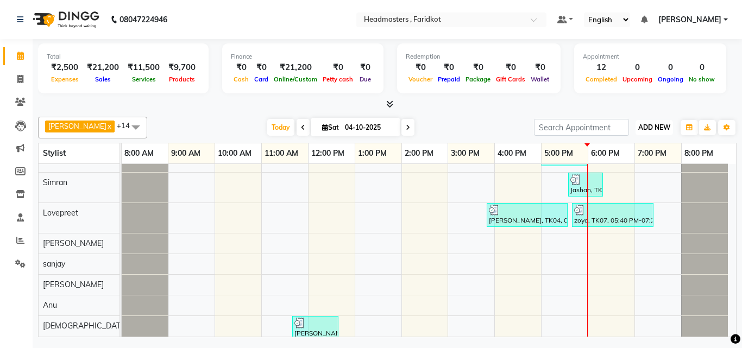
click at [659, 132] on button "ADD NEW Toggle Dropdown" at bounding box center [653, 127] width 37 height 15
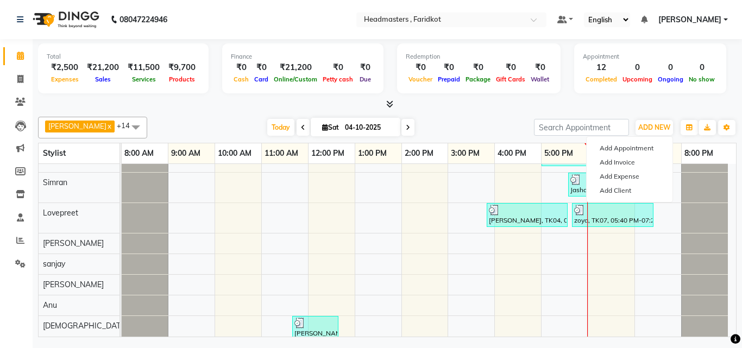
click at [461, 106] on div at bounding box center [387, 104] width 698 height 11
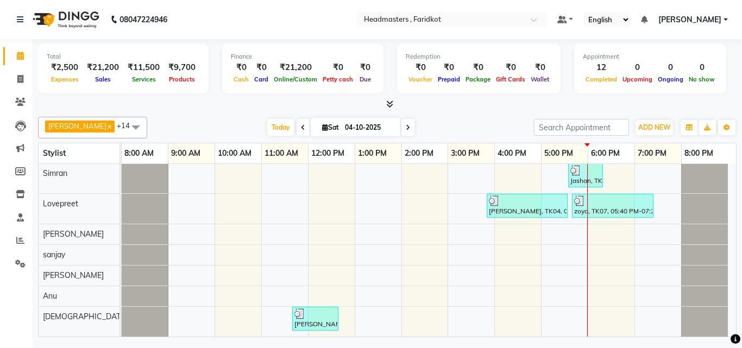
scroll to position [0, 0]
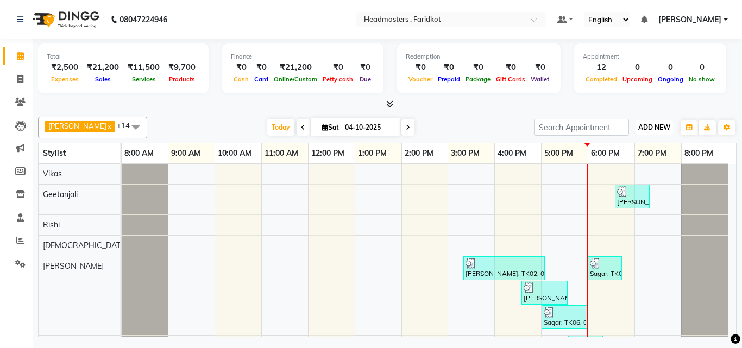
click at [661, 123] on span "ADD NEW" at bounding box center [654, 127] width 32 height 8
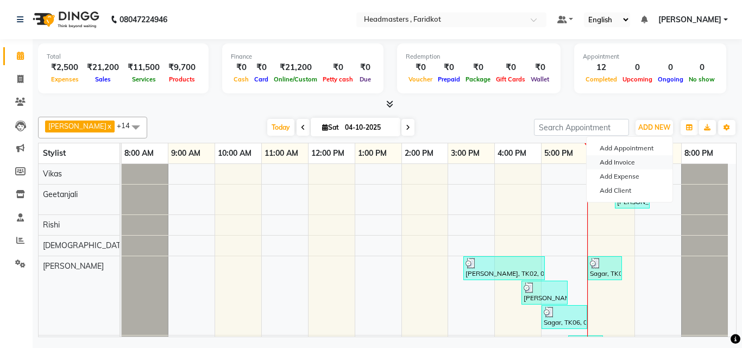
click at [627, 159] on link "Add Invoice" at bounding box center [629, 162] width 86 height 14
select select "service"
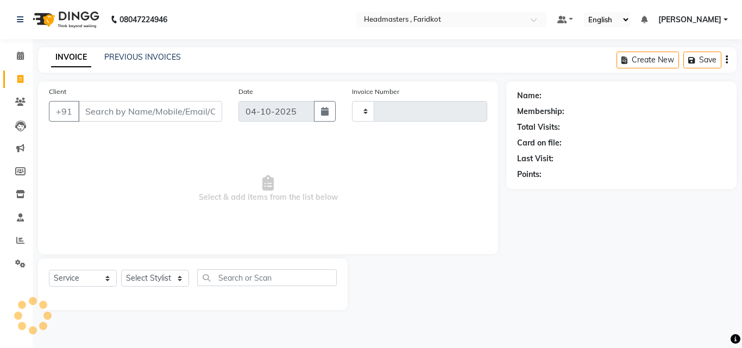
type input "1388"
select select "7919"
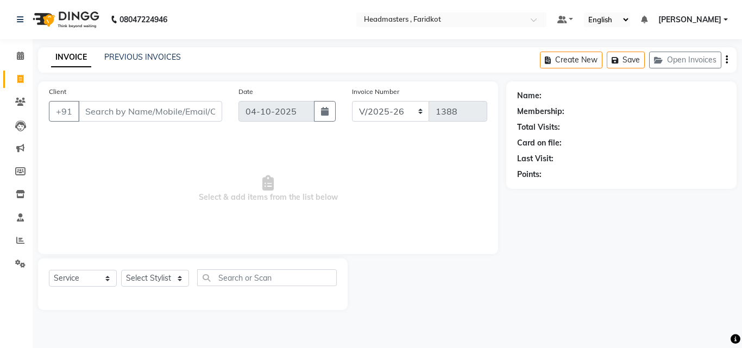
click at [190, 108] on input "Client" at bounding box center [150, 111] width 144 height 21
type input "8146801190"
click at [209, 111] on span "Add Client" at bounding box center [194, 111] width 43 height 11
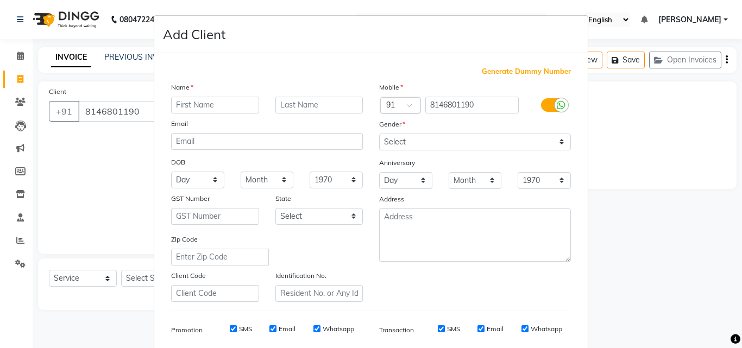
click at [185, 109] on input "text" at bounding box center [215, 105] width 88 height 17
type input "[PERSON_NAME]"
click at [431, 138] on select "Select [DEMOGRAPHIC_DATA] [DEMOGRAPHIC_DATA] Other Prefer Not To Say" at bounding box center [475, 142] width 192 height 17
select select "[DEMOGRAPHIC_DATA]"
click at [379, 134] on select "Select [DEMOGRAPHIC_DATA] [DEMOGRAPHIC_DATA] Other Prefer Not To Say" at bounding box center [475, 142] width 192 height 17
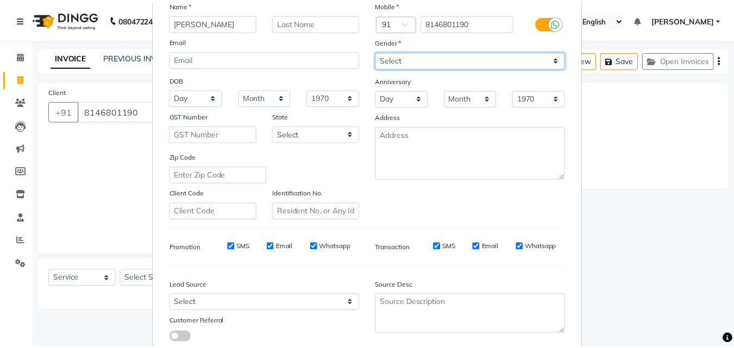
scroll to position [153, 0]
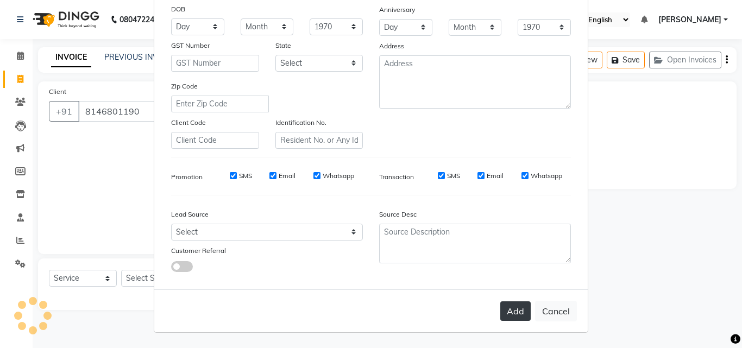
click at [520, 309] on button "Add" at bounding box center [515, 311] width 30 height 20
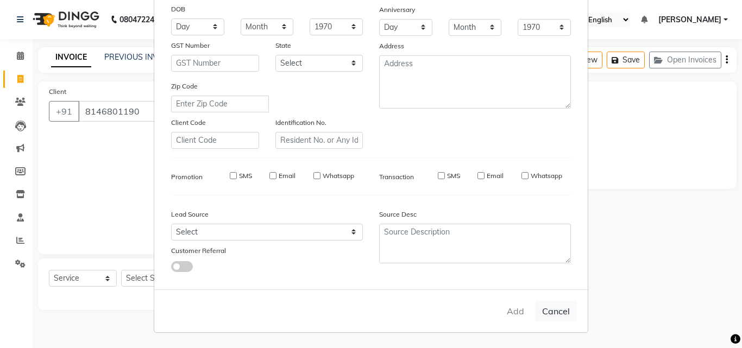
select select
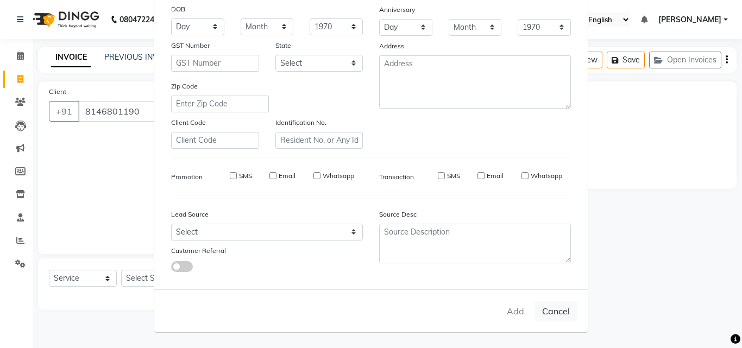
select select
checkbox input "false"
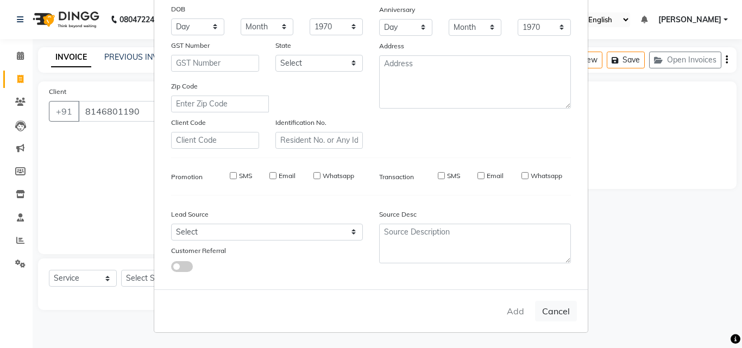
checkbox input "false"
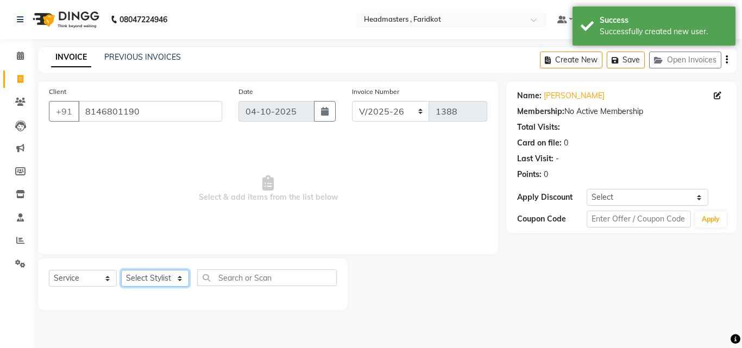
click at [163, 281] on select "Select Stylist Anu [PERSON_NAME] [PERSON_NAME] [PERSON_NAME] [PERSON_NAME] [PER…" at bounding box center [155, 278] width 68 height 17
select select "84198"
click at [121, 270] on select "Select Stylist Anu [PERSON_NAME] [PERSON_NAME] [PERSON_NAME] [PERSON_NAME] [PER…" at bounding box center [155, 278] width 68 height 17
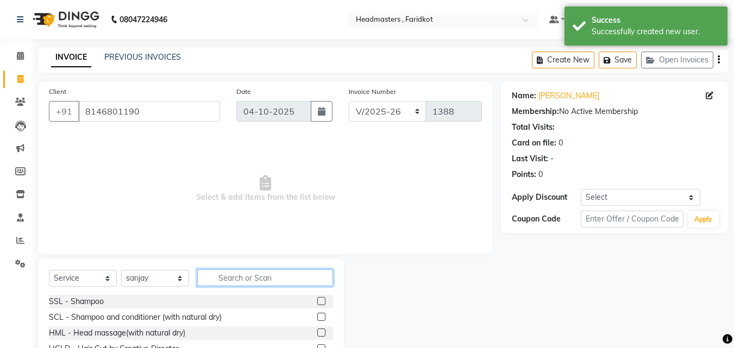
click at [281, 277] on input "text" at bounding box center [265, 277] width 136 height 17
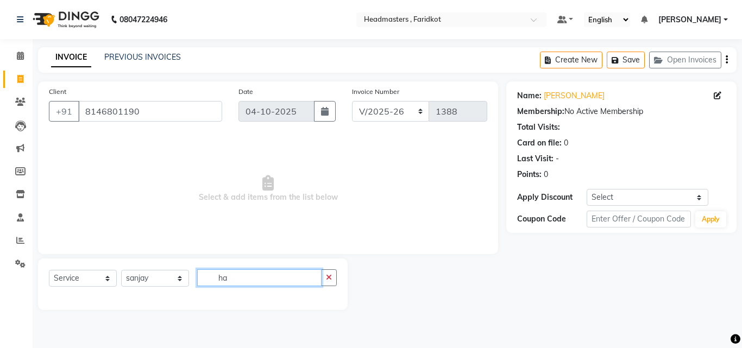
type input "h"
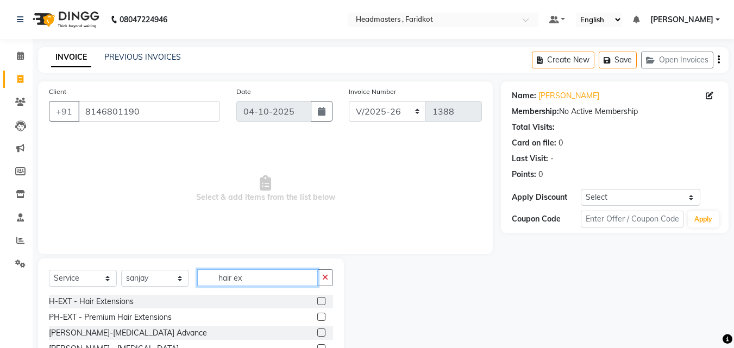
type input "hair ex"
click at [324, 302] on label at bounding box center [321, 301] width 8 height 8
click at [324, 302] on input "checkbox" at bounding box center [320, 301] width 7 height 7
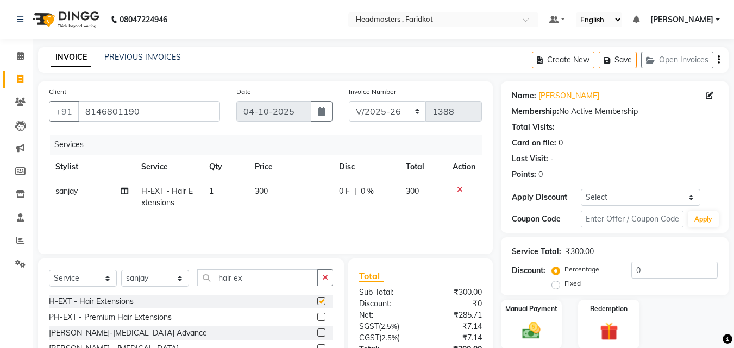
checkbox input "false"
click at [323, 315] on label at bounding box center [321, 317] width 8 height 8
click at [323, 315] on input "checkbox" at bounding box center [320, 317] width 7 height 7
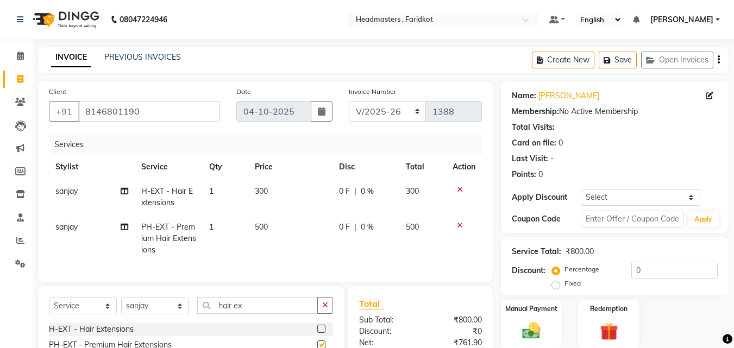
checkbox input "false"
click at [460, 188] on icon at bounding box center [460, 190] width 6 height 8
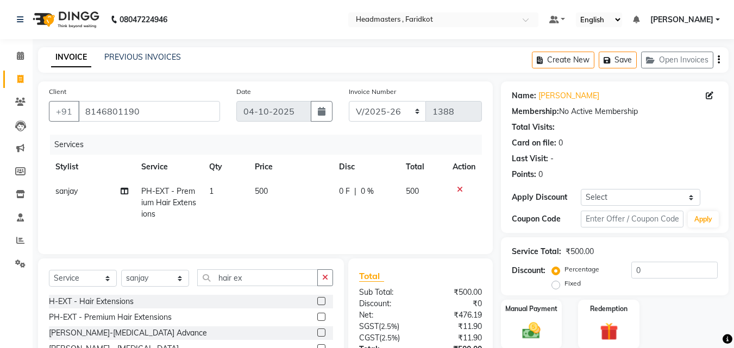
click at [458, 186] on icon at bounding box center [460, 190] width 6 height 8
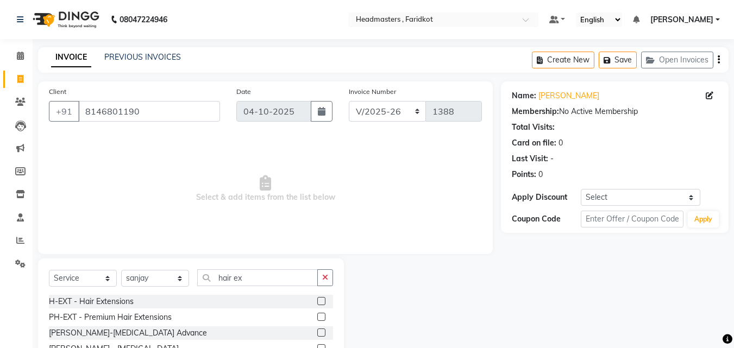
scroll to position [41, 0]
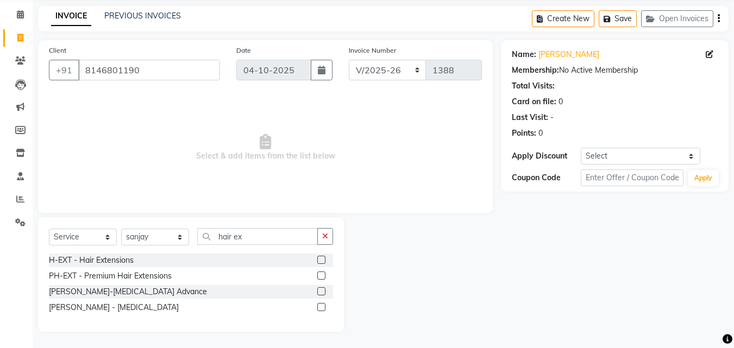
click at [314, 305] on div "[PERSON_NAME] - [MEDICAL_DATA]" at bounding box center [191, 308] width 284 height 14
click at [321, 305] on label at bounding box center [321, 307] width 8 height 8
click at [321, 305] on input "checkbox" at bounding box center [320, 307] width 7 height 7
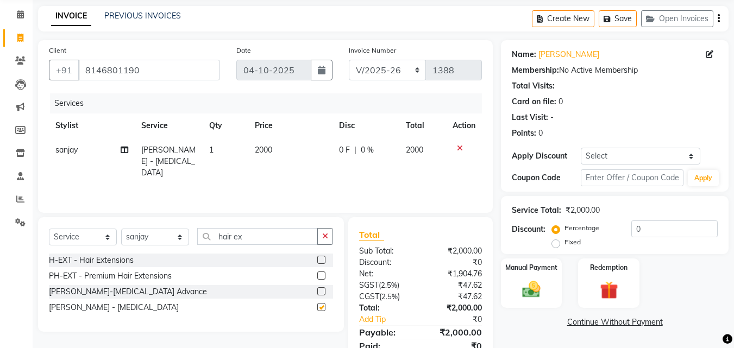
checkbox input "false"
click at [268, 148] on span "2000" at bounding box center [263, 150] width 17 height 10
select select "84198"
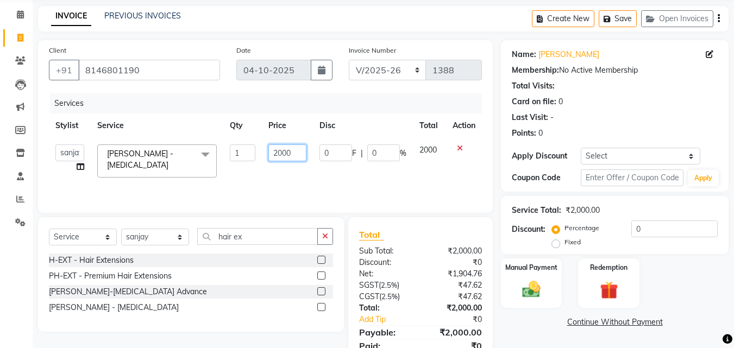
click at [304, 153] on input "2000" at bounding box center [286, 152] width 37 height 17
type input "2"
type input "10000"
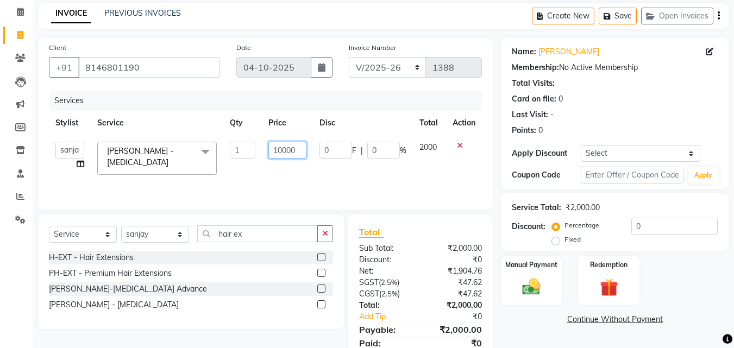
scroll to position [86, 0]
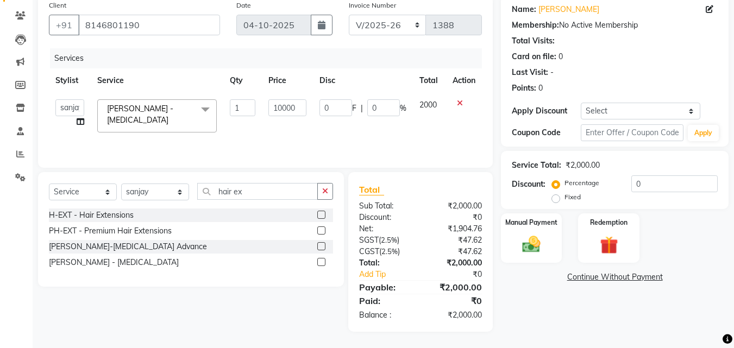
click at [576, 321] on div "Name: [PERSON_NAME] Membership: No Active Membership Total Visits: Card on file…" at bounding box center [619, 163] width 236 height 337
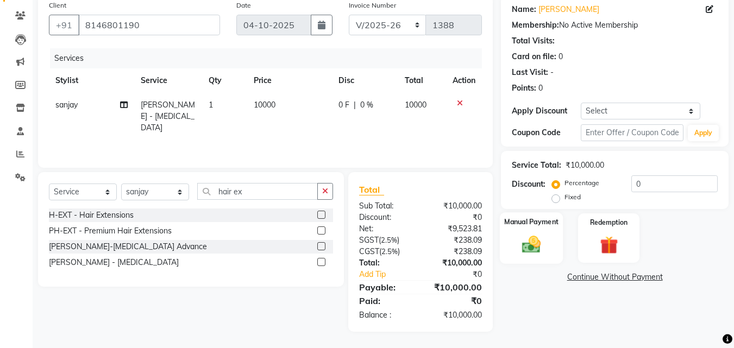
click at [527, 255] on img at bounding box center [531, 244] width 30 height 22
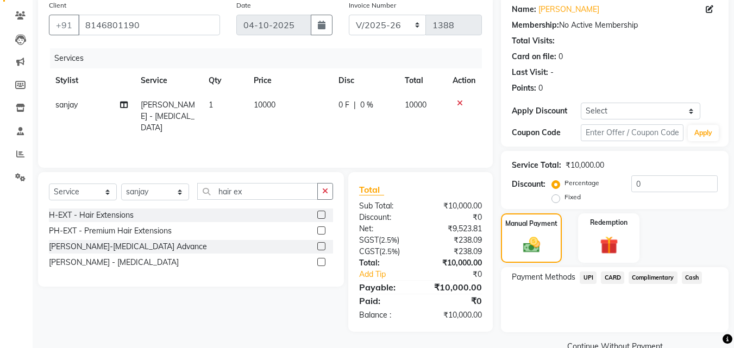
click at [590, 276] on span "UPI" at bounding box center [587, 277] width 17 height 12
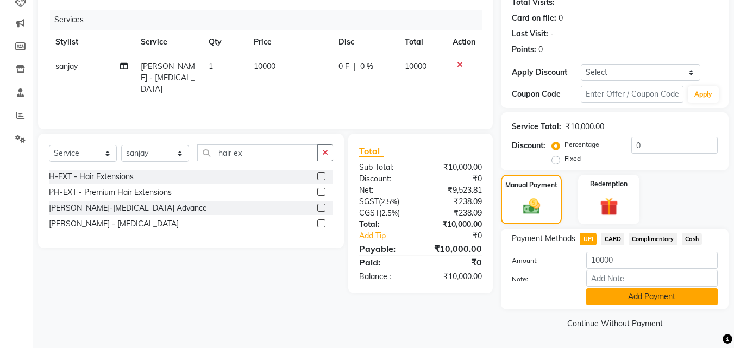
click at [622, 299] on button "Add Payment" at bounding box center [651, 296] width 131 height 17
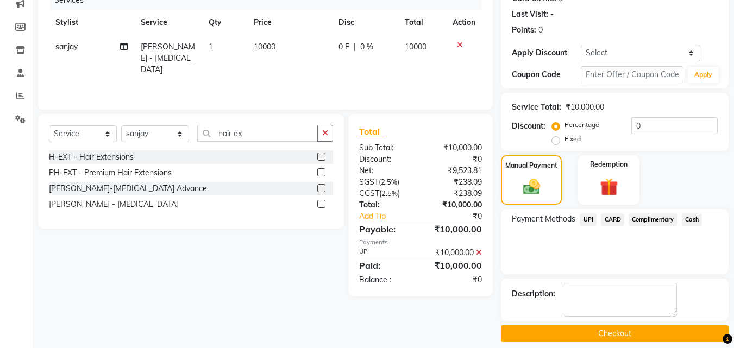
scroll to position [155, 0]
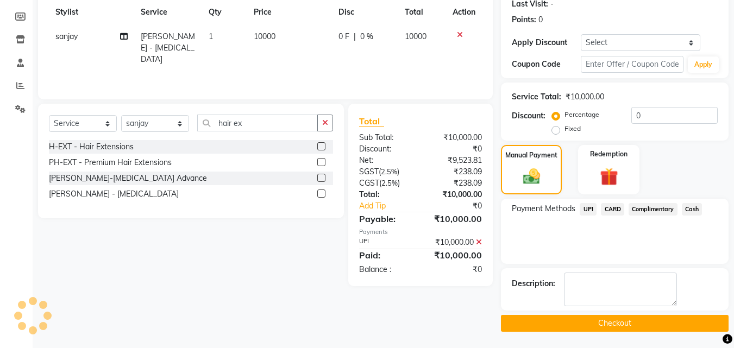
click at [612, 325] on button "Checkout" at bounding box center [614, 323] width 227 height 17
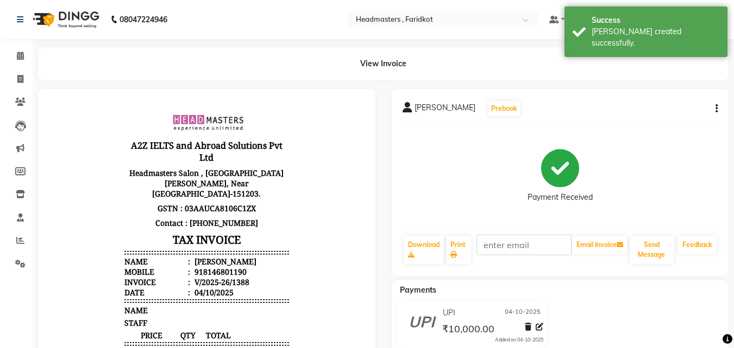
click at [713, 106] on button "button" at bounding box center [714, 108] width 7 height 11
click at [676, 106] on div "Split Service Amount" at bounding box center [662, 102] width 74 height 14
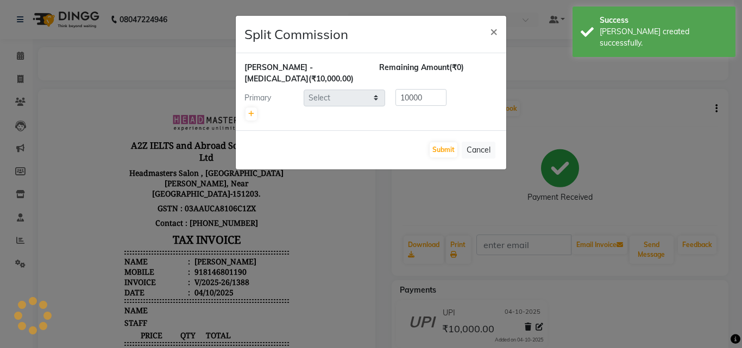
select select "84198"
click at [255, 112] on link at bounding box center [250, 114] width 11 height 13
type input "5000"
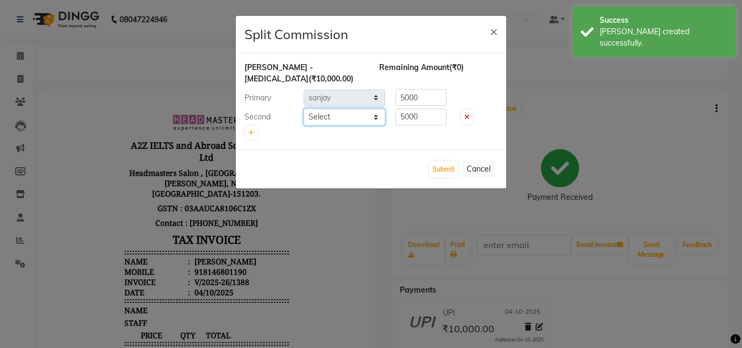
click at [338, 113] on select "Select [PERSON_NAME] [PERSON_NAME] [PERSON_NAME] [PERSON_NAME] [PERSON_NAME] Ri…" at bounding box center [343, 117] width 81 height 17
select select "76903"
click at [303, 109] on select "Select [PERSON_NAME] [PERSON_NAME] [PERSON_NAME] [PERSON_NAME] [PERSON_NAME] Ri…" at bounding box center [343, 117] width 81 height 17
click at [433, 113] on input "5000" at bounding box center [420, 117] width 51 height 17
type input "5"
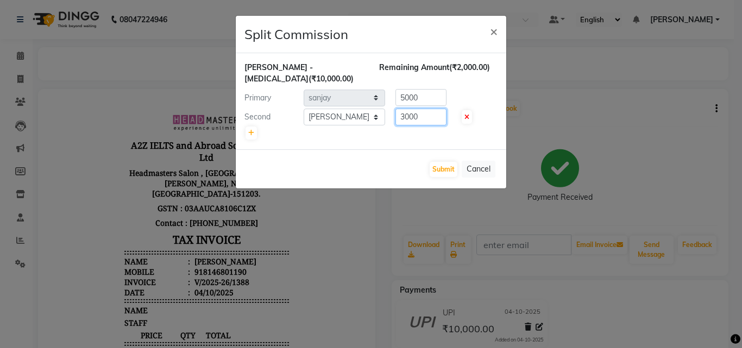
type input "3000"
click at [432, 97] on input "5000" at bounding box center [420, 97] width 51 height 17
type input "5"
type input "7000"
click at [437, 170] on button "Submit" at bounding box center [443, 169] width 28 height 15
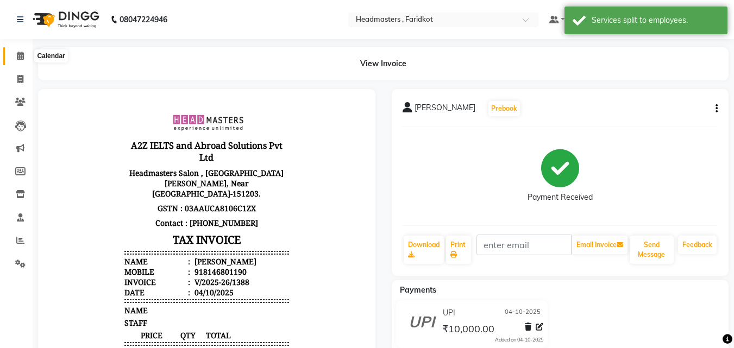
click at [17, 59] on icon at bounding box center [20, 56] width 7 height 8
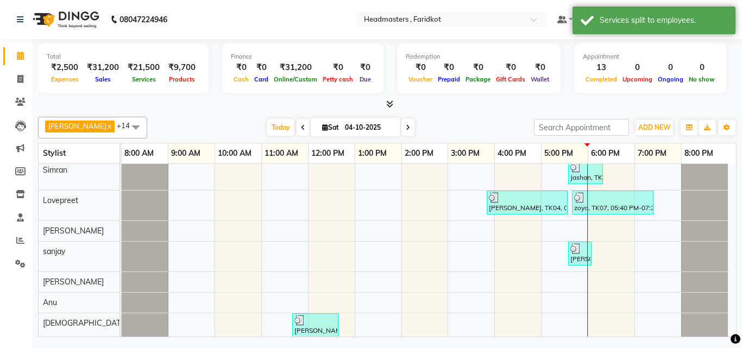
scroll to position [182, 0]
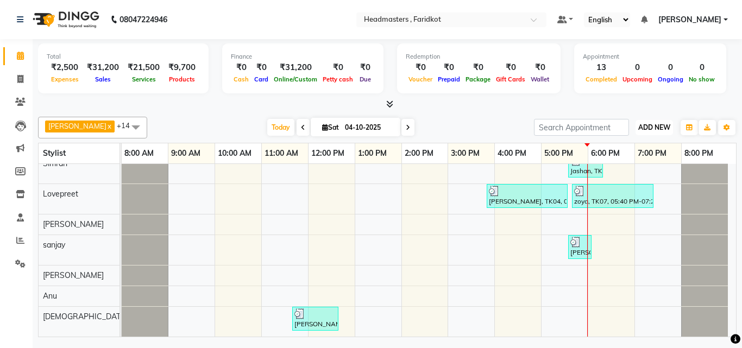
click at [643, 124] on span "ADD NEW" at bounding box center [654, 127] width 32 height 8
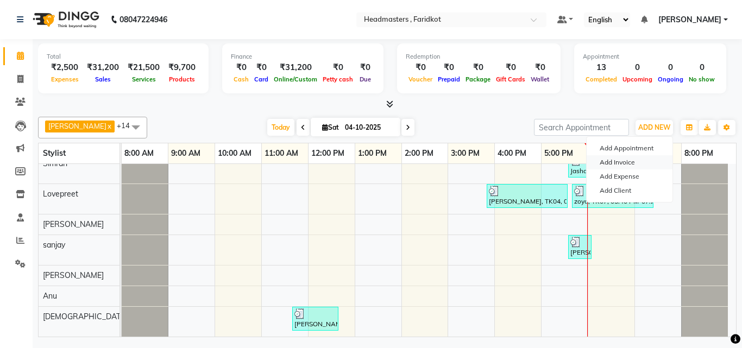
click at [619, 165] on link "Add Invoice" at bounding box center [629, 162] width 86 height 14
select select "service"
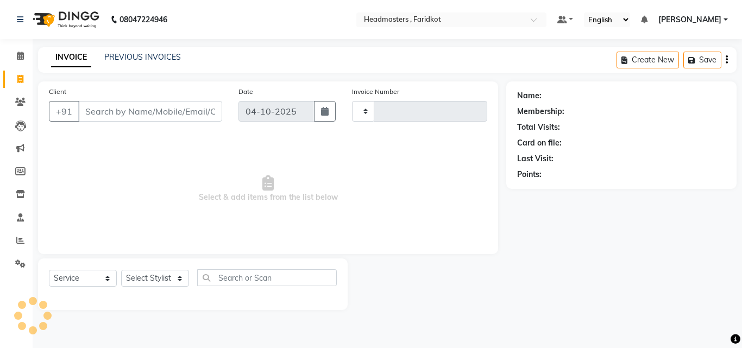
type input "1389"
select select "7919"
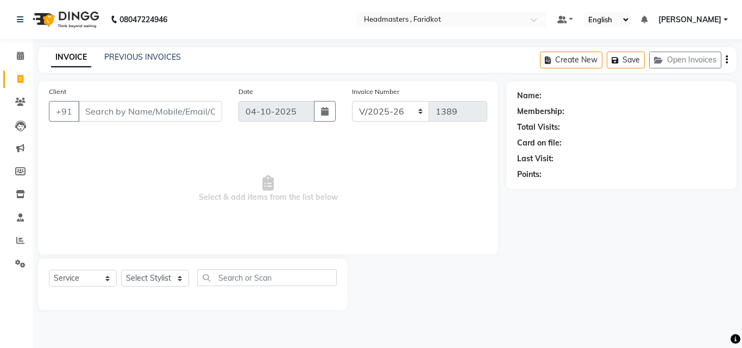
click at [133, 113] on input "Client" at bounding box center [150, 111] width 144 height 21
click at [17, 63] on link "Calendar" at bounding box center [16, 56] width 26 height 18
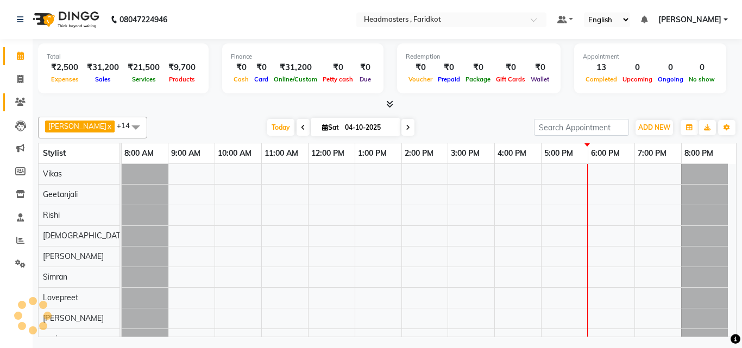
click at [18, 110] on link "Clients" at bounding box center [16, 102] width 26 height 18
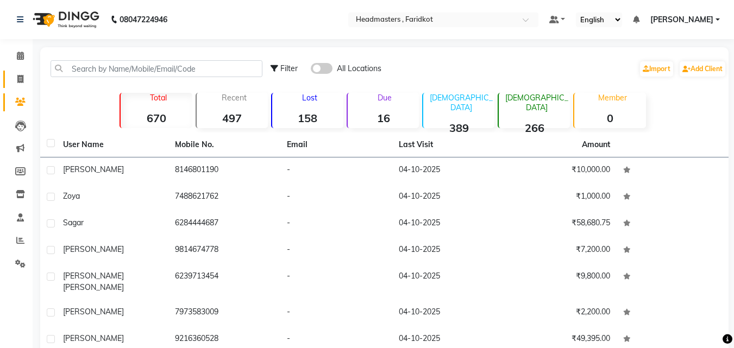
click at [19, 87] on link "Invoice" at bounding box center [16, 80] width 26 height 18
select select "service"
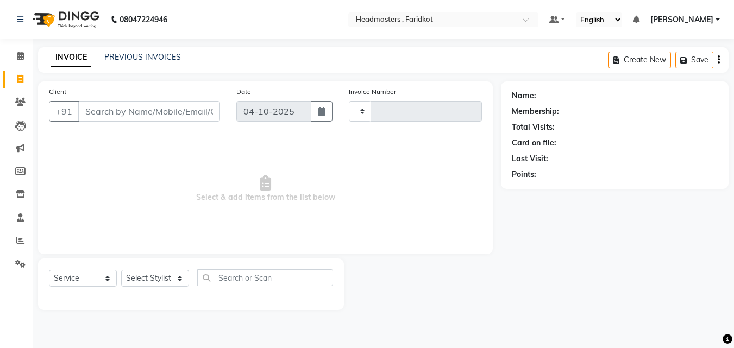
type input "1389"
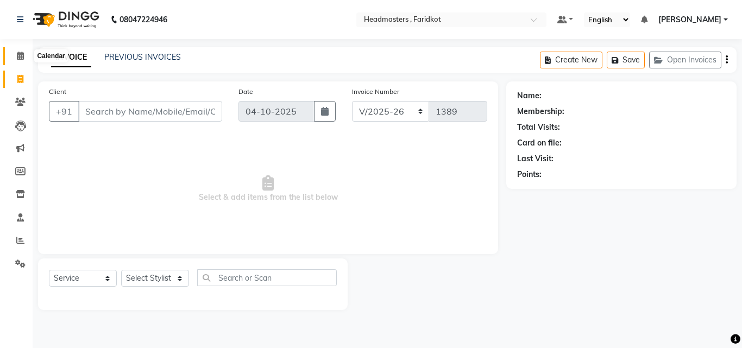
click at [20, 57] on icon at bounding box center [20, 56] width 7 height 8
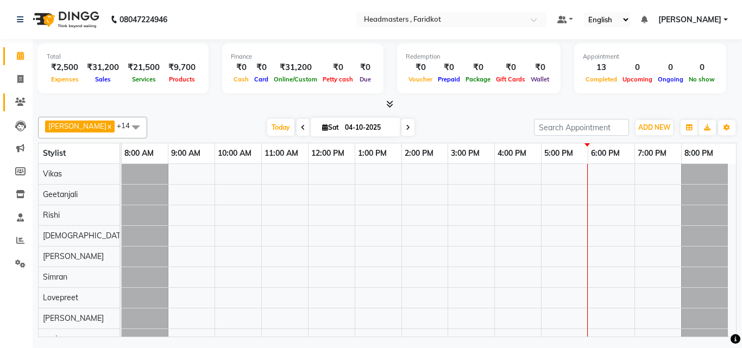
click at [20, 101] on icon at bounding box center [20, 102] width 10 height 8
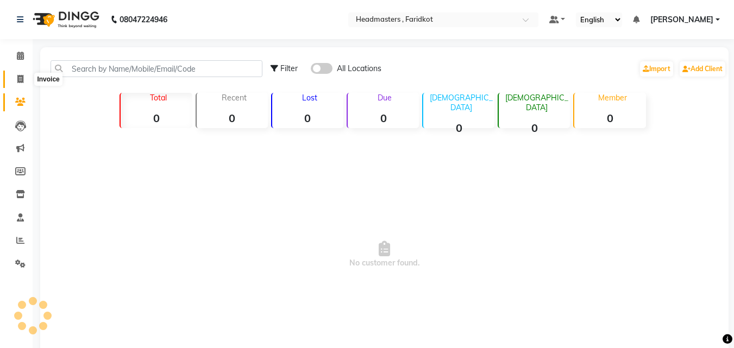
click at [19, 73] on span at bounding box center [20, 79] width 19 height 12
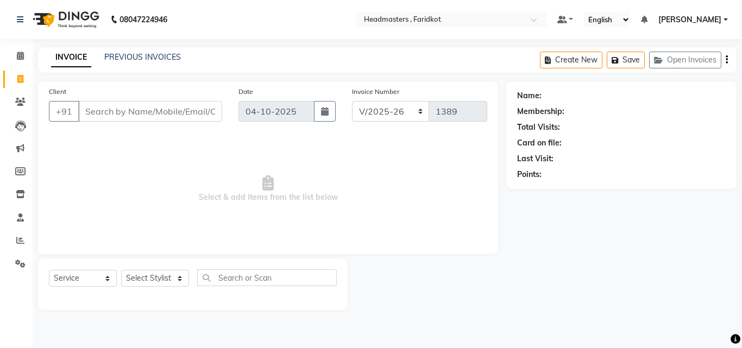
click at [182, 122] on div "Client +91" at bounding box center [135, 108] width 189 height 45
click at [187, 107] on input "Client" at bounding box center [150, 111] width 144 height 21
click at [106, 110] on input "Client" at bounding box center [150, 111] width 144 height 21
click at [192, 113] on span "Add Client" at bounding box center [194, 111] width 43 height 11
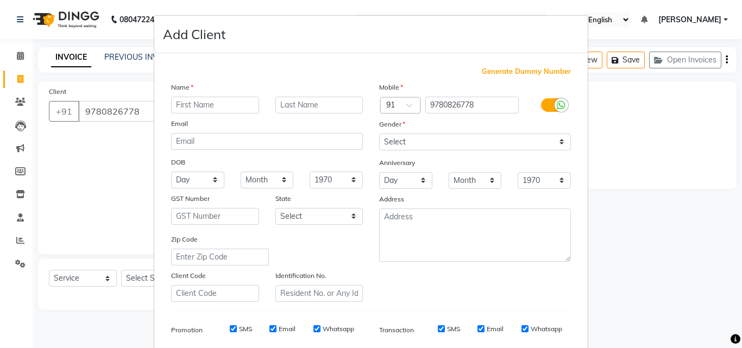
click at [205, 105] on input "text" at bounding box center [215, 105] width 88 height 17
click at [434, 138] on select "Select [DEMOGRAPHIC_DATA] [DEMOGRAPHIC_DATA] Other Prefer Not To Say" at bounding box center [475, 142] width 192 height 17
click at [379, 134] on select "Select [DEMOGRAPHIC_DATA] [DEMOGRAPHIC_DATA] Other Prefer Not To Say" at bounding box center [475, 142] width 192 height 17
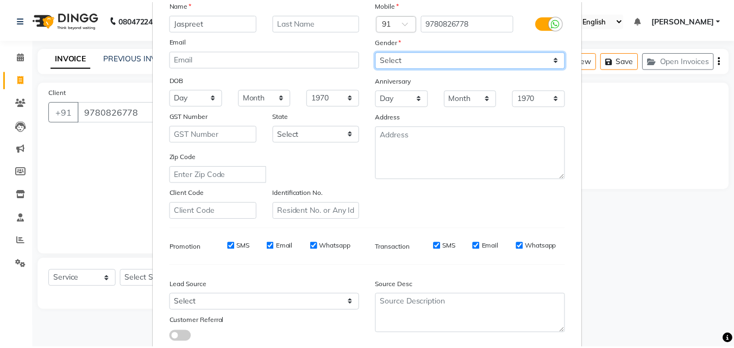
scroll to position [153, 0]
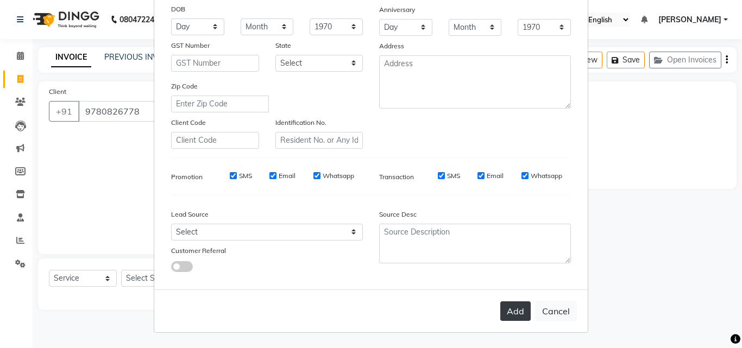
click at [510, 306] on button "Add" at bounding box center [515, 311] width 30 height 20
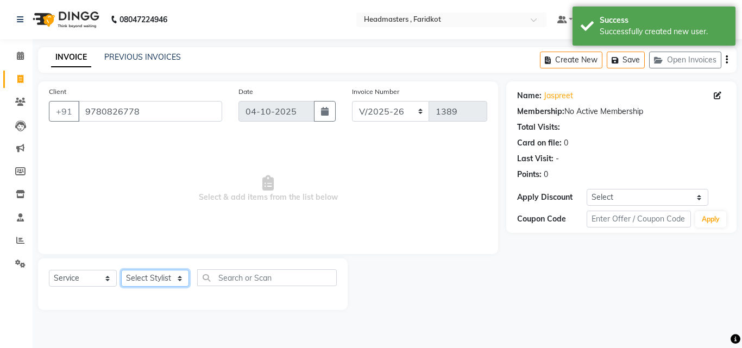
click at [149, 277] on select "Select Stylist Anu [PERSON_NAME] [PERSON_NAME] [PERSON_NAME] [PERSON_NAME] [PER…" at bounding box center [155, 278] width 68 height 17
click at [121, 270] on select "Select Stylist Anu [PERSON_NAME] [PERSON_NAME] [PERSON_NAME] [PERSON_NAME] [PER…" at bounding box center [155, 278] width 68 height 17
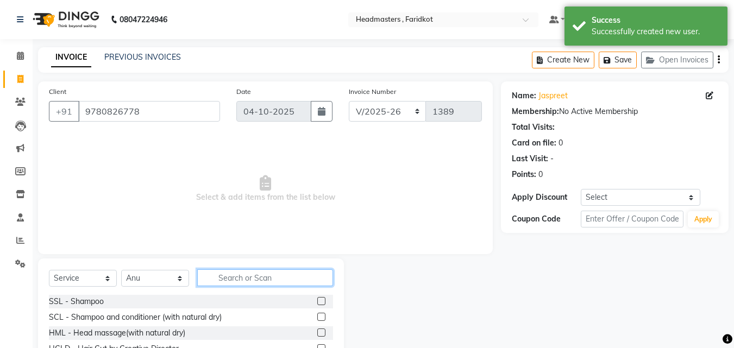
click at [226, 282] on input "text" at bounding box center [265, 277] width 136 height 17
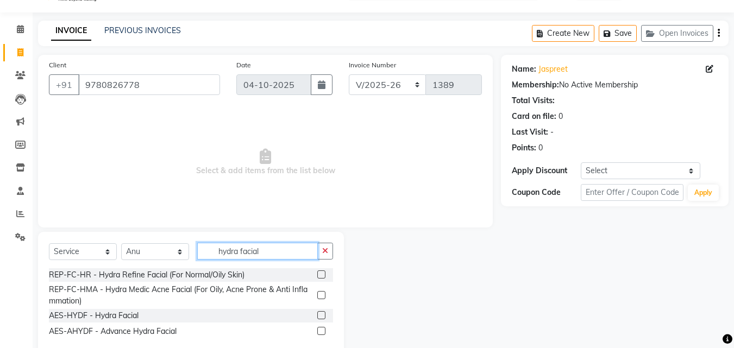
scroll to position [50, 0]
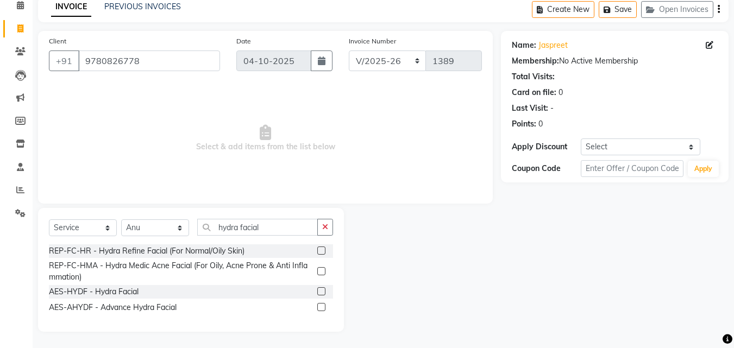
click at [321, 288] on label at bounding box center [321, 291] width 8 height 8
click at [321, 288] on input "checkbox" at bounding box center [320, 291] width 7 height 7
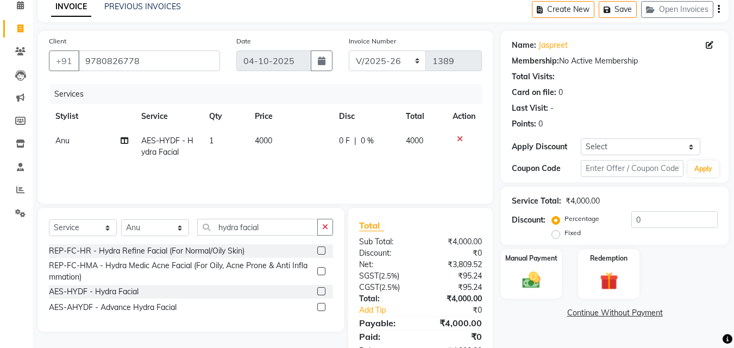
click at [265, 144] on span "4000" at bounding box center [263, 141] width 17 height 10
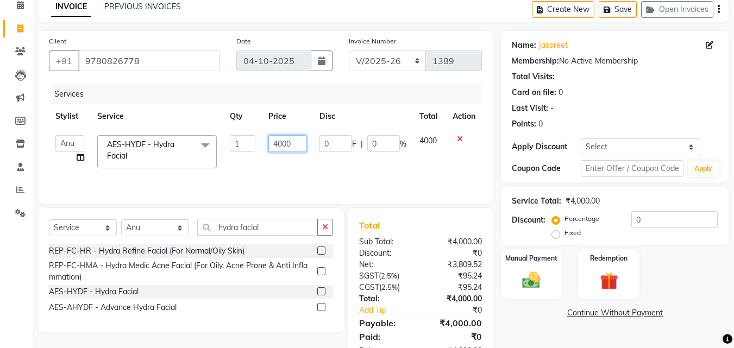
click at [293, 140] on input "4000" at bounding box center [286, 143] width 37 height 17
click at [324, 229] on icon "button" at bounding box center [325, 227] width 6 height 8
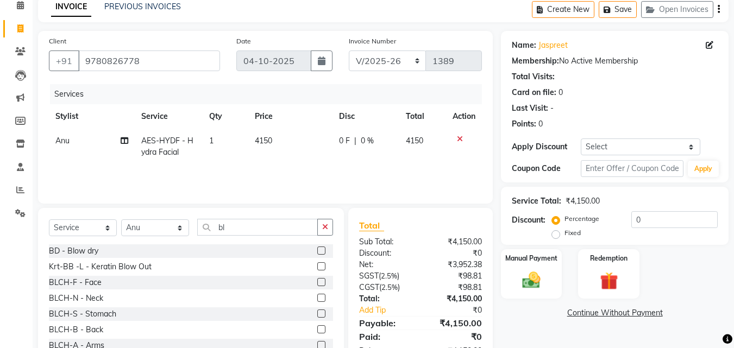
click at [317, 282] on label at bounding box center [321, 282] width 8 height 8
click at [317, 282] on input "checkbox" at bounding box center [320, 282] width 7 height 7
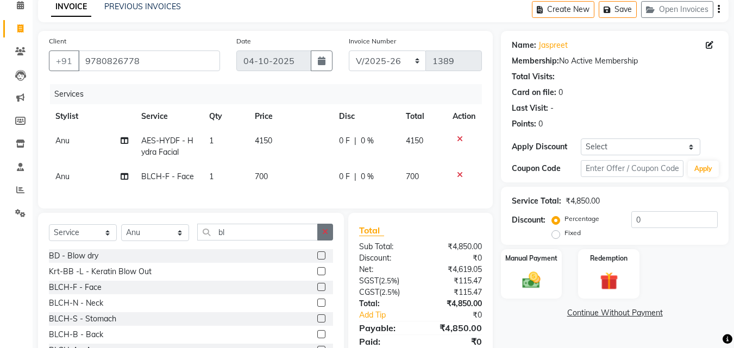
click at [324, 236] on icon "button" at bounding box center [325, 232] width 6 height 8
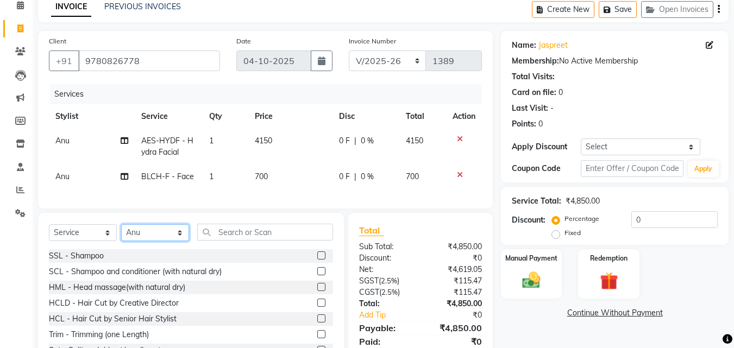
click at [161, 241] on select "Select Stylist Anu [PERSON_NAME] [PERSON_NAME] [PERSON_NAME] [PERSON_NAME] [PER…" at bounding box center [155, 232] width 68 height 17
click at [121, 232] on select "Select Stylist Anu [PERSON_NAME] [PERSON_NAME] [PERSON_NAME] [PERSON_NAME] [PER…" at bounding box center [155, 232] width 68 height 17
click at [178, 241] on select "Select Stylist Anu [PERSON_NAME] [PERSON_NAME] [PERSON_NAME] [PERSON_NAME] [PER…" at bounding box center [155, 232] width 68 height 17
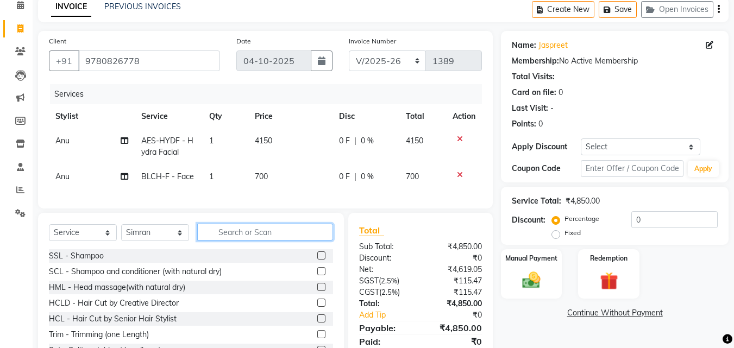
click at [235, 241] on input "text" at bounding box center [265, 232] width 136 height 17
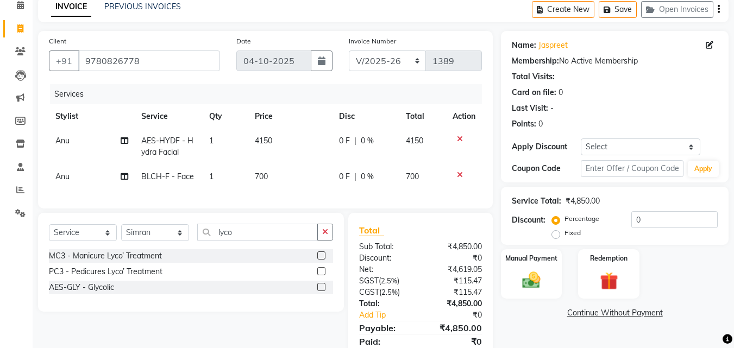
click at [320, 275] on label at bounding box center [321, 271] width 8 height 8
click at [320, 275] on input "checkbox" at bounding box center [320, 271] width 7 height 7
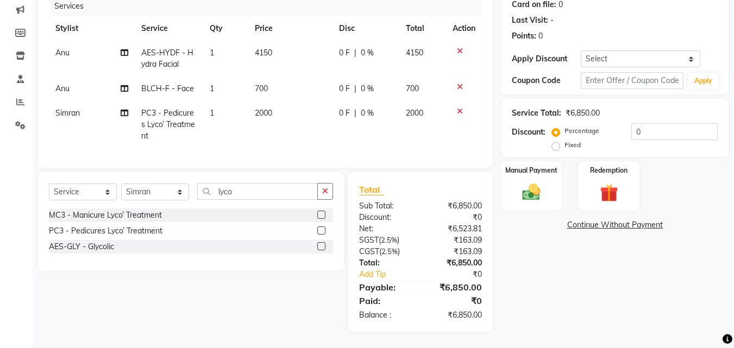
scroll to position [147, 0]
click at [349, 108] on span "0 F" at bounding box center [344, 113] width 11 height 11
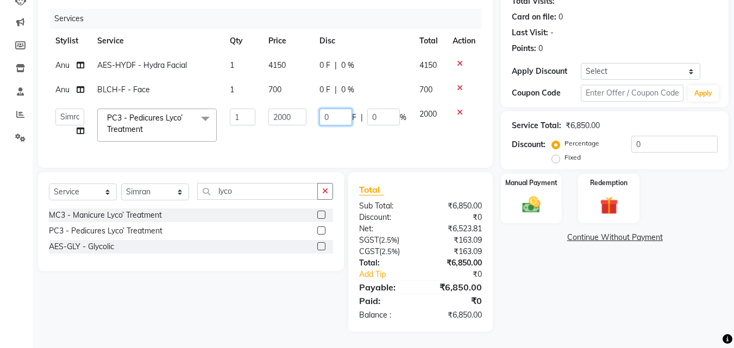
click at [349, 109] on input "0" at bounding box center [335, 117] width 33 height 17
click at [335, 84] on td "0 F | 0 %" at bounding box center [363, 90] width 100 height 24
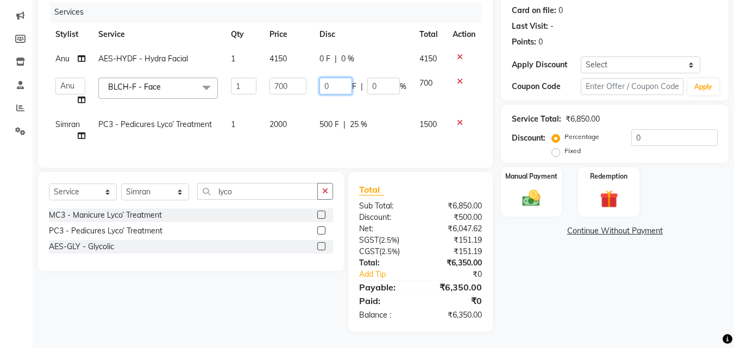
click at [333, 91] on input "0" at bounding box center [335, 86] width 33 height 17
click at [542, 281] on div "Name: [PERSON_NAME] Membership: No Active Membership Total Visits: Card on file…" at bounding box center [619, 140] width 236 height 383
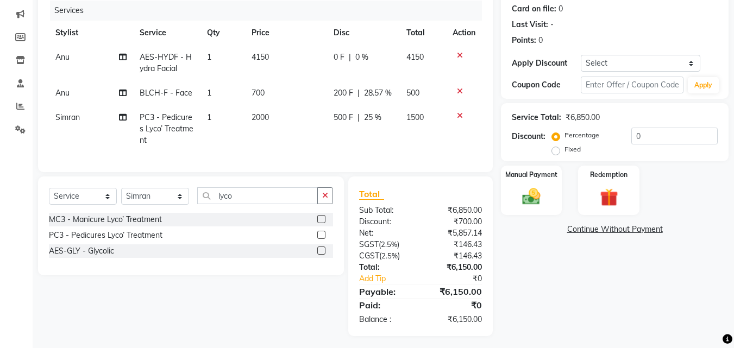
scroll to position [147, 0]
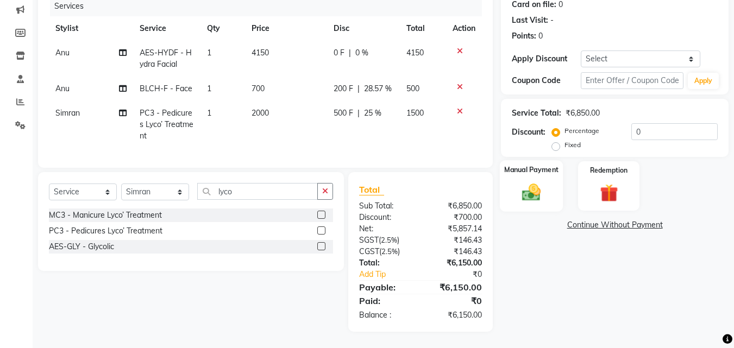
click at [526, 189] on img at bounding box center [531, 192] width 30 height 22
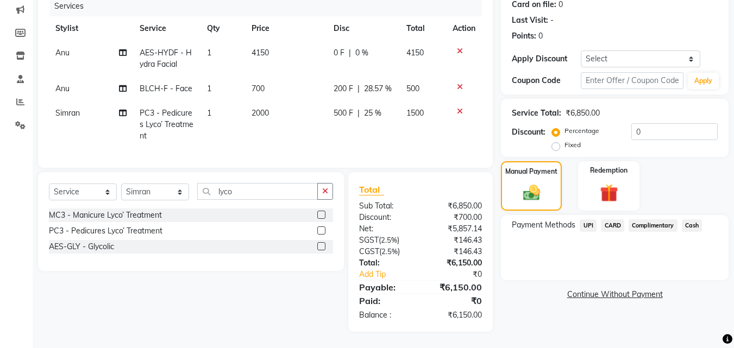
click at [691, 219] on span "Cash" at bounding box center [691, 225] width 21 height 12
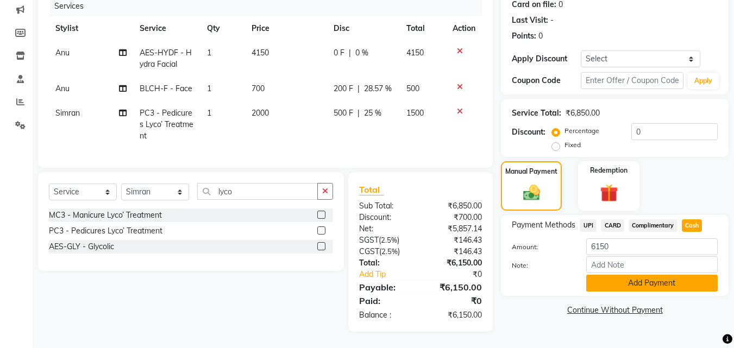
click at [640, 277] on button "Add Payment" at bounding box center [651, 283] width 131 height 17
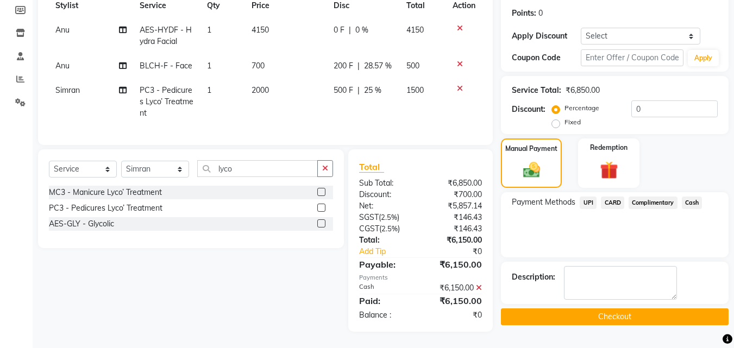
scroll to position [169, 0]
click at [624, 308] on button "Checkout" at bounding box center [614, 316] width 227 height 17
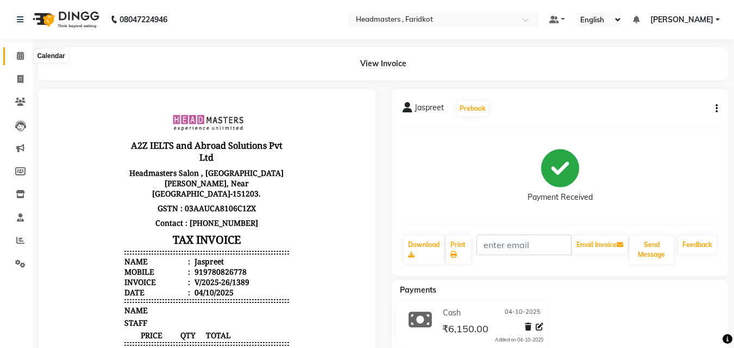
click at [11, 52] on span at bounding box center [20, 56] width 19 height 12
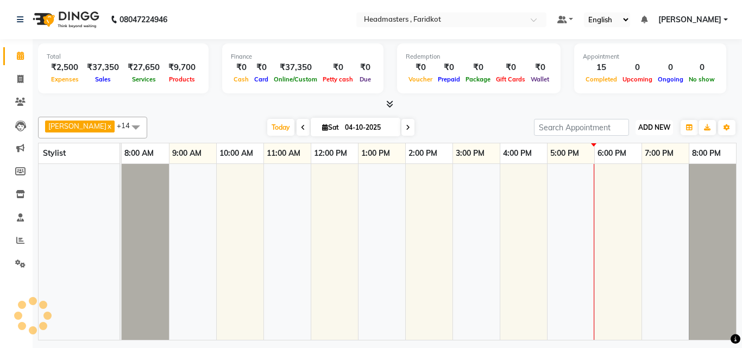
click at [652, 126] on span "ADD NEW" at bounding box center [654, 127] width 32 height 8
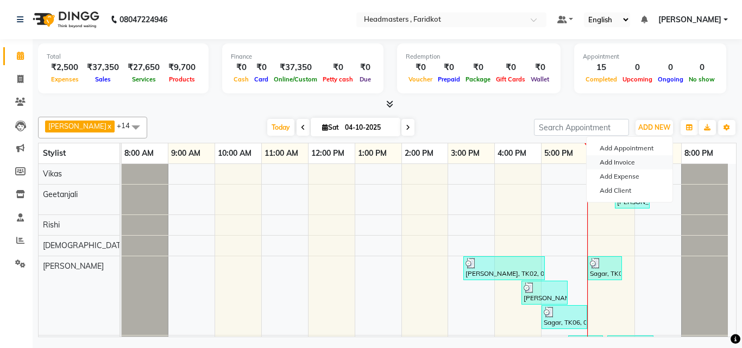
click at [604, 160] on link "Add Invoice" at bounding box center [629, 162] width 86 height 14
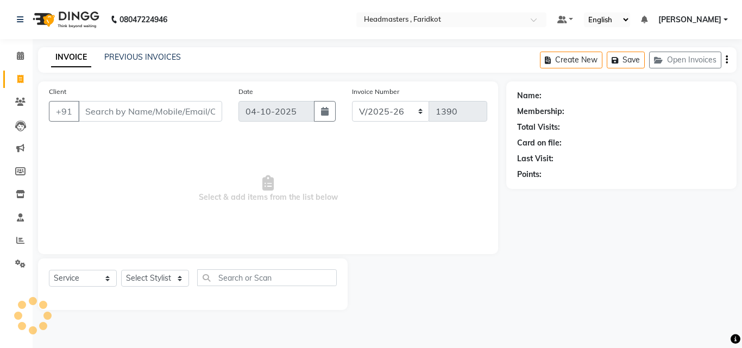
click at [169, 113] on input "Client" at bounding box center [150, 111] width 144 height 21
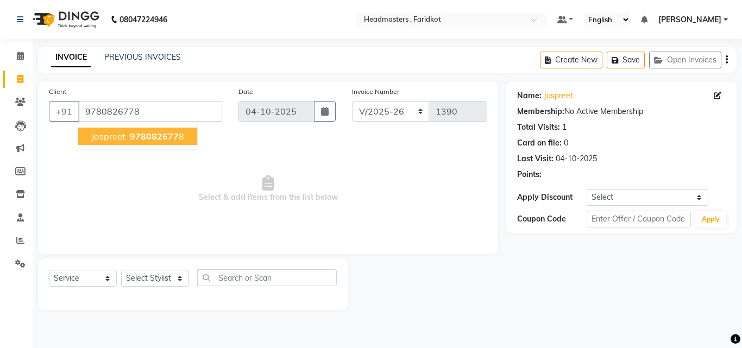
click at [162, 136] on span "978082677" at bounding box center [154, 136] width 49 height 11
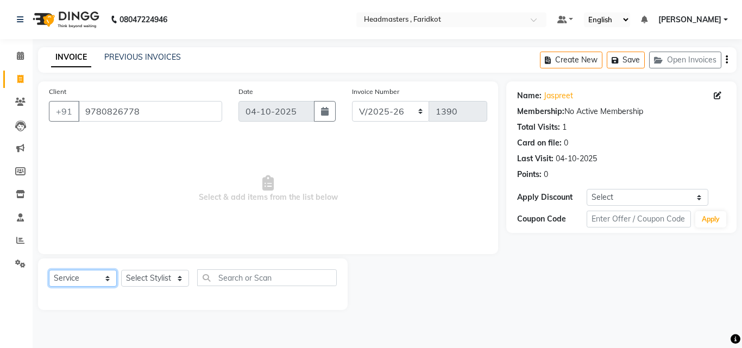
click at [80, 286] on select "Select Service Product Membership Package Voucher Prepaid Gift Card" at bounding box center [83, 278] width 68 height 17
click at [49, 270] on select "Select Service Product Membership Package Voucher Prepaid Gift Card" at bounding box center [83, 278] width 68 height 17
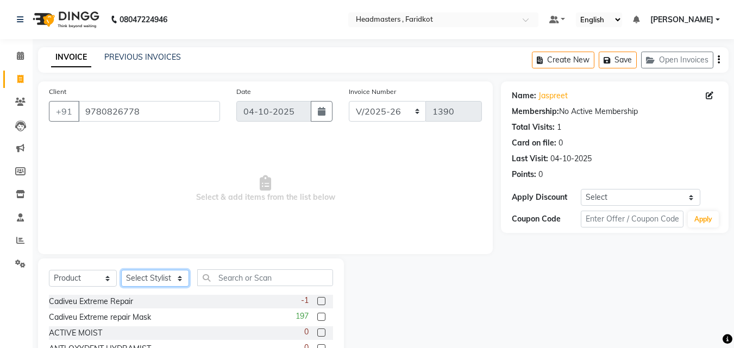
click at [142, 270] on select "Select Stylist Anu [PERSON_NAME] [PERSON_NAME] [PERSON_NAME] [PERSON_NAME] [PER…" at bounding box center [155, 278] width 68 height 17
click at [121, 270] on select "Select Stylist Anu [PERSON_NAME] [PERSON_NAME] [PERSON_NAME] [PERSON_NAME] [PER…" at bounding box center [155, 278] width 68 height 17
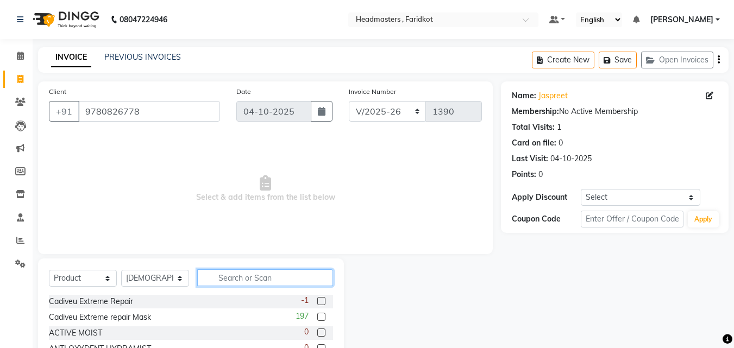
click at [225, 276] on input "text" at bounding box center [265, 277] width 136 height 17
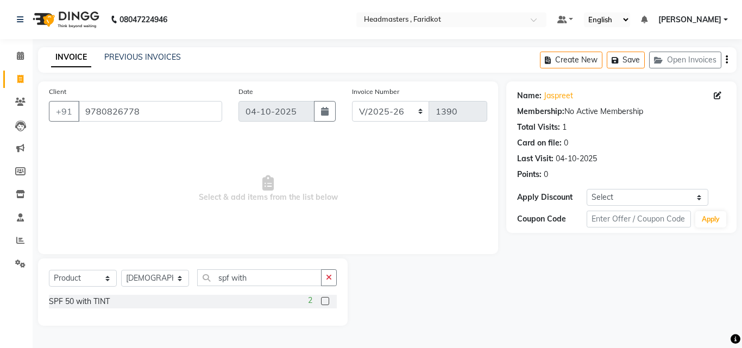
click at [325, 299] on label at bounding box center [325, 301] width 8 height 8
click at [325, 299] on input "checkbox" at bounding box center [324, 301] width 7 height 7
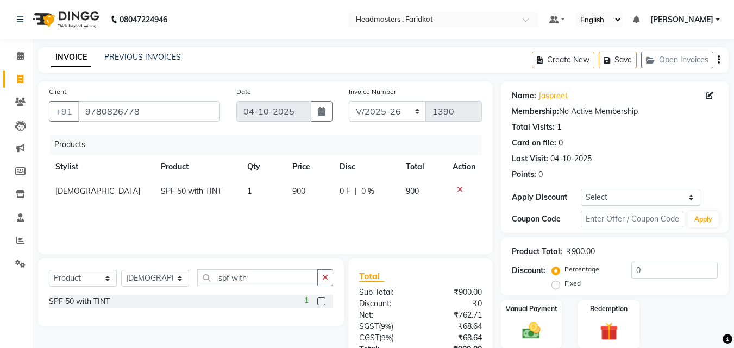
click at [343, 189] on span "0 F" at bounding box center [344, 191] width 11 height 11
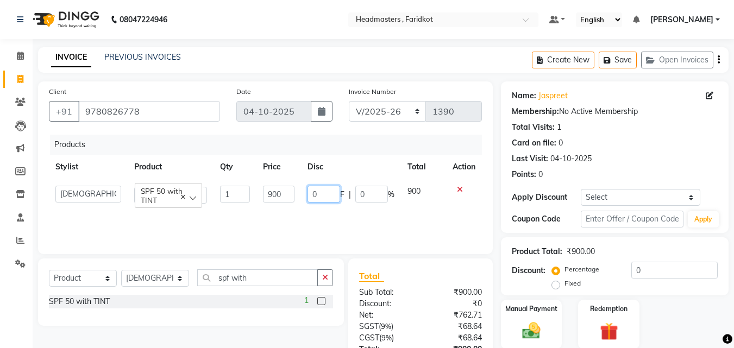
click at [318, 194] on input "0" at bounding box center [323, 194] width 33 height 17
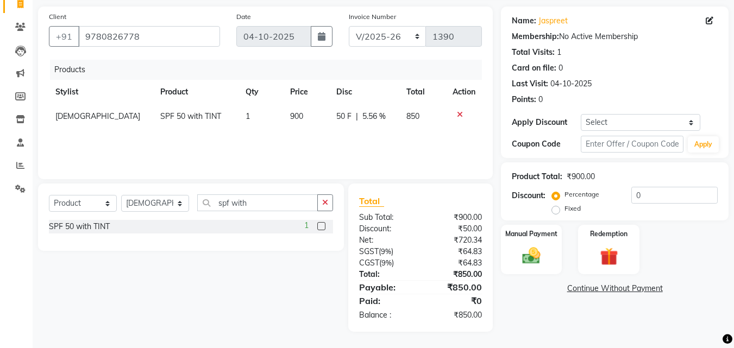
click at [599, 336] on main "INVOICE PREVIOUS INVOICES Create New Save Open Invoices Client [PHONE_NUMBER] D…" at bounding box center [383, 160] width 701 height 376
click at [538, 261] on img at bounding box center [531, 256] width 30 height 22
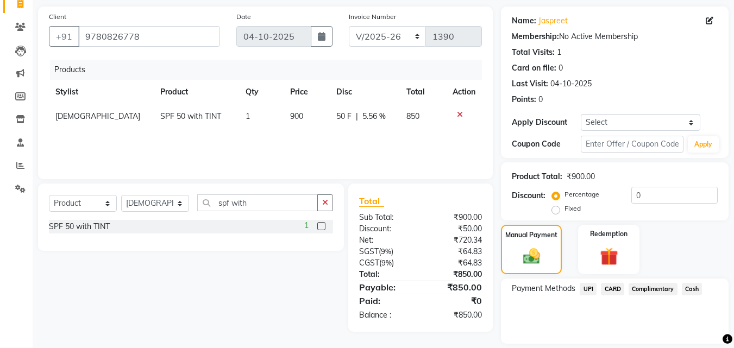
click at [692, 286] on span "Cash" at bounding box center [691, 289] width 21 height 12
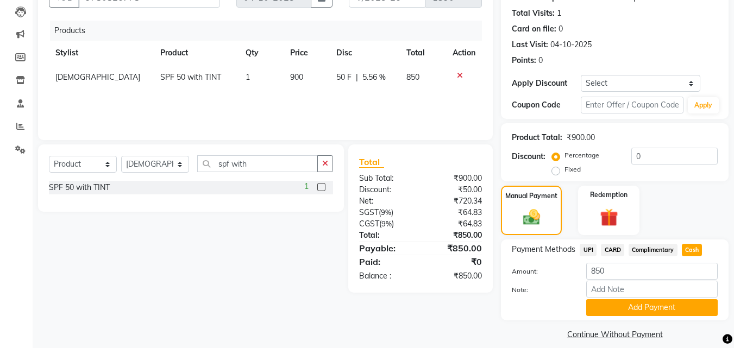
scroll to position [125, 0]
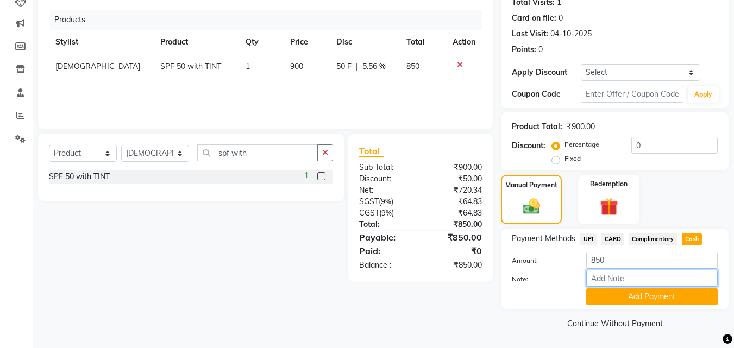
click at [655, 286] on input "Note:" at bounding box center [651, 278] width 131 height 17
click at [654, 290] on button "Add Payment" at bounding box center [651, 296] width 131 height 17
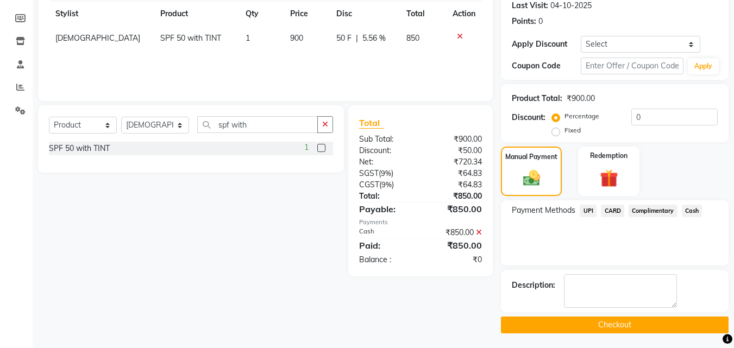
scroll to position [155, 0]
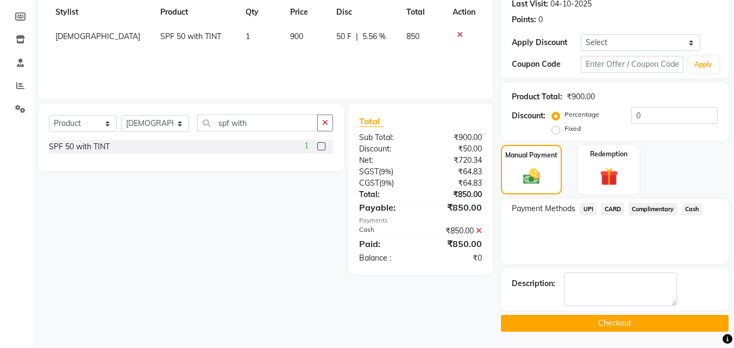
click at [637, 315] on button "Checkout" at bounding box center [614, 323] width 227 height 17
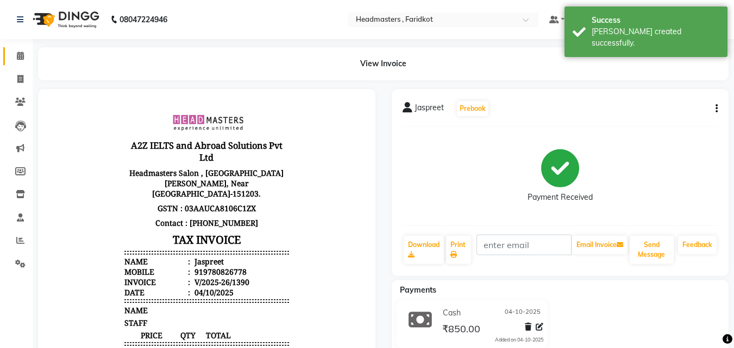
click at [11, 64] on link "Calendar" at bounding box center [16, 56] width 26 height 18
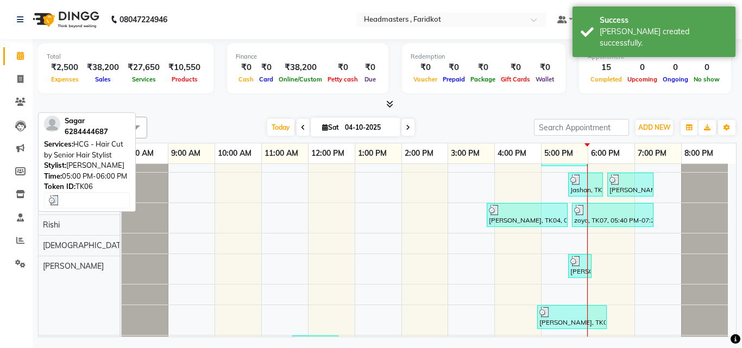
scroll to position [163, 0]
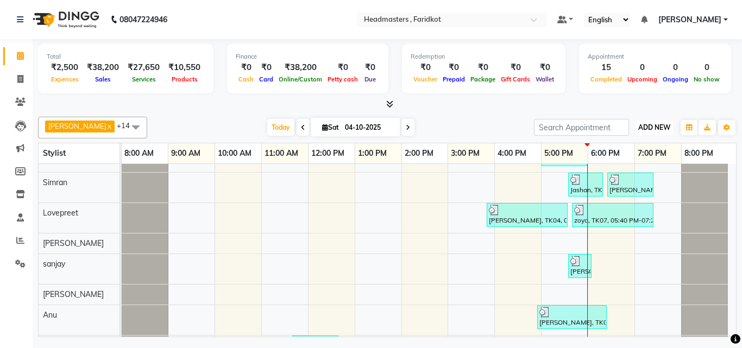
click at [652, 134] on button "ADD NEW Toggle Dropdown" at bounding box center [653, 127] width 37 height 15
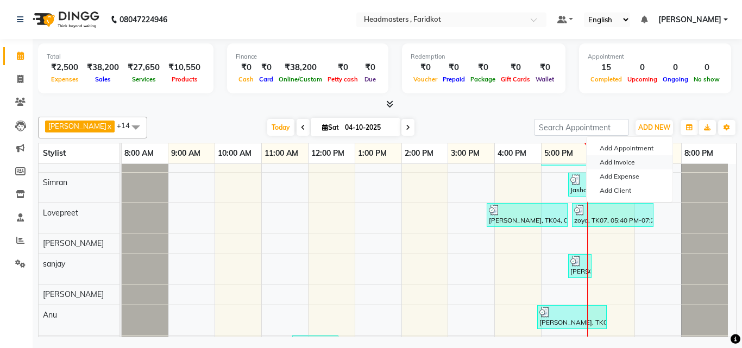
click at [622, 162] on link "Add Invoice" at bounding box center [629, 162] width 86 height 14
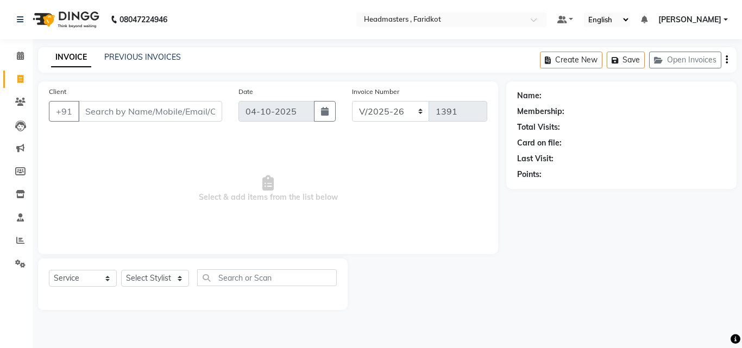
click at [123, 118] on input "Client" at bounding box center [150, 111] width 144 height 21
click at [193, 113] on input "Client" at bounding box center [150, 111] width 144 height 21
click at [186, 104] on button "Add Client" at bounding box center [194, 111] width 56 height 21
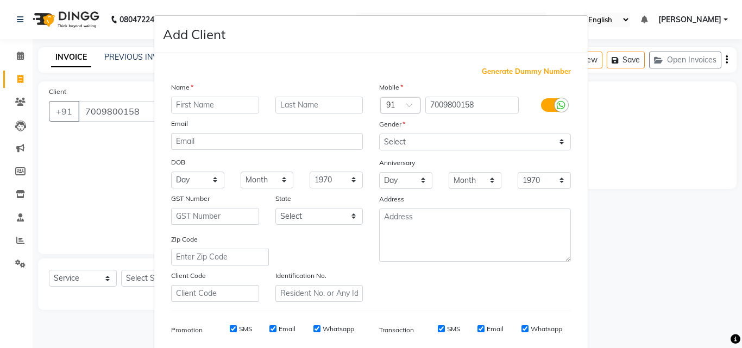
click at [194, 105] on input "text" at bounding box center [215, 105] width 88 height 17
click at [419, 143] on select "Select [DEMOGRAPHIC_DATA] [DEMOGRAPHIC_DATA] Other Prefer Not To Say" at bounding box center [475, 142] width 192 height 17
click at [379, 134] on select "Select [DEMOGRAPHIC_DATA] [DEMOGRAPHIC_DATA] Other Prefer Not To Say" at bounding box center [475, 142] width 192 height 17
click at [434, 134] on select "Select [DEMOGRAPHIC_DATA] [DEMOGRAPHIC_DATA] Other Prefer Not To Say" at bounding box center [475, 142] width 192 height 17
click at [379, 134] on select "Select [DEMOGRAPHIC_DATA] [DEMOGRAPHIC_DATA] Other Prefer Not To Say" at bounding box center [475, 142] width 192 height 17
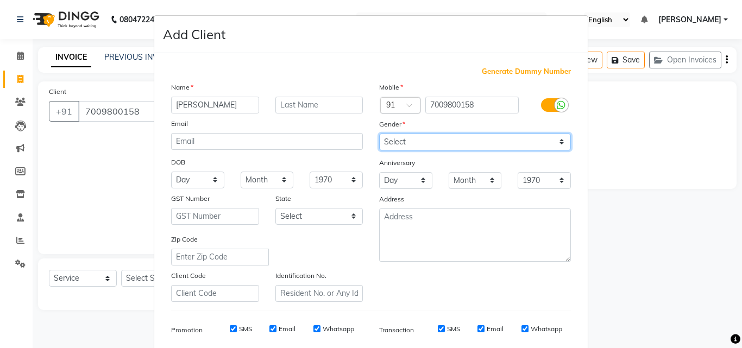
click at [416, 143] on select "Select [DEMOGRAPHIC_DATA] [DEMOGRAPHIC_DATA] Other Prefer Not To Say" at bounding box center [475, 142] width 192 height 17
click at [379, 134] on select "Select [DEMOGRAPHIC_DATA] [DEMOGRAPHIC_DATA] Other Prefer Not To Say" at bounding box center [475, 142] width 192 height 17
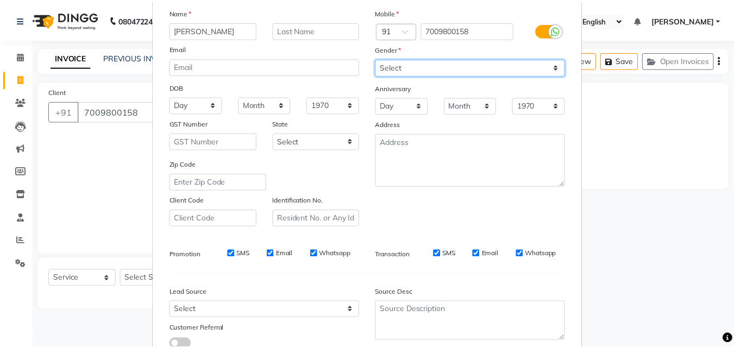
scroll to position [153, 0]
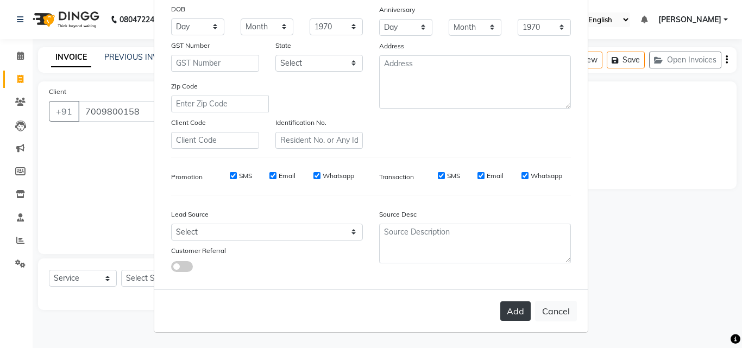
click at [508, 313] on button "Add" at bounding box center [515, 311] width 30 height 20
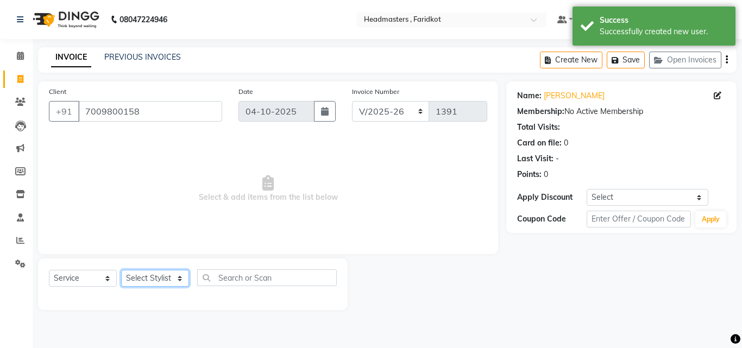
click at [152, 274] on select "Select Stylist Anu [PERSON_NAME] [PERSON_NAME] [PERSON_NAME] [PERSON_NAME] [PER…" at bounding box center [155, 278] width 68 height 17
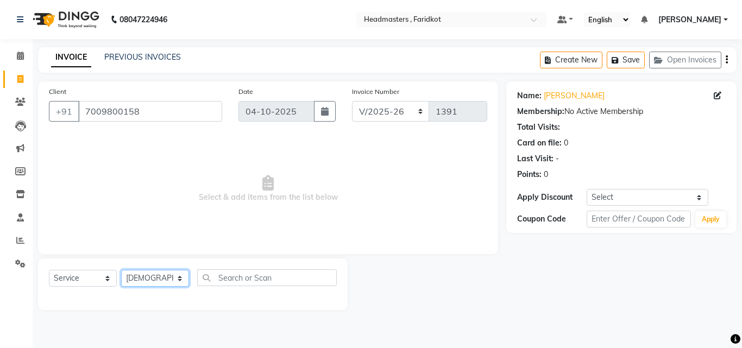
click at [121, 270] on select "Select Stylist Anu [PERSON_NAME] [PERSON_NAME] [PERSON_NAME] [PERSON_NAME] [PER…" at bounding box center [155, 278] width 68 height 17
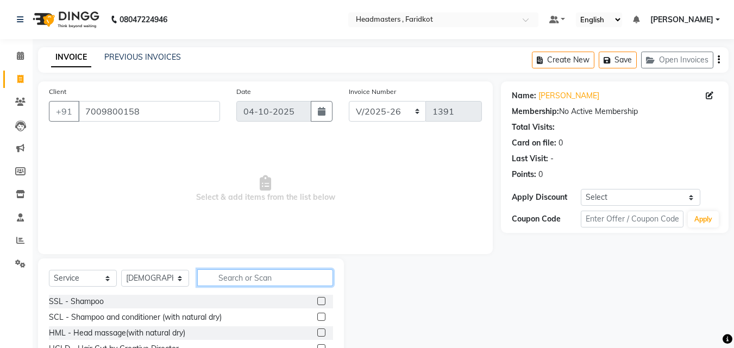
click at [291, 282] on input "text" at bounding box center [265, 277] width 136 height 17
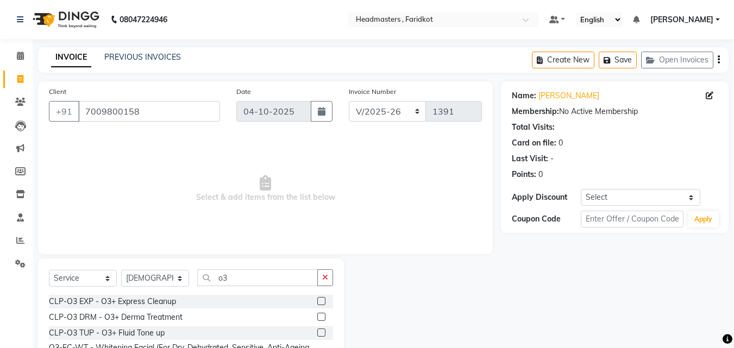
click at [317, 300] on label at bounding box center [321, 301] width 8 height 8
click at [317, 300] on input "checkbox" at bounding box center [320, 301] width 7 height 7
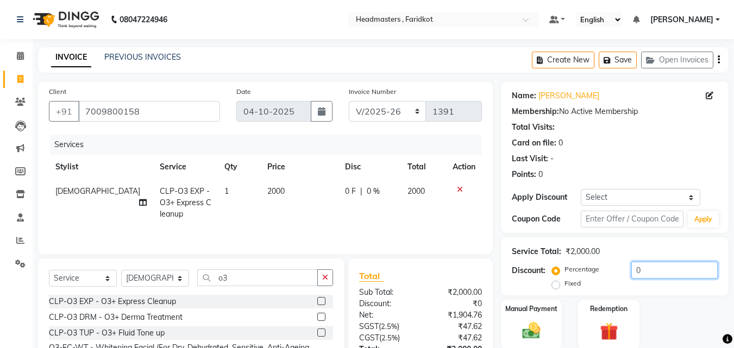
click at [646, 275] on input "0" at bounding box center [674, 270] width 86 height 17
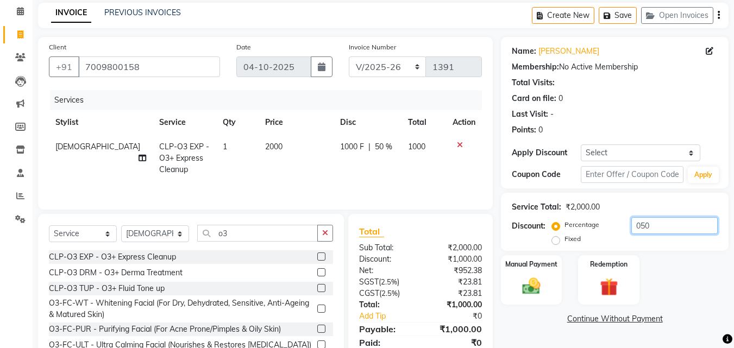
scroll to position [87, 0]
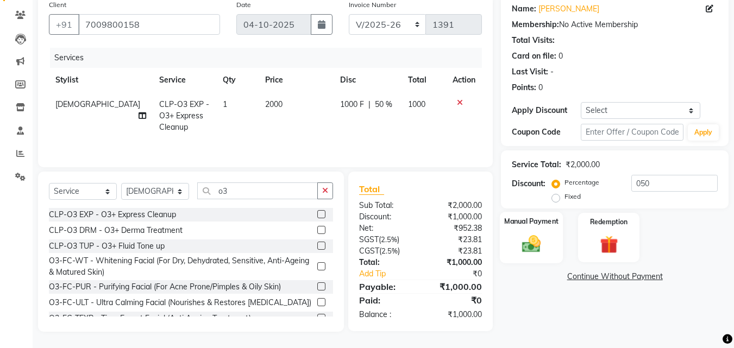
click at [536, 252] on img at bounding box center [531, 244] width 30 height 22
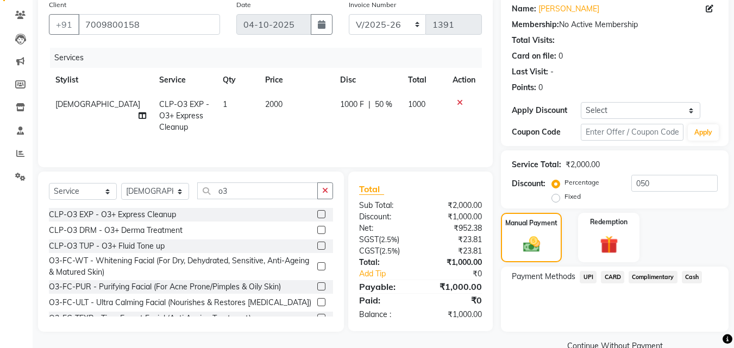
click at [699, 277] on span "Cash" at bounding box center [691, 277] width 21 height 12
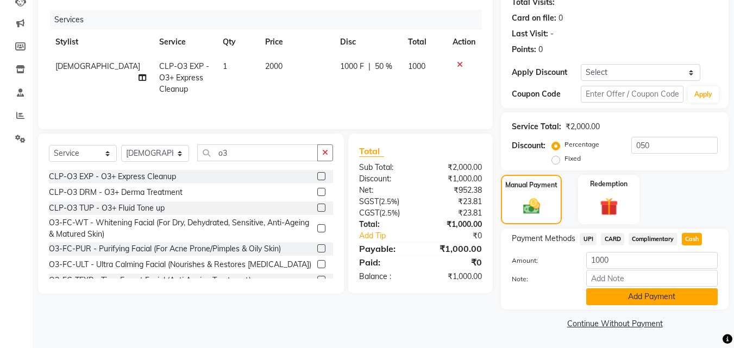
click at [686, 291] on button "Add Payment" at bounding box center [651, 296] width 131 height 17
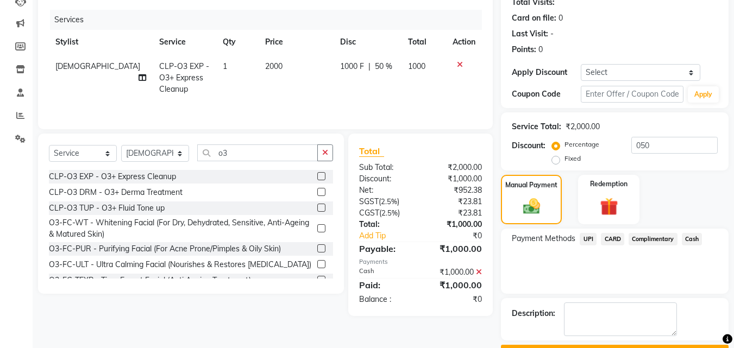
scroll to position [155, 0]
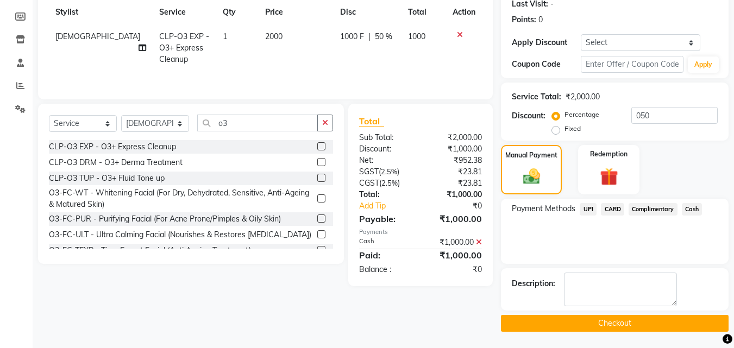
click at [641, 318] on button "Checkout" at bounding box center [614, 323] width 227 height 17
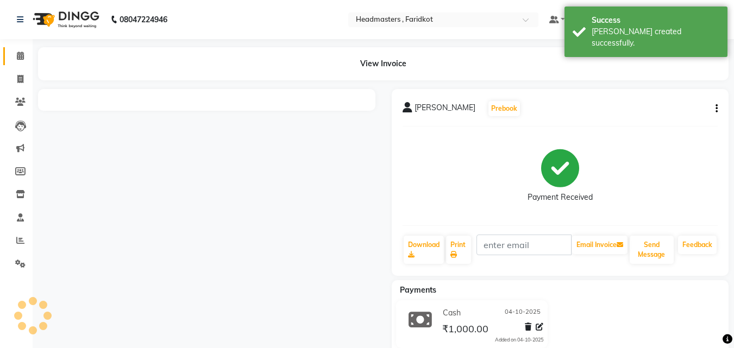
click at [16, 62] on link "Calendar" at bounding box center [16, 56] width 26 height 18
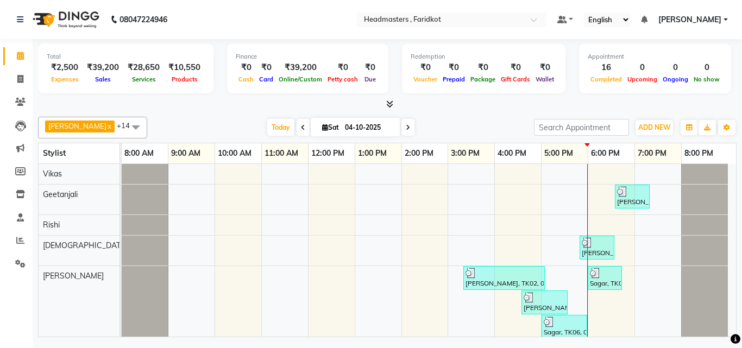
scroll to position [109, 0]
